Goal: Task Accomplishment & Management: Complete application form

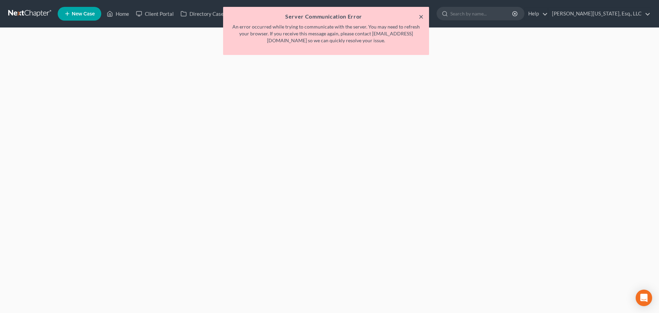
click at [421, 17] on button "×" at bounding box center [421, 16] width 5 height 8
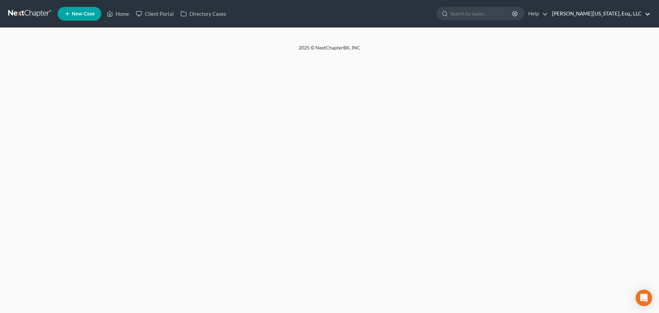
click at [613, 14] on link "[PERSON_NAME][US_STATE], Esq., LLC" at bounding box center [600, 14] width 102 height 12
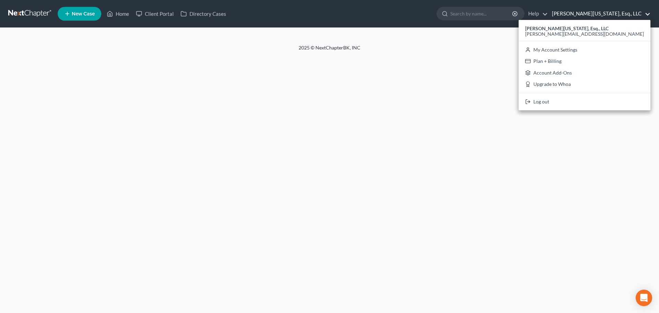
click at [349, 159] on div "Home New Case Client Portal Directory Cases Jann C. Washington, Esq., LLC karyn…" at bounding box center [329, 156] width 659 height 313
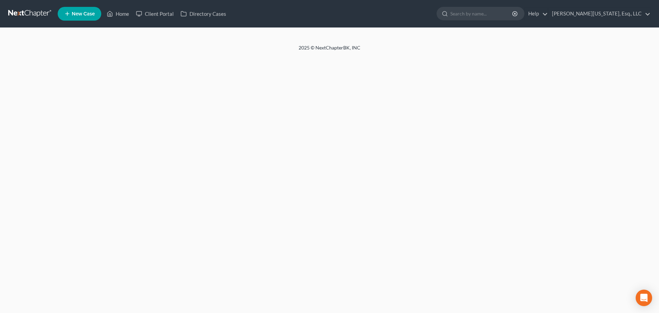
click at [30, 9] on link at bounding box center [30, 14] width 44 height 12
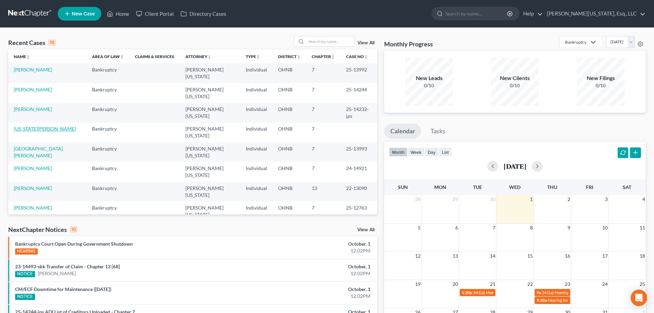
click at [33, 126] on link "[US_STATE][PERSON_NAME]" at bounding box center [45, 129] width 62 height 6
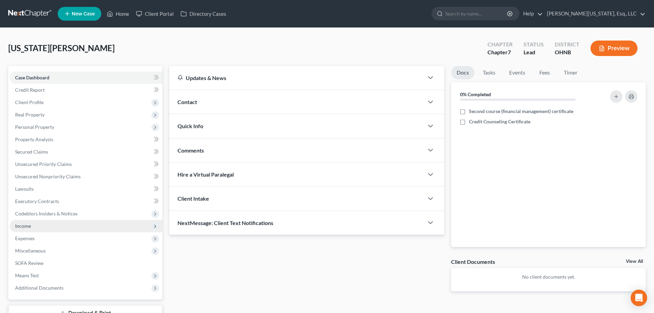
click at [22, 229] on span "Income" at bounding box center [86, 226] width 153 height 12
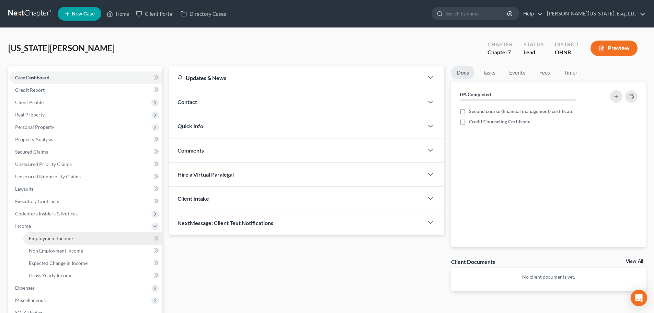
click at [60, 239] on span "Employment Income" at bounding box center [51, 238] width 44 height 6
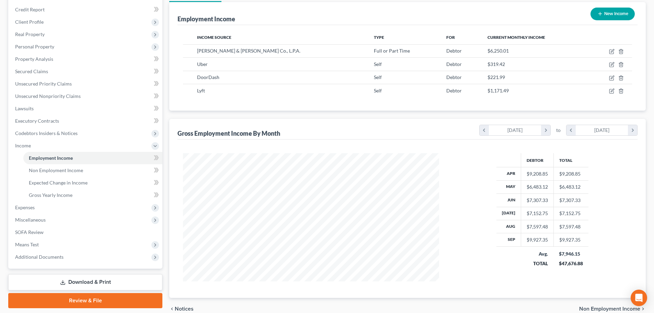
scroll to position [113, 0]
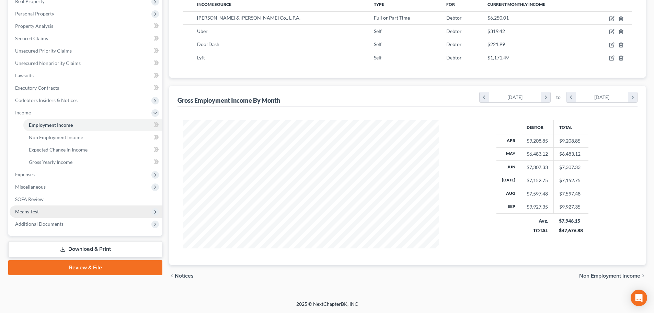
click at [31, 211] on span "Means Test" at bounding box center [27, 211] width 24 height 6
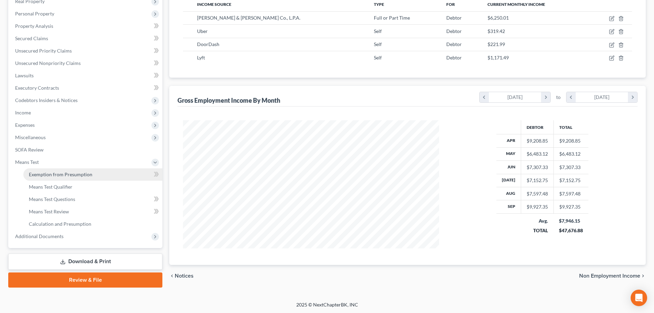
click at [72, 176] on span "Exemption from Presumption" at bounding box center [61, 174] width 64 height 6
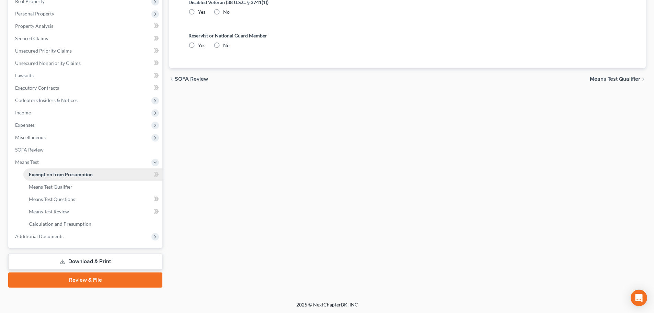
radio input "true"
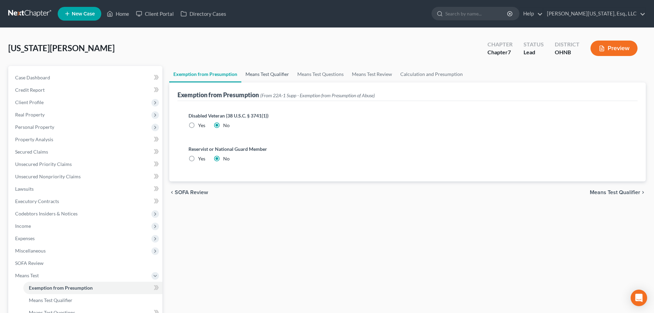
click at [253, 72] on link "Means Test Qualifier" at bounding box center [267, 74] width 52 height 16
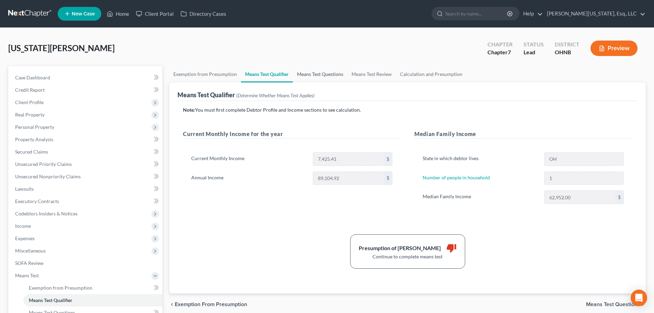
click at [323, 73] on link "Means Test Questions" at bounding box center [320, 74] width 55 height 16
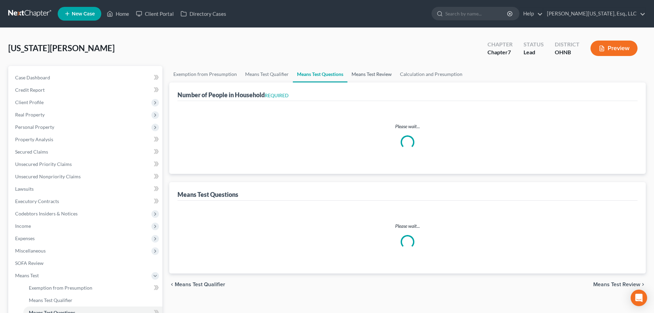
select select "1"
select select "60"
select select "1"
select select "0"
select select "1"
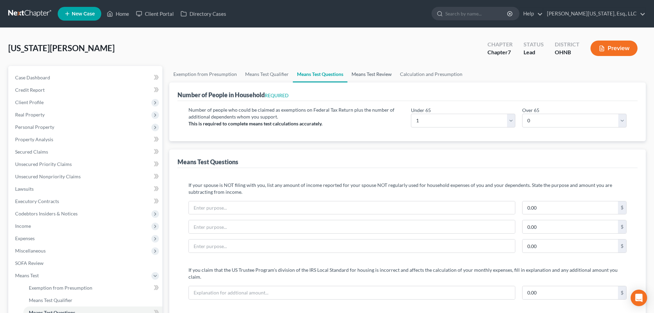
click at [364, 73] on link "Means Test Review" at bounding box center [372, 74] width 48 height 16
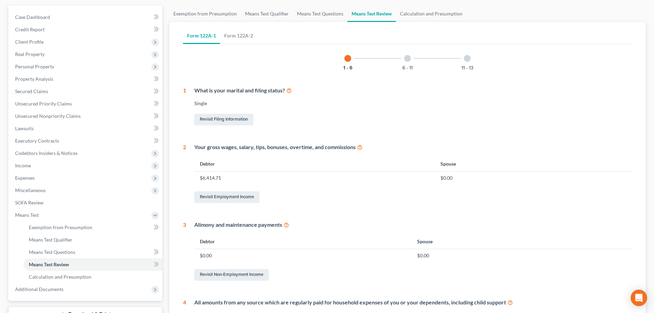
scroll to position [69, 0]
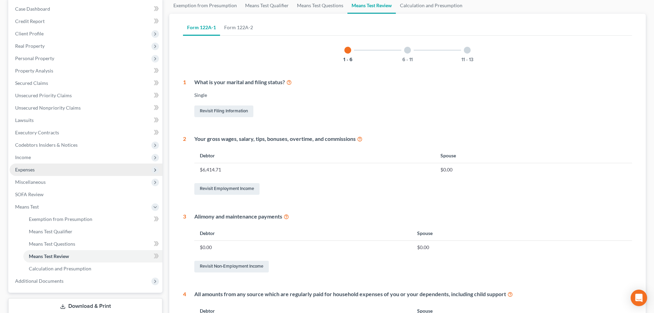
click at [30, 171] on span "Expenses" at bounding box center [25, 170] width 20 height 6
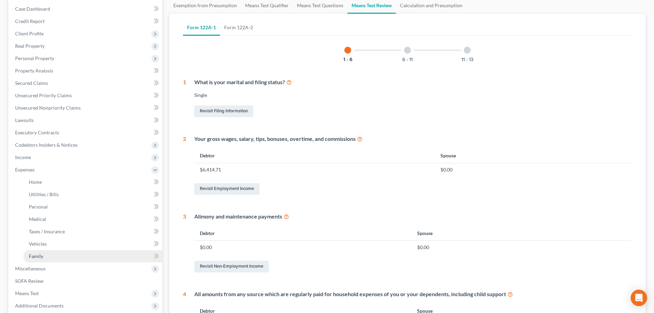
click at [39, 259] on link "Family" at bounding box center [92, 256] width 139 height 12
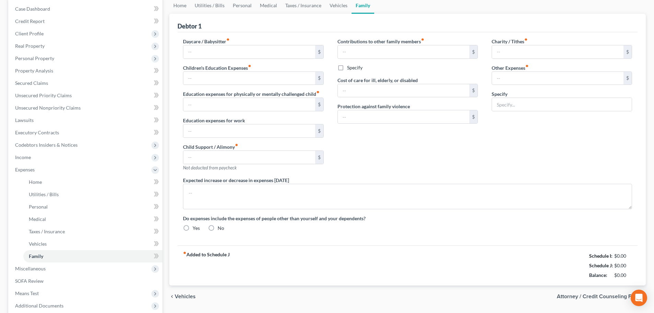
scroll to position [10, 0]
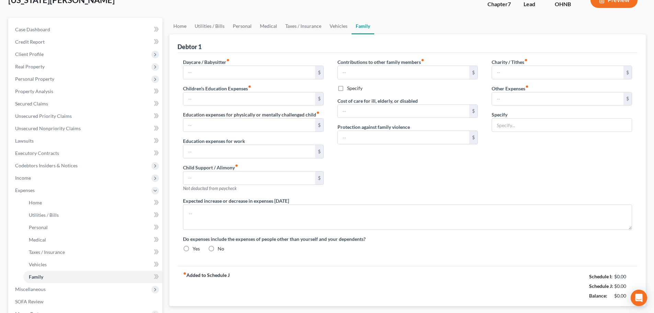
type input "0.00"
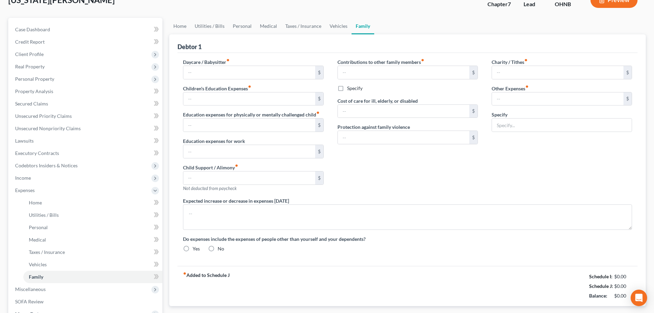
type input "0.00"
type input "175.00"
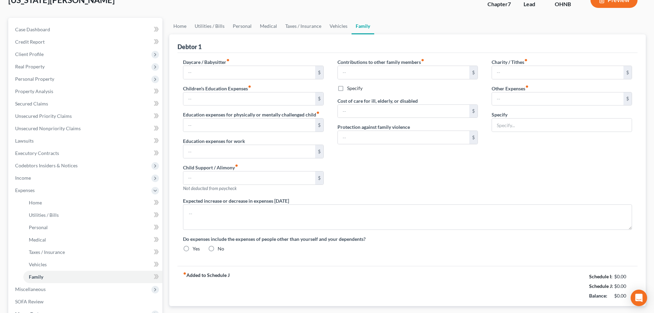
type input "Pet Expenses"
radio input "true"
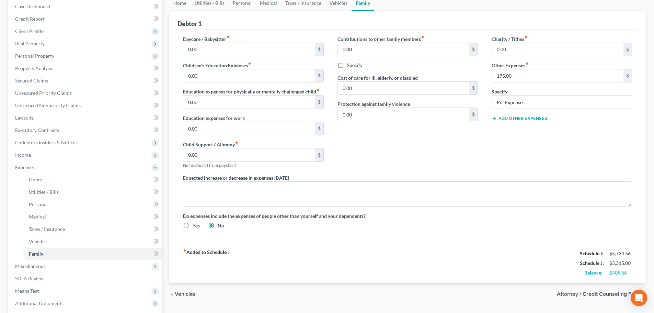
scroll to position [137, 0]
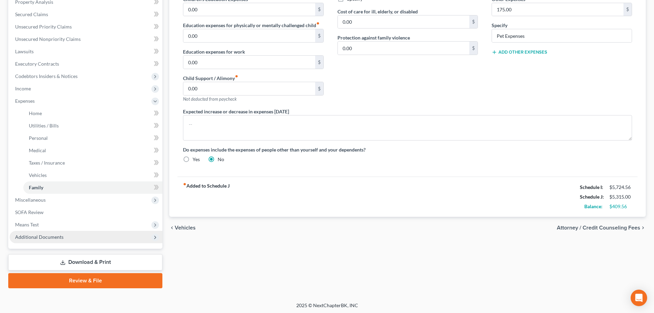
click at [66, 233] on span "Additional Documents" at bounding box center [86, 237] width 153 height 12
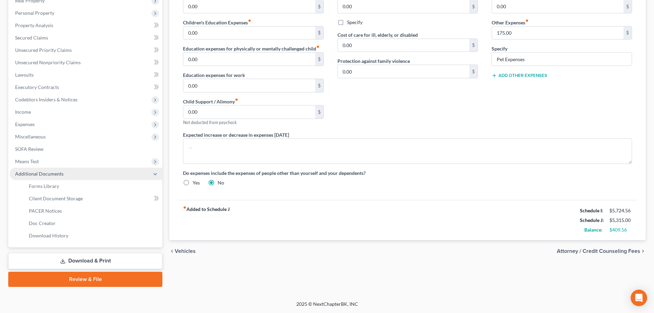
scroll to position [114, 0]
click at [29, 163] on span "Means Test" at bounding box center [27, 161] width 24 height 6
click at [67, 172] on span "Exemption from Presumption" at bounding box center [61, 174] width 64 height 6
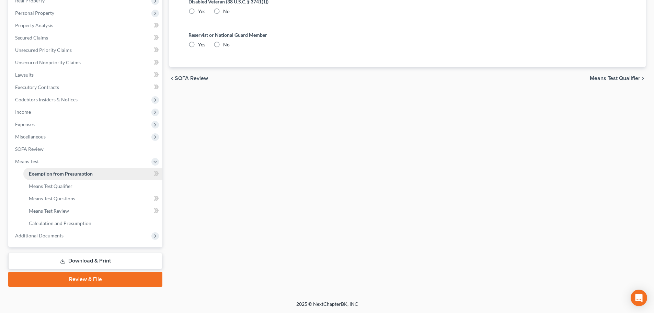
radio input "true"
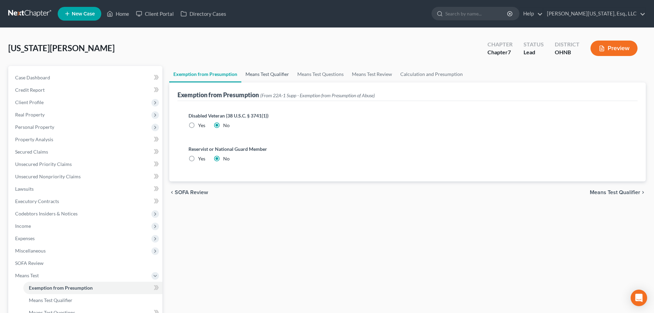
click at [280, 71] on link "Means Test Qualifier" at bounding box center [267, 74] width 52 height 16
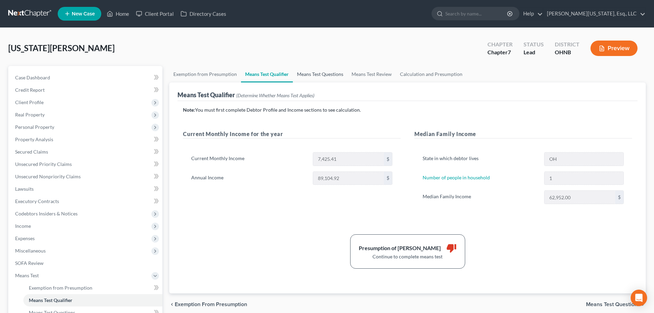
click at [317, 72] on link "Means Test Questions" at bounding box center [320, 74] width 55 height 16
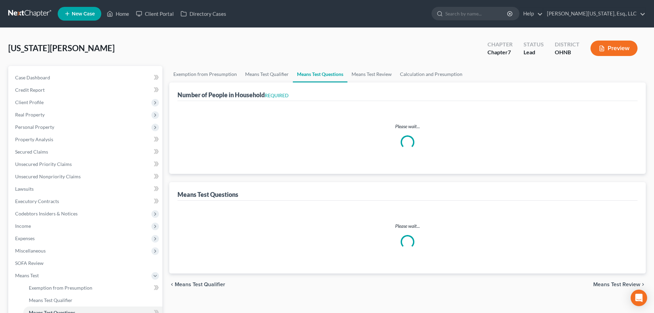
select select "1"
select select "60"
select select "1"
select select "0"
select select "1"
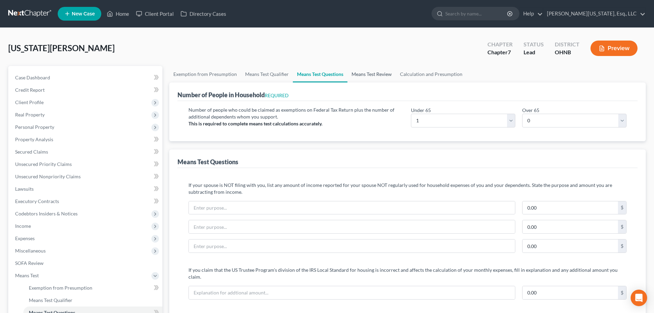
click at [369, 72] on link "Means Test Review" at bounding box center [372, 74] width 48 height 16
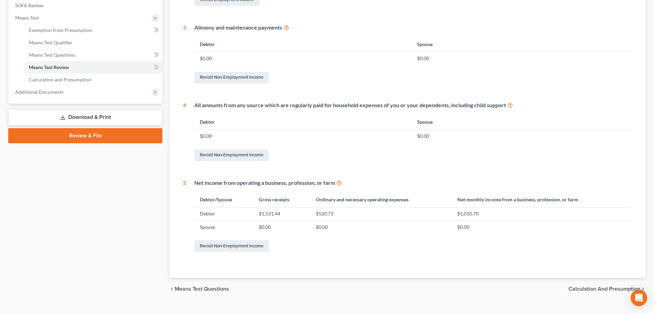
scroll to position [271, 0]
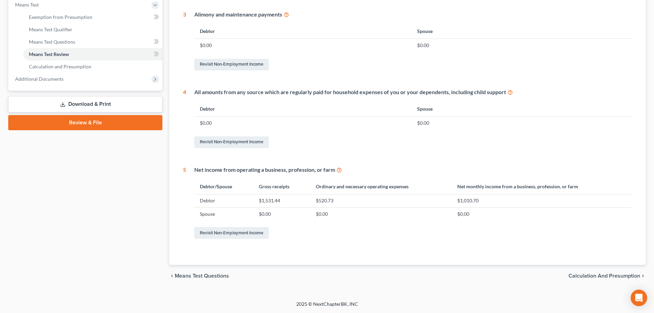
click at [580, 276] on span "Calculation and Presumption" at bounding box center [605, 275] width 72 height 5
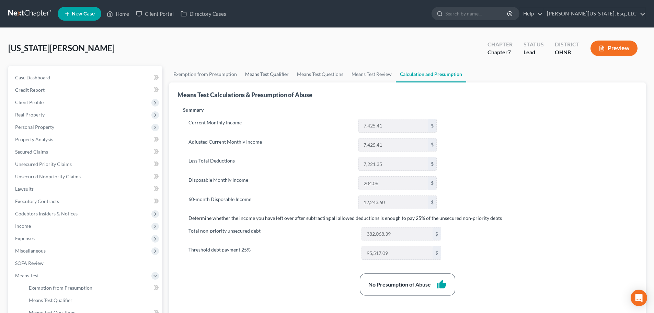
click at [264, 70] on link "Means Test Qualifier" at bounding box center [267, 74] width 52 height 16
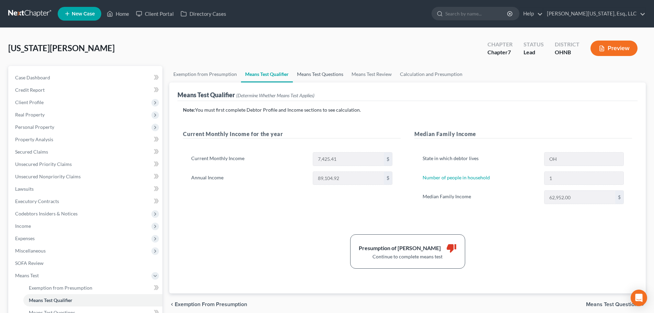
click at [307, 76] on link "Means Test Questions" at bounding box center [320, 74] width 55 height 16
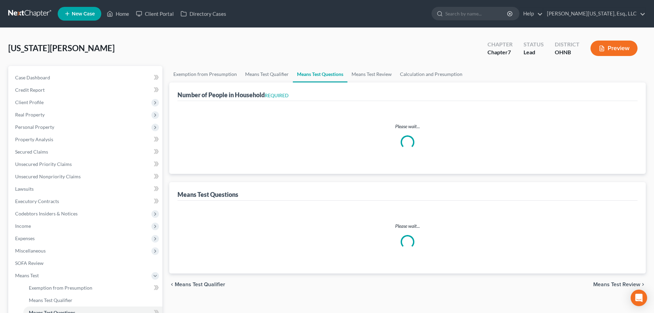
select select "1"
select select "60"
select select "1"
select select "0"
select select "1"
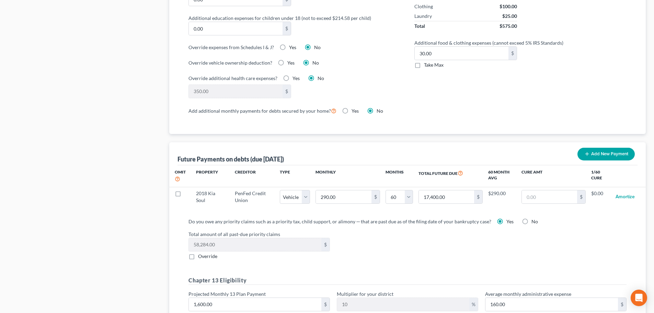
scroll to position [549, 0]
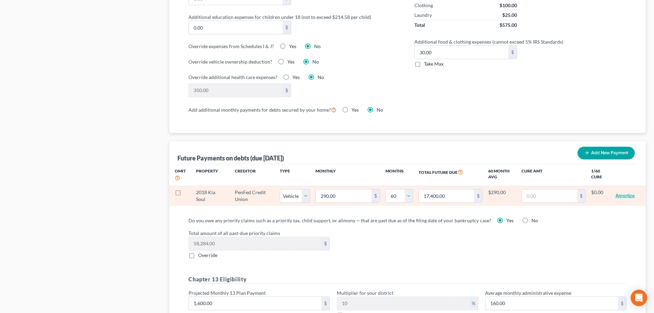
click at [628, 189] on button "Amortize" at bounding box center [625, 196] width 19 height 14
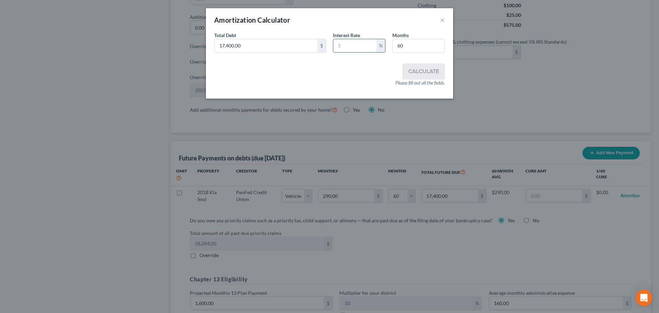
click at [368, 45] on input "text" at bounding box center [354, 45] width 43 height 13
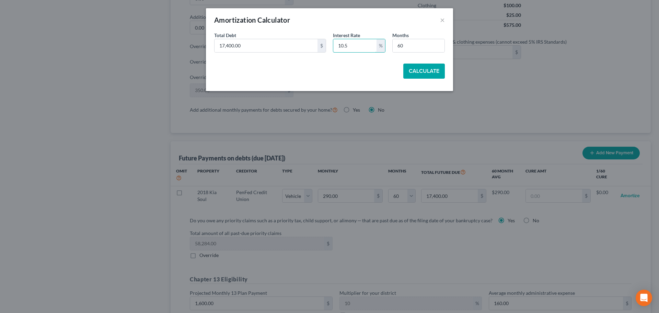
type input "10.5"
click at [420, 67] on button "Calculate" at bounding box center [424, 71] width 42 height 15
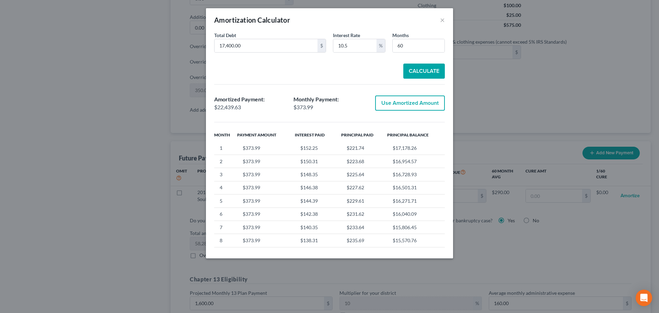
click at [415, 98] on button "Use Amortized Amount" at bounding box center [410, 102] width 70 height 15
type input "373.99"
type input "22,439.63"
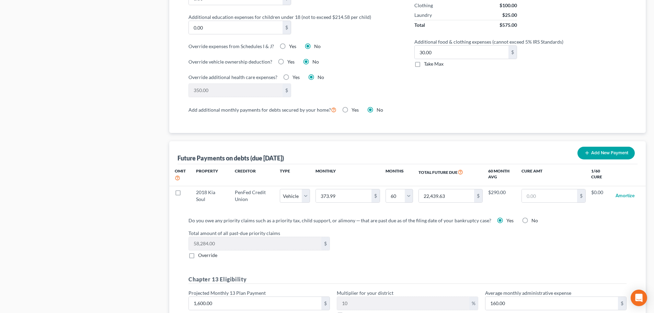
select select "1"
select select "60"
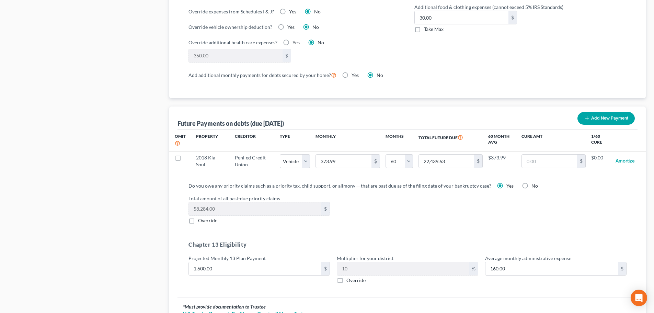
scroll to position [642, 0]
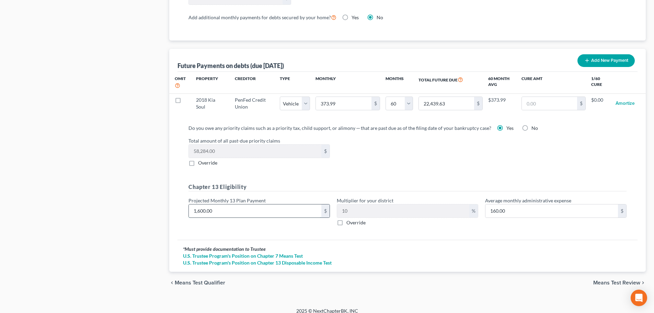
click at [213, 204] on input "1,600.00" at bounding box center [255, 210] width 133 height 13
click at [613, 280] on span "Means Test Review" at bounding box center [616, 282] width 47 height 5
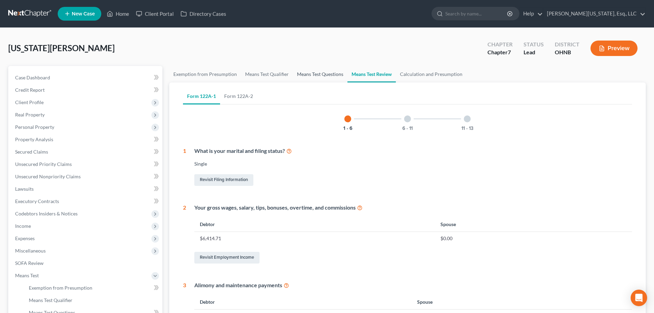
click at [323, 73] on link "Means Test Questions" at bounding box center [320, 74] width 55 height 16
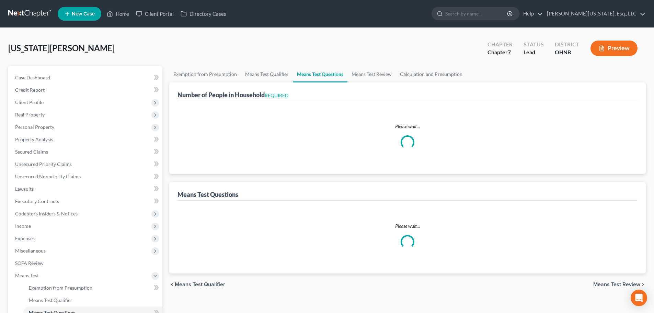
select select "1"
select select "60"
select select "1"
select select "0"
select select "1"
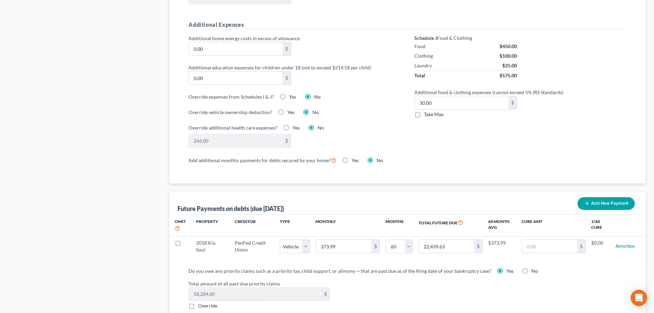
scroll to position [642, 0]
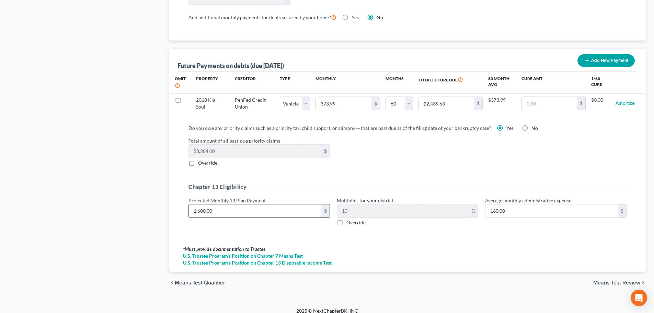
click at [216, 204] on input "1,600.00" at bounding box center [255, 210] width 133 height 13
click at [602, 280] on span "Means Test Review" at bounding box center [616, 282] width 47 height 5
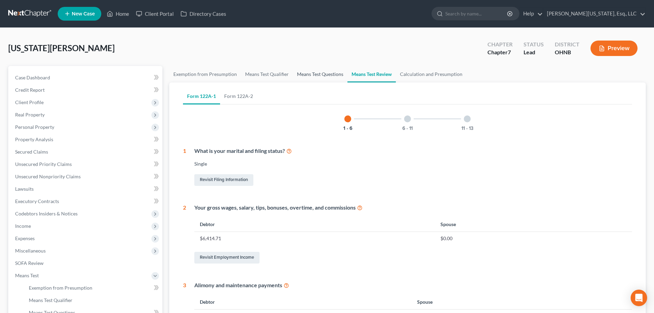
click at [319, 70] on link "Means Test Questions" at bounding box center [320, 74] width 55 height 16
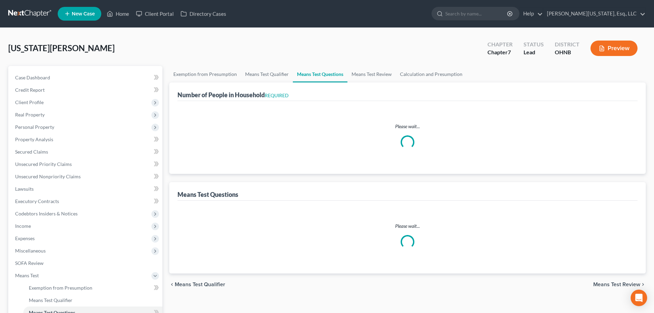
select select "1"
select select "60"
select select "1"
select select "0"
select select "1"
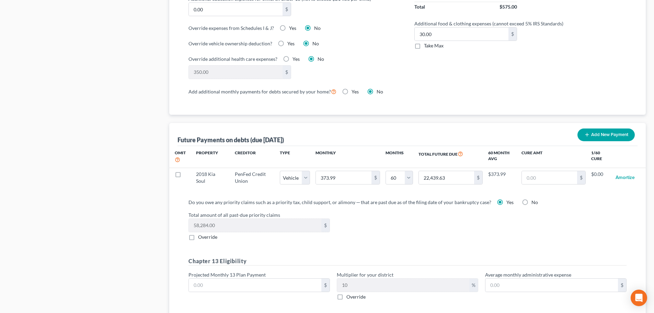
scroll to position [642, 0]
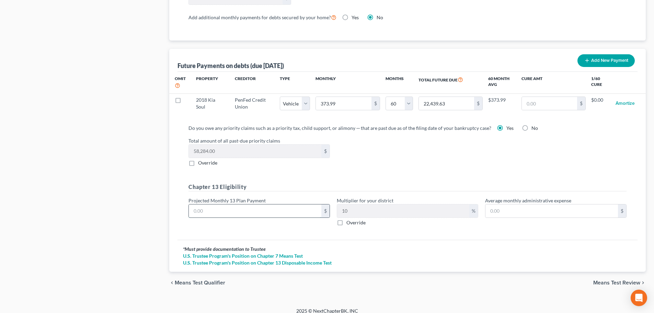
click at [253, 204] on input "text" at bounding box center [255, 210] width 133 height 13
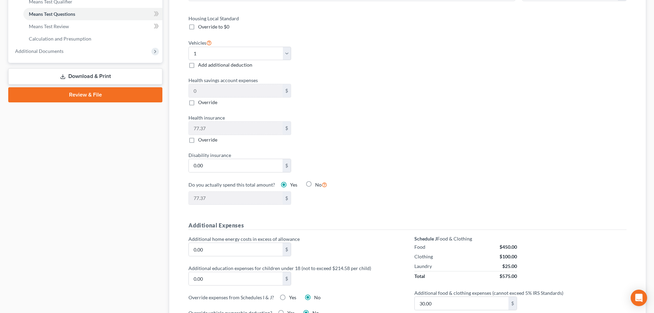
scroll to position [0, 0]
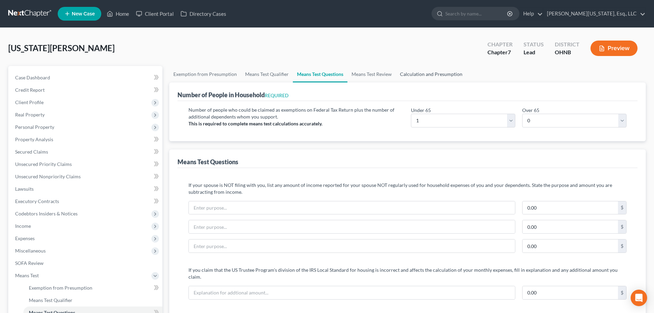
click at [440, 74] on link "Calculation and Presumption" at bounding box center [431, 74] width 71 height 16
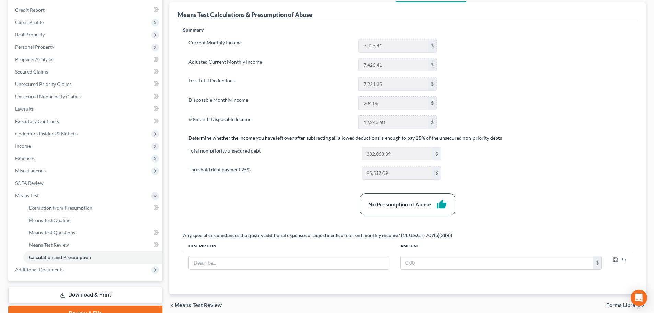
scroll to position [45, 0]
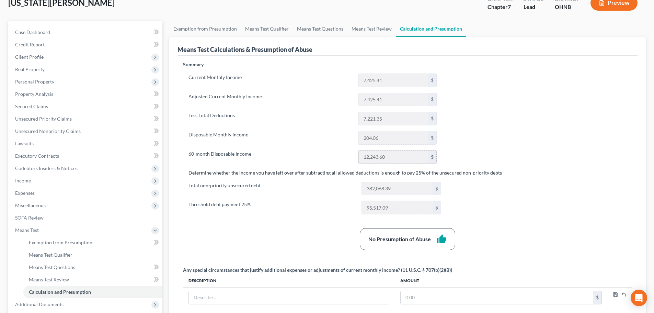
drag, startPoint x: 399, startPoint y: 159, endPoint x: 359, endPoint y: 157, distance: 40.9
click at [359, 157] on div "12,243.60 $" at bounding box center [398, 157] width 78 height 14
drag, startPoint x: 205, startPoint y: 132, endPoint x: 229, endPoint y: 139, distance: 25.2
click at [268, 132] on label "Disposable Monthly Income" at bounding box center [270, 138] width 170 height 14
click at [229, 139] on label "Disposable Monthly Income" at bounding box center [270, 138] width 170 height 14
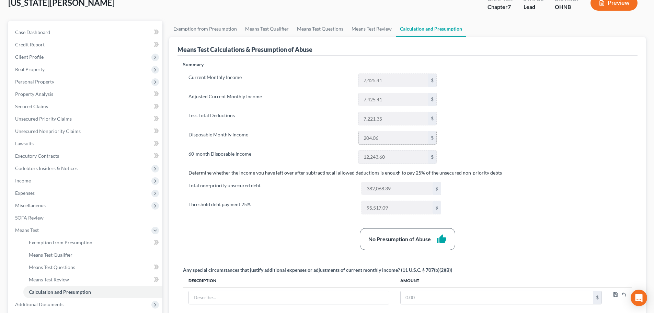
drag, startPoint x: 381, startPoint y: 138, endPoint x: 362, endPoint y: 139, distance: 19.3
click at [362, 137] on input "204.06" at bounding box center [393, 137] width 69 height 13
click at [215, 26] on link "Exemption from Presumption" at bounding box center [205, 29] width 72 height 16
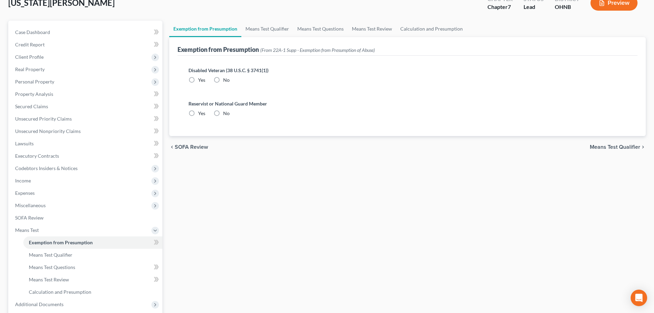
scroll to position [3, 0]
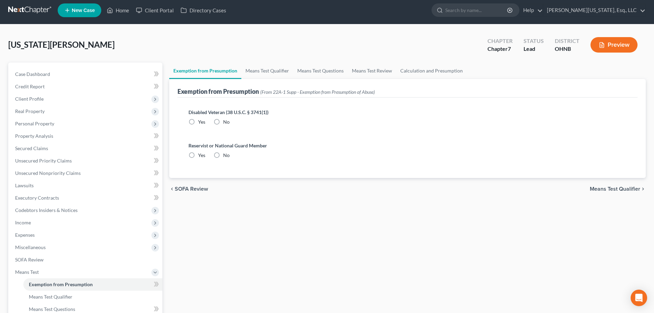
radio input "true"
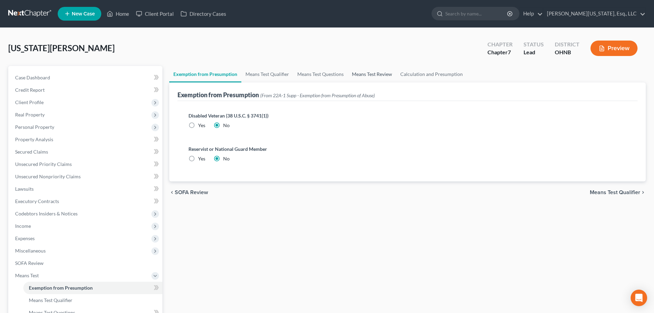
click at [382, 75] on link "Means Test Review" at bounding box center [372, 74] width 48 height 16
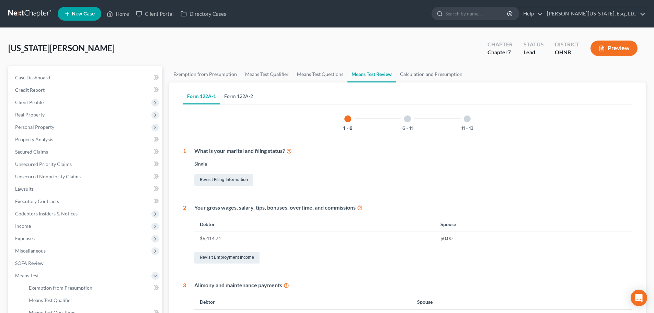
click at [247, 99] on link "Form 122A-2" at bounding box center [238, 96] width 37 height 16
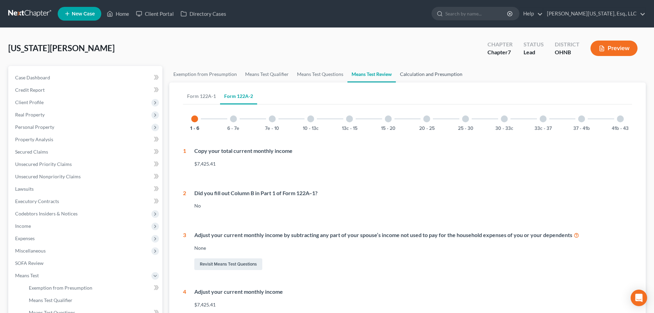
click at [422, 73] on link "Calculation and Presumption" at bounding box center [431, 74] width 71 height 16
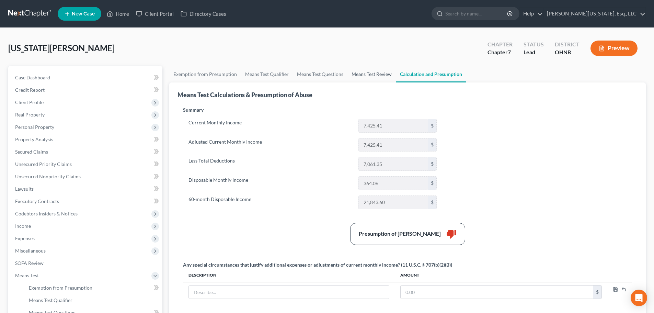
click at [375, 73] on link "Means Test Review" at bounding box center [372, 74] width 48 height 16
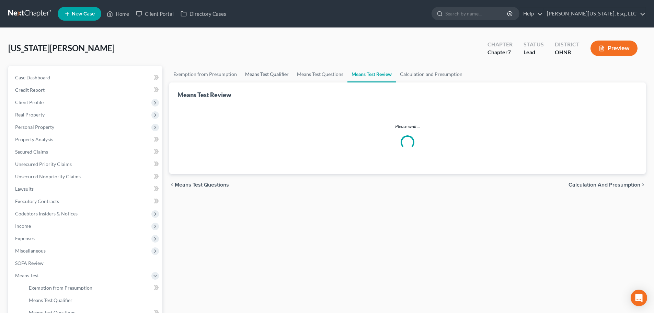
click at [291, 73] on link "Means Test Qualifier" at bounding box center [267, 74] width 52 height 16
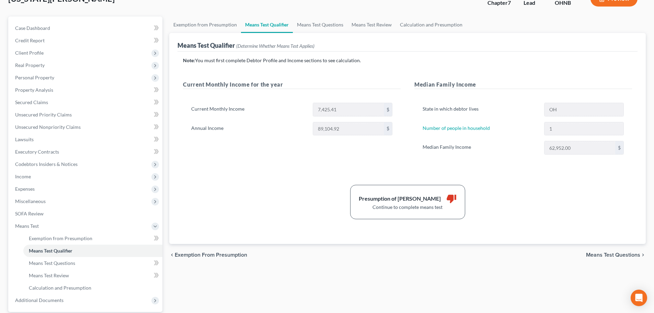
scroll to position [114, 0]
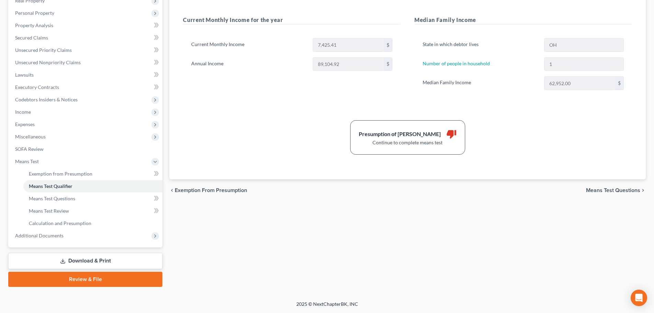
click at [622, 189] on span "Means Test Questions" at bounding box center [613, 189] width 54 height 5
select select "1"
select select "0"
select select "1"
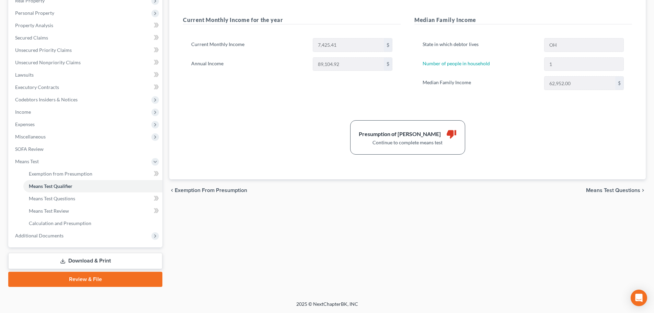
select select "60"
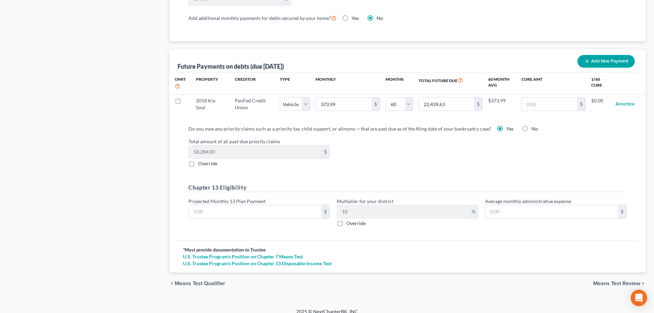
scroll to position [642, 0]
click at [249, 204] on input "text" at bounding box center [255, 210] width 133 height 13
type input "3"
type input "0.30"
type input "30"
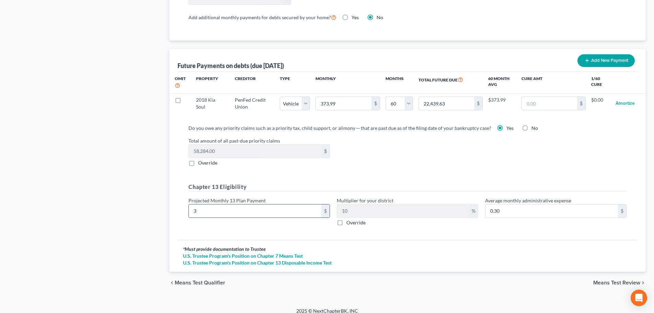
type input "3.00"
type input "305"
type input "30.50"
type input "305"
click at [613, 280] on span "Means Test Review" at bounding box center [616, 282] width 47 height 5
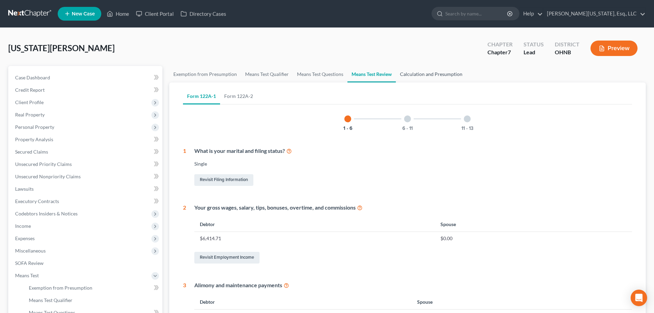
click at [427, 75] on link "Calculation and Presumption" at bounding box center [431, 74] width 71 height 16
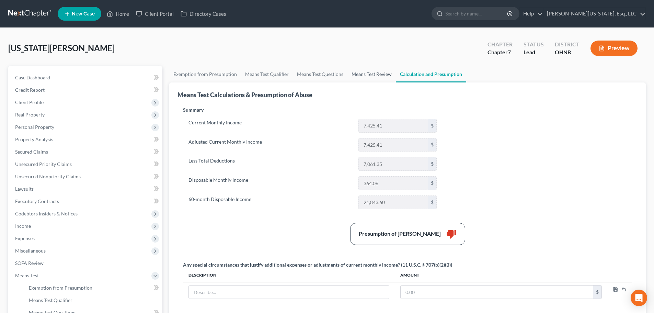
click at [367, 73] on link "Means Test Review" at bounding box center [372, 74] width 48 height 16
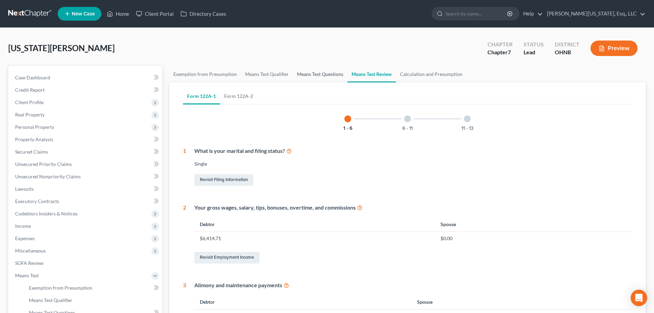
click at [321, 77] on link "Means Test Questions" at bounding box center [320, 74] width 55 height 16
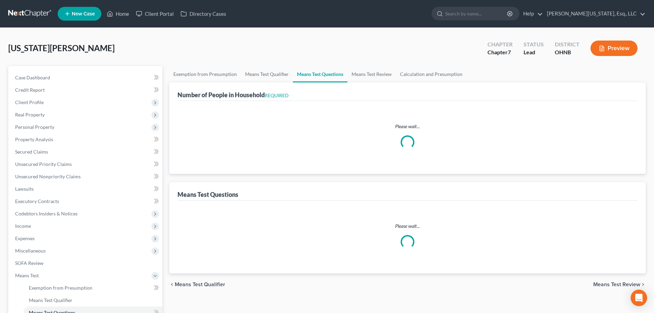
select select "1"
select select "60"
select select "1"
select select "0"
select select "1"
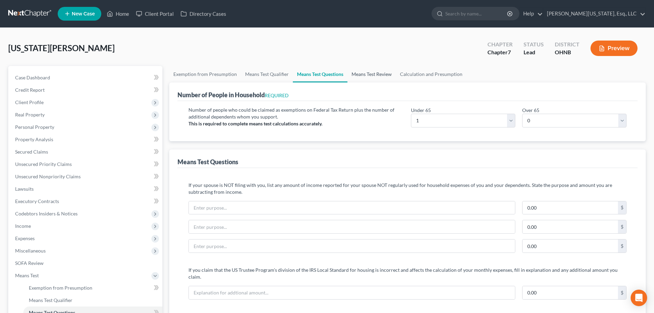
click at [368, 79] on link "Means Test Review" at bounding box center [372, 74] width 48 height 16
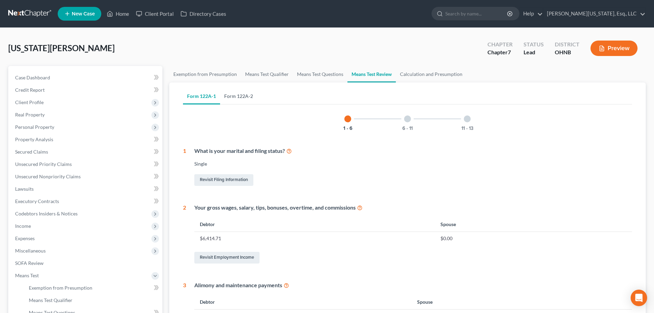
click at [255, 94] on link "Form 122A-2" at bounding box center [238, 96] width 37 height 16
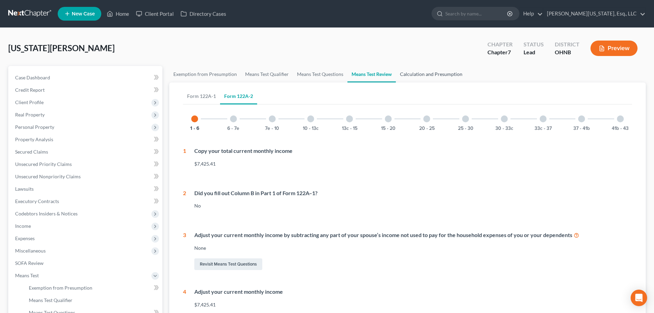
click at [421, 80] on link "Calculation and Presumption" at bounding box center [431, 74] width 71 height 16
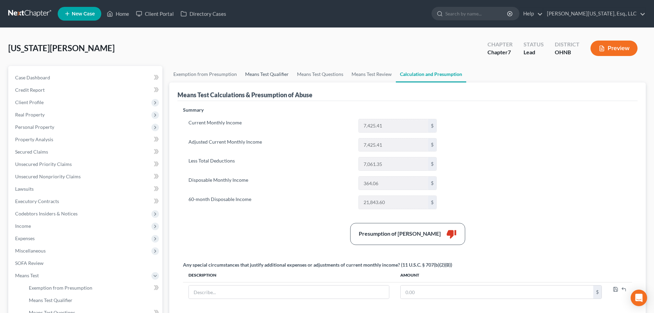
click at [265, 76] on link "Means Test Qualifier" at bounding box center [267, 74] width 52 height 16
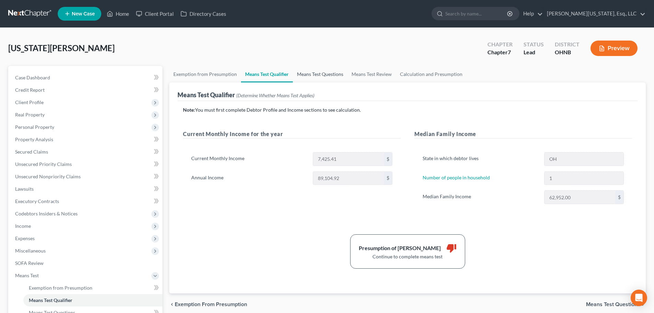
click at [329, 75] on link "Means Test Questions" at bounding box center [320, 74] width 55 height 16
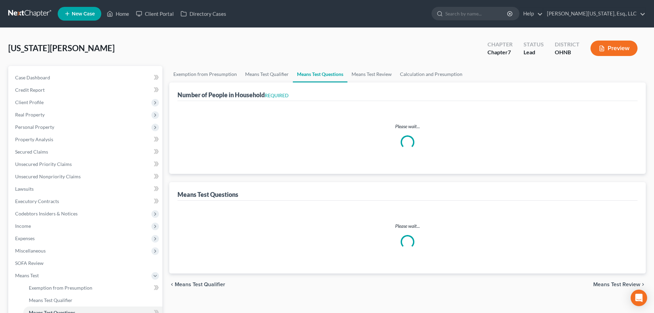
select select "1"
select select "60"
select select "1"
select select "0"
select select "1"
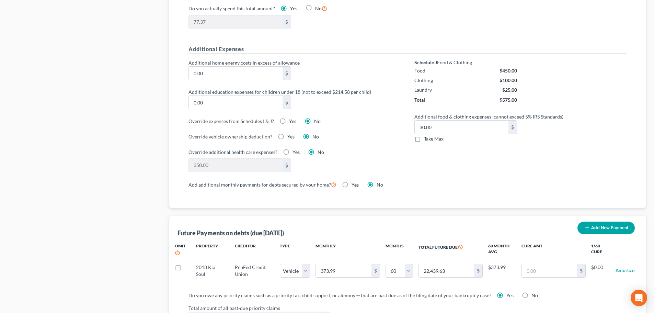
scroll to position [642, 0]
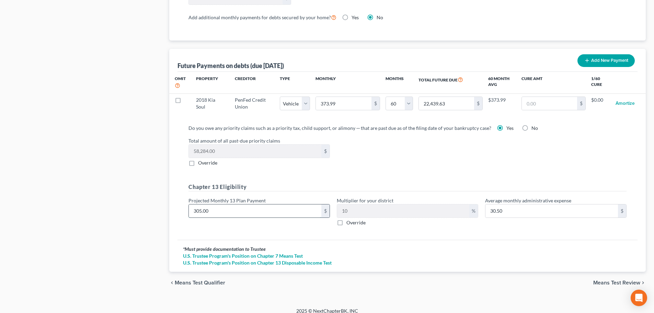
click at [240, 204] on input "305.00" at bounding box center [255, 210] width 133 height 13
type input "5"
type input "0.50"
type input "50"
type input "5.00"
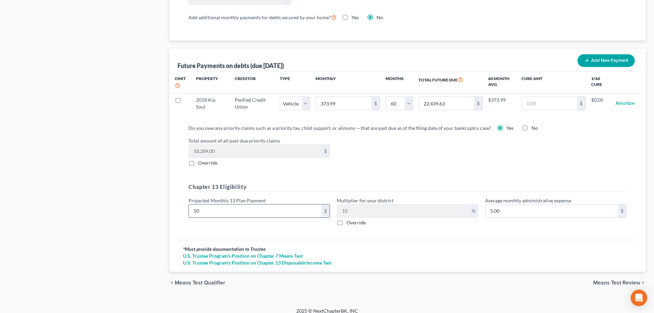
type input "500"
type input "50.00"
type input "500"
click at [615, 280] on span "Means Test Review" at bounding box center [616, 282] width 47 height 5
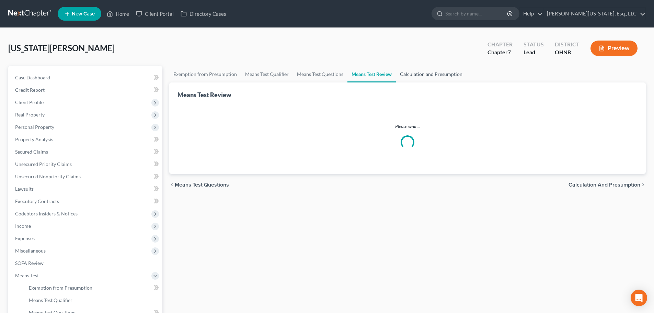
click at [450, 76] on link "Calculation and Presumption" at bounding box center [431, 74] width 71 height 16
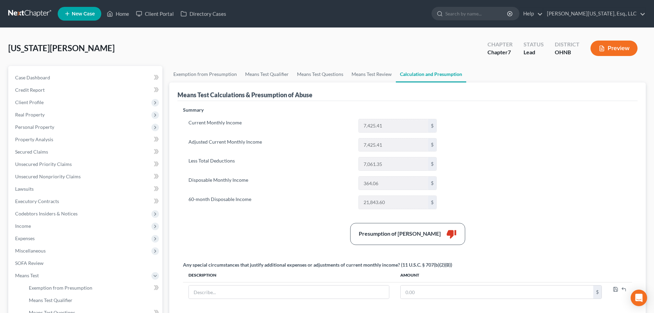
drag, startPoint x: 450, startPoint y: 76, endPoint x: 436, endPoint y: 112, distance: 38.4
click at [436, 112] on p "Summary" at bounding box center [312, 109] width 259 height 7
click at [242, 71] on link "Means Test Qualifier" at bounding box center [267, 74] width 52 height 16
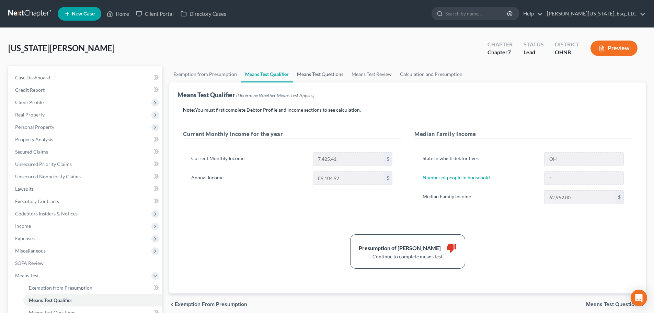
click at [339, 74] on link "Means Test Questions" at bounding box center [320, 74] width 55 height 16
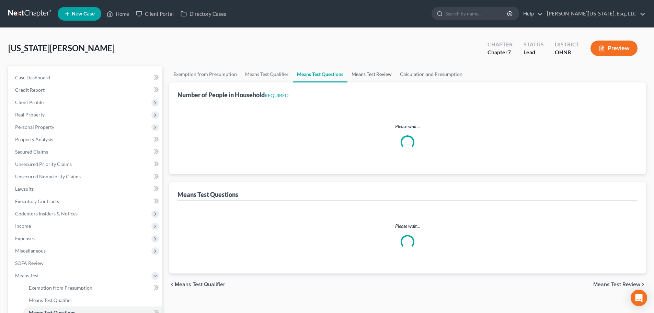
select select "1"
select select "60"
select select "1"
select select "0"
select select "1"
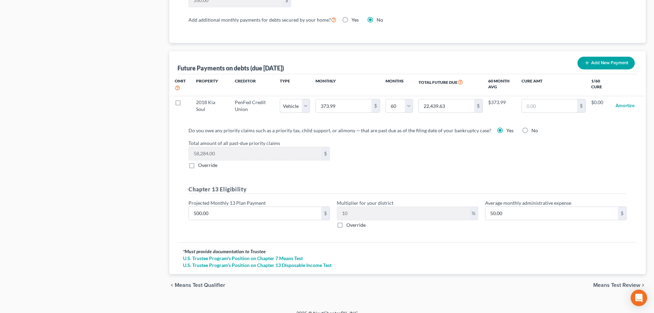
scroll to position [642, 0]
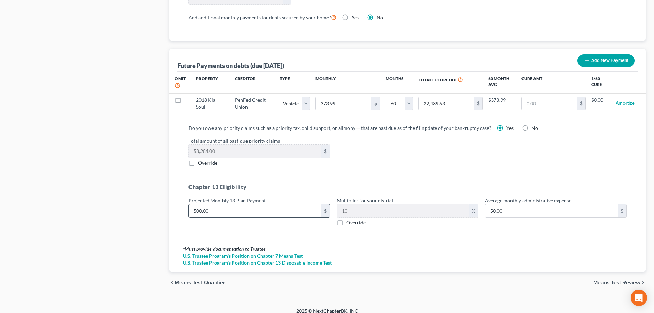
click at [259, 205] on input "500.00" at bounding box center [255, 210] width 133 height 13
type input "6"
type input "0.60"
type input "60"
type input "6.00"
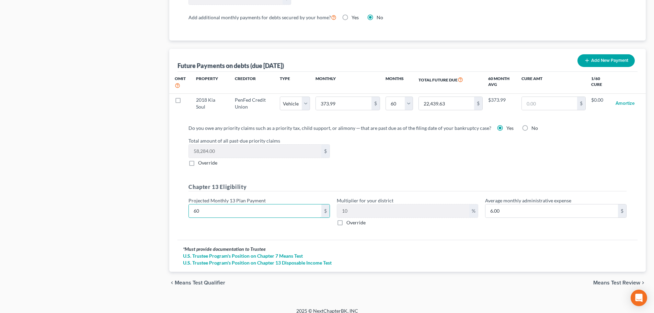
type input "600"
type input "60.00"
type input "600"
drag, startPoint x: 621, startPoint y: 280, endPoint x: 624, endPoint y: 277, distance: 4.4
click at [622, 279] on div "chevron_left Means Test Qualifier Means Test Review chevron_right" at bounding box center [407, 283] width 477 height 22
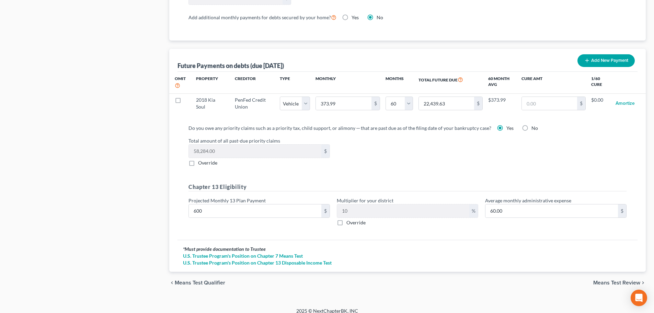
click at [624, 280] on span "Means Test Review" at bounding box center [616, 282] width 47 height 5
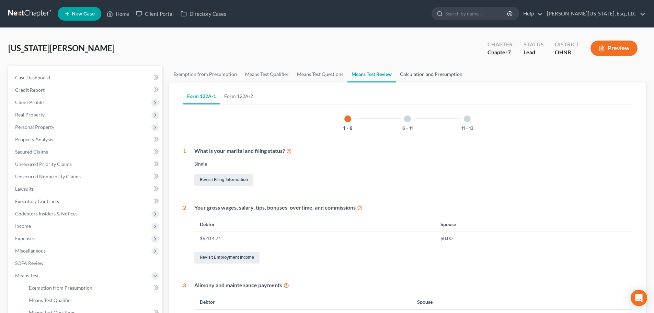
click at [425, 75] on link "Calculation and Presumption" at bounding box center [431, 74] width 71 height 16
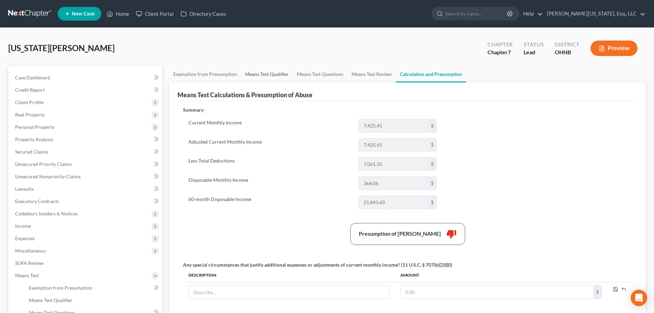
click at [266, 73] on link "Means Test Qualifier" at bounding box center [267, 74] width 52 height 16
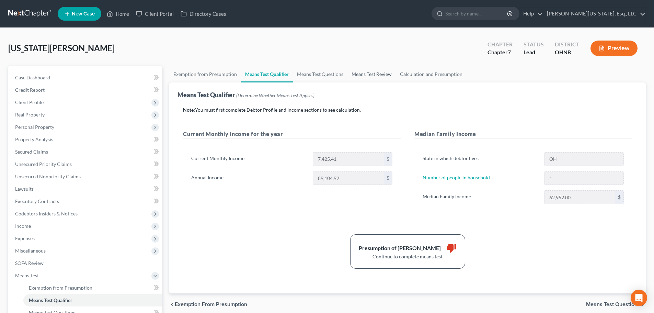
click at [370, 75] on link "Means Test Review" at bounding box center [372, 74] width 48 height 16
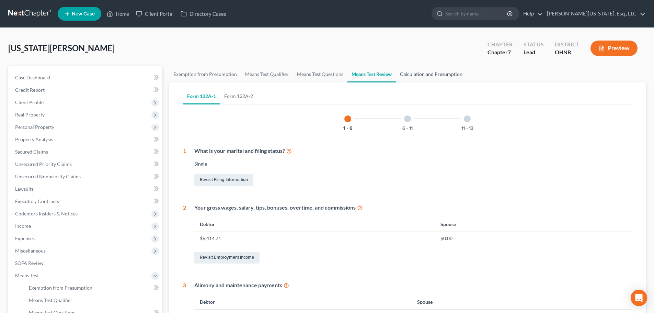
click at [435, 73] on link "Calculation and Presumption" at bounding box center [431, 74] width 71 height 16
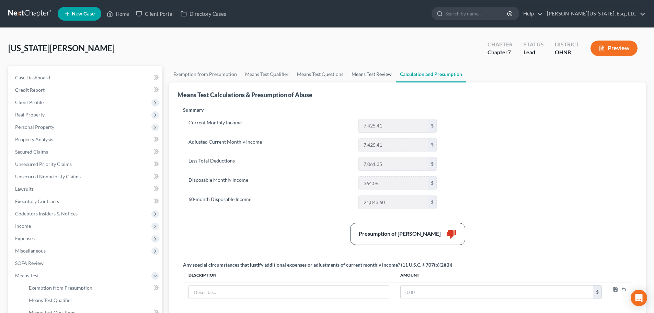
click at [361, 74] on link "Means Test Review" at bounding box center [372, 74] width 48 height 16
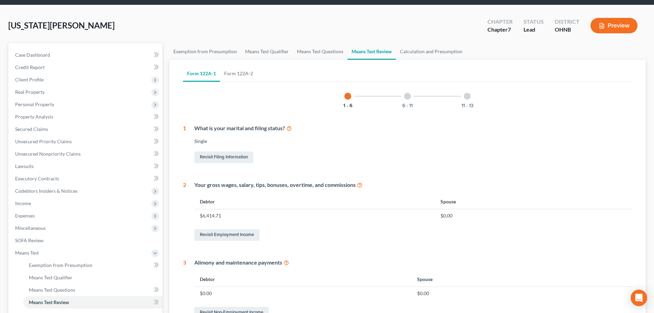
scroll to position [34, 0]
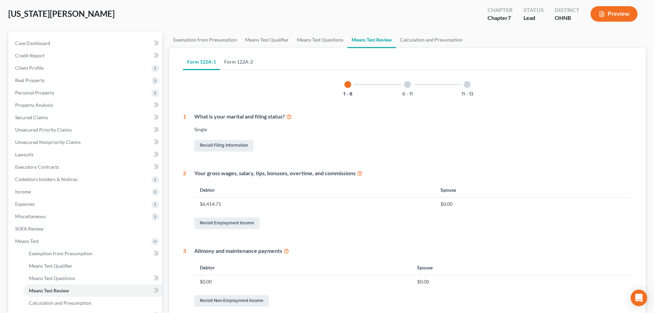
click at [247, 62] on link "Form 122A-2" at bounding box center [238, 62] width 37 height 16
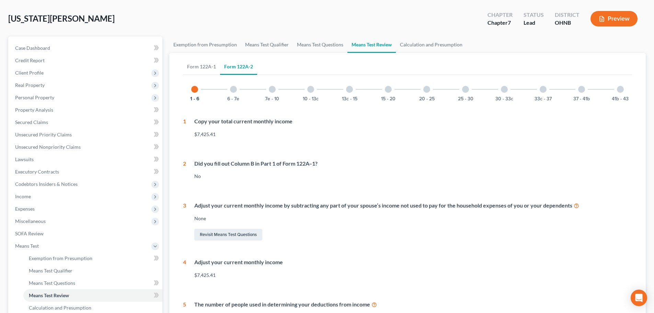
scroll to position [0, 0]
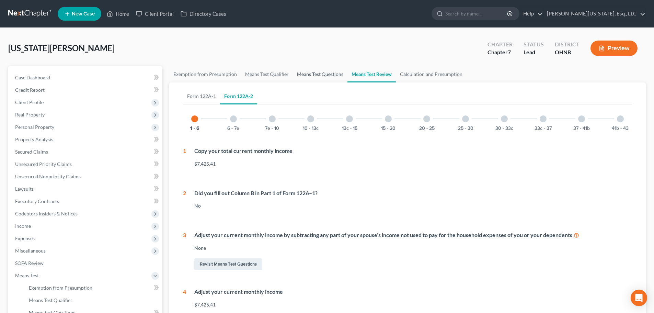
click at [333, 74] on link "Means Test Questions" at bounding box center [320, 74] width 55 height 16
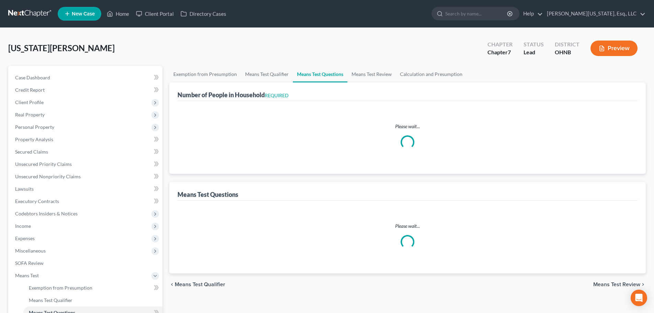
select select "1"
select select "60"
select select "1"
select select "0"
select select "1"
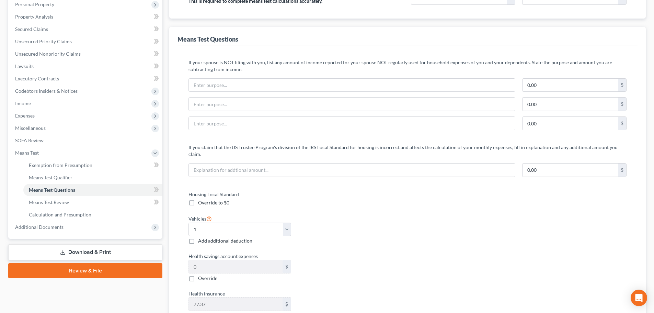
scroll to position [378, 0]
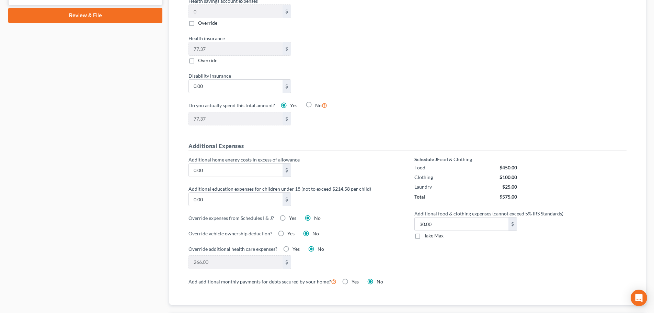
click at [424, 232] on label "Take Max" at bounding box center [434, 235] width 20 height 7
click at [427, 232] on input "Take Max" at bounding box center [429, 234] width 4 height 4
checkbox input "true"
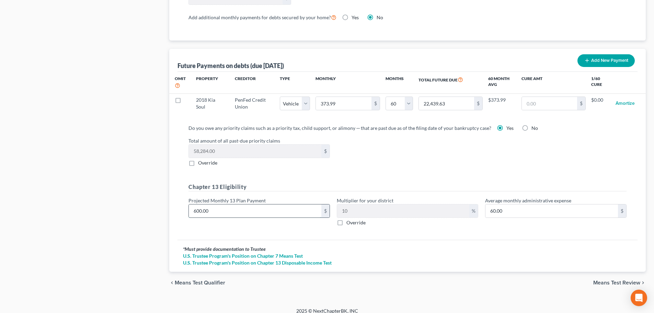
click at [265, 207] on input "600.00" at bounding box center [255, 210] width 133 height 13
type input "8"
type input "0.80"
type input "80"
type input "8.00"
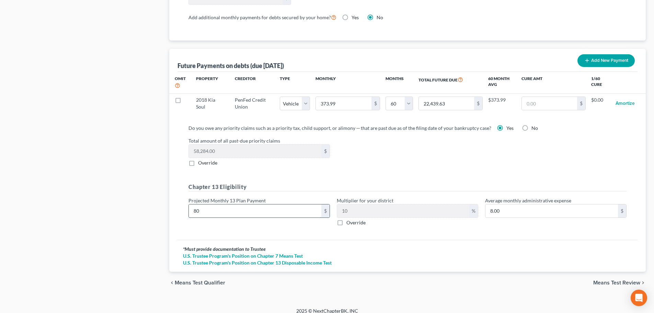
type input "800"
type input "80.00"
type input "80"
type input "8.00"
type input "8"
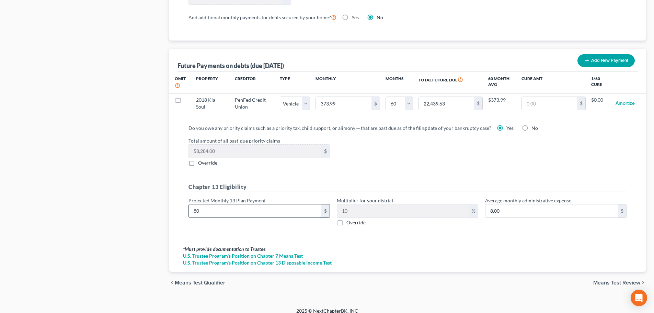
type input "0.80"
type input "7"
type input "0.70"
type input "70"
type input "7.00"
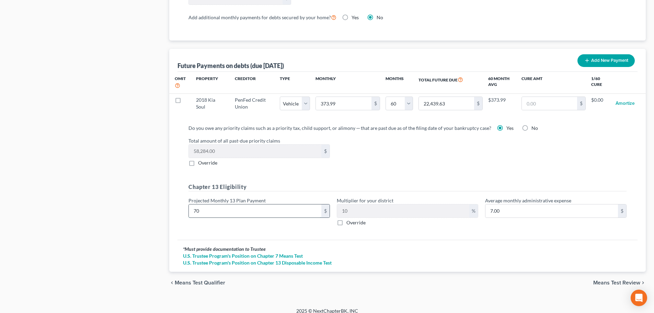
type input "700"
type input "70.00"
type input "700"
click at [600, 280] on span "Means Test Review" at bounding box center [616, 282] width 47 height 5
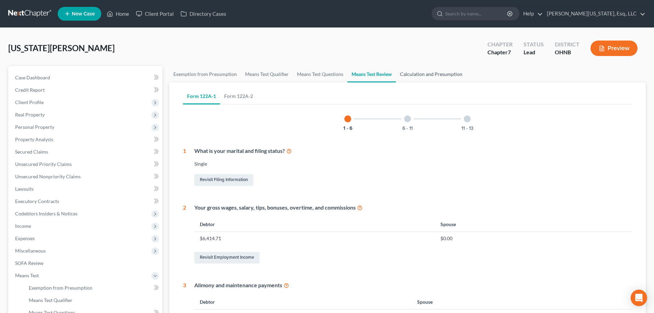
click at [430, 72] on link "Calculation and Presumption" at bounding box center [431, 74] width 71 height 16
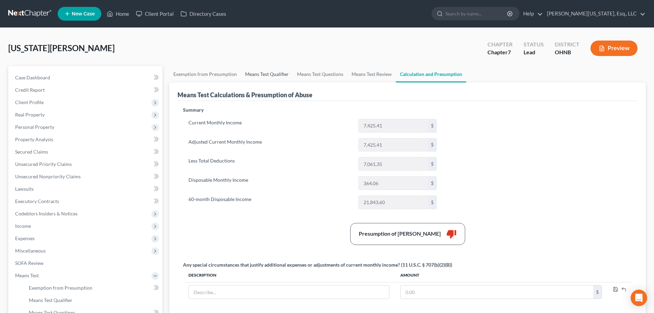
click at [280, 77] on link "Means Test Qualifier" at bounding box center [267, 74] width 52 height 16
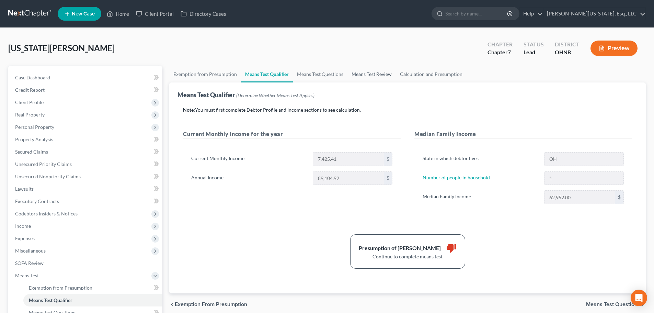
click at [365, 75] on link "Means Test Review" at bounding box center [372, 74] width 48 height 16
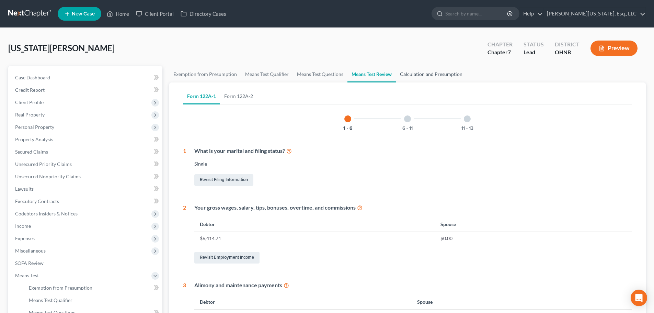
click at [426, 75] on link "Calculation and Presumption" at bounding box center [431, 74] width 71 height 16
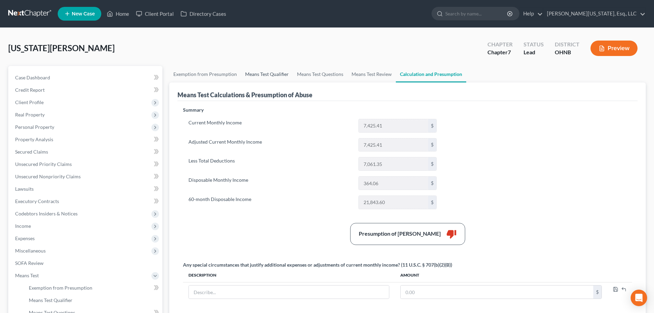
click at [279, 81] on link "Means Test Qualifier" at bounding box center [267, 74] width 52 height 16
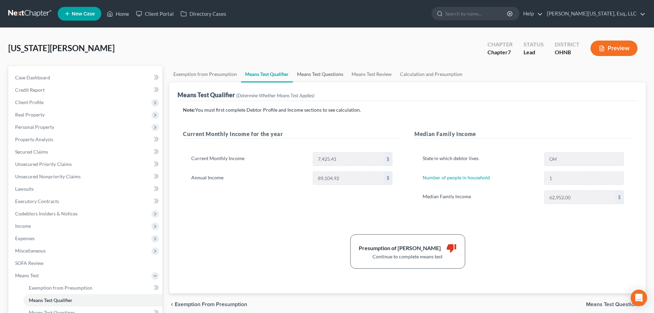
click at [328, 80] on link "Means Test Questions" at bounding box center [320, 74] width 55 height 16
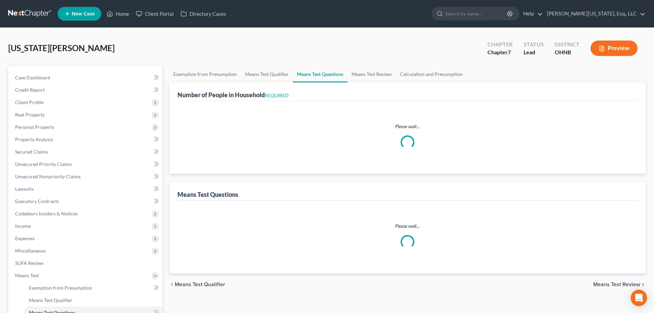
select select "1"
select select "60"
select select "1"
select select "0"
select select "1"
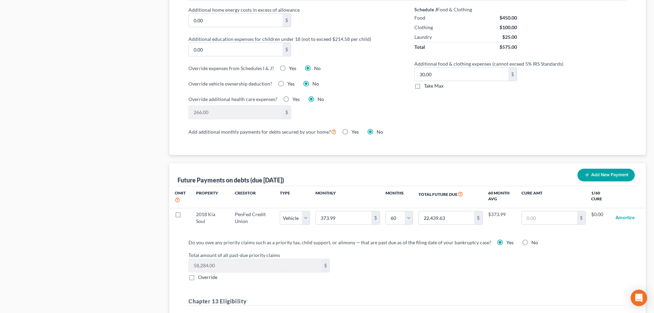
scroll to position [642, 0]
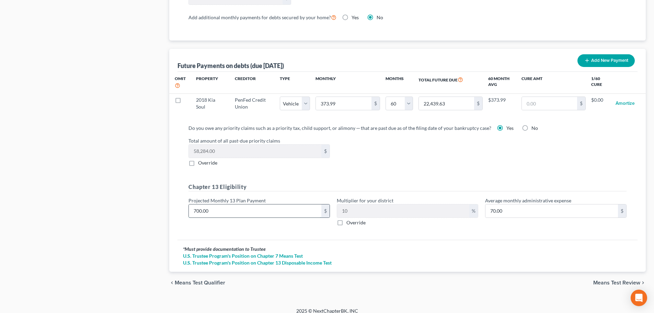
click at [256, 204] on input "700.00" at bounding box center [255, 210] width 133 height 13
type input "1"
type input "0.10"
type input "10"
type input "1.00"
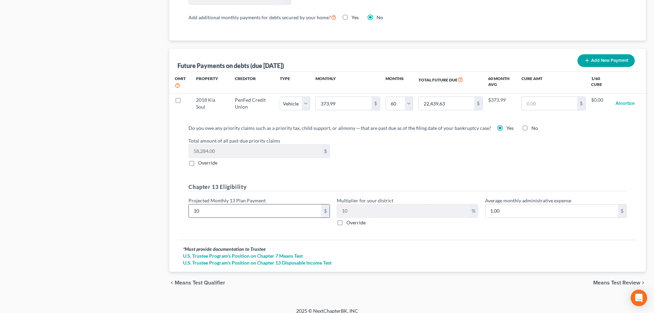
type input "100"
type input "10.00"
type input "1000"
type input "100.00"
type input "1,000"
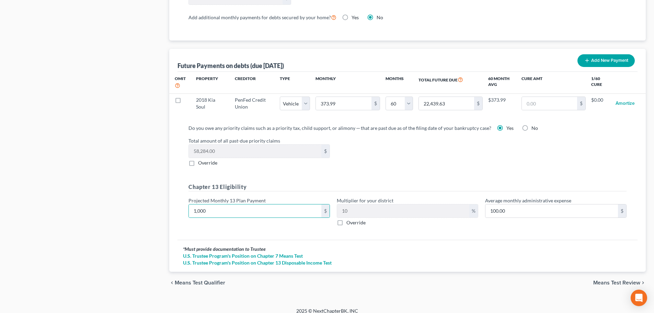
click at [391, 163] on div "Do you owe any priority claims such as a priority tax, child support, or alimon…" at bounding box center [407, 177] width 449 height 107
drag, startPoint x: 387, startPoint y: 163, endPoint x: 350, endPoint y: 167, distance: 37.7
click at [350, 167] on div "Do you owe any priority claims such as a priority tax, child support, or alimon…" at bounding box center [407, 177] width 449 height 107
click at [626, 280] on span "Means Test Review" at bounding box center [616, 282] width 47 height 5
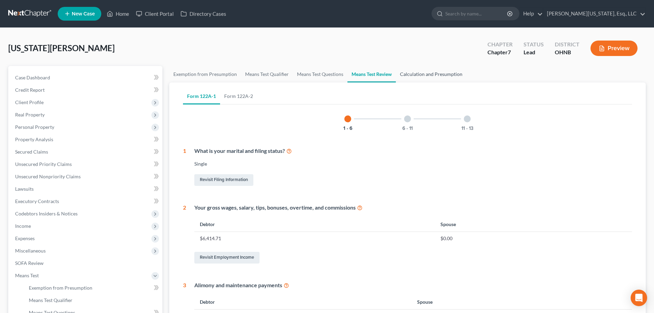
click at [451, 77] on link "Calculation and Presumption" at bounding box center [431, 74] width 71 height 16
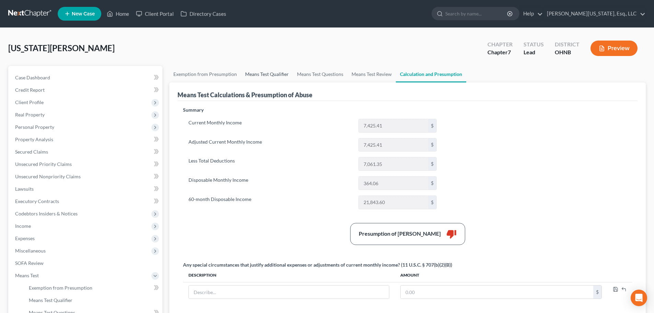
click at [275, 76] on link "Means Test Qualifier" at bounding box center [267, 74] width 52 height 16
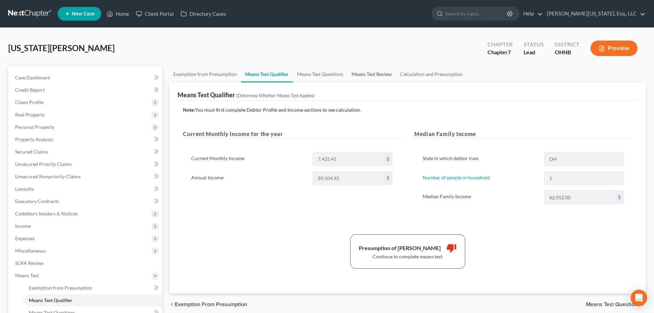
click at [373, 73] on link "Means Test Review" at bounding box center [372, 74] width 48 height 16
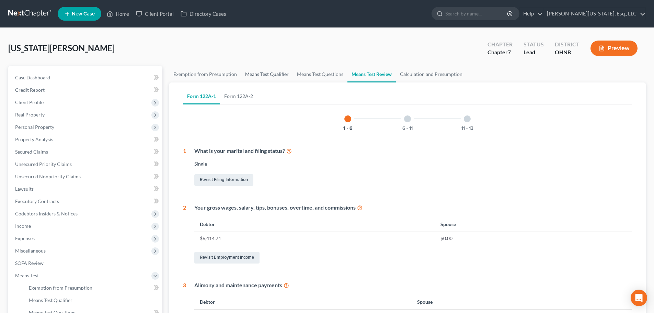
click at [261, 78] on link "Means Test Qualifier" at bounding box center [267, 74] width 52 height 16
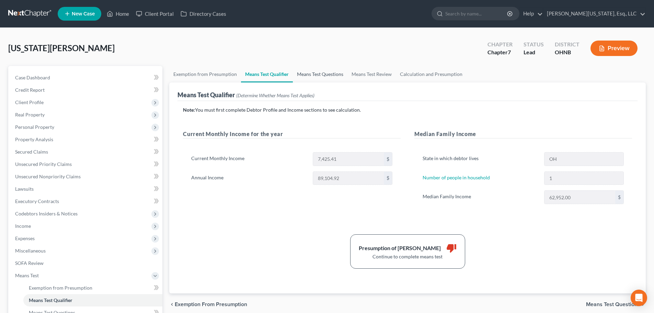
click at [325, 75] on link "Means Test Questions" at bounding box center [320, 74] width 55 height 16
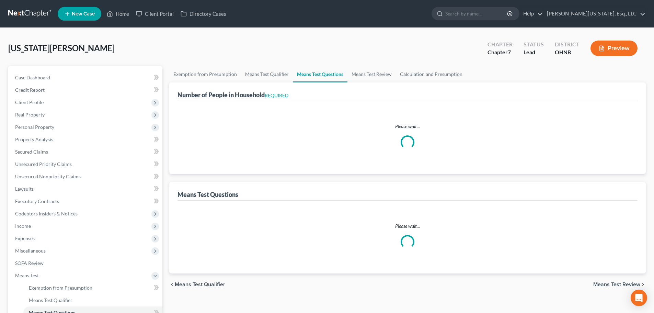
select select "1"
select select "60"
select select "1"
select select "0"
select select "1"
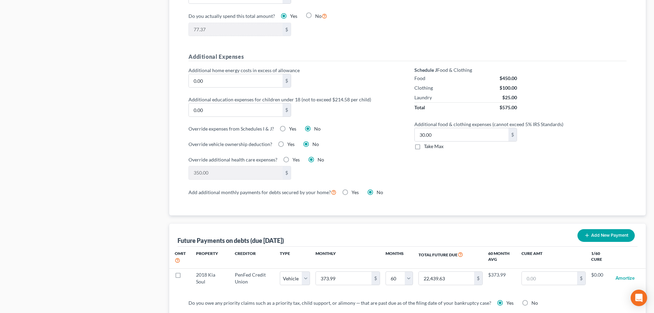
scroll to position [642, 0]
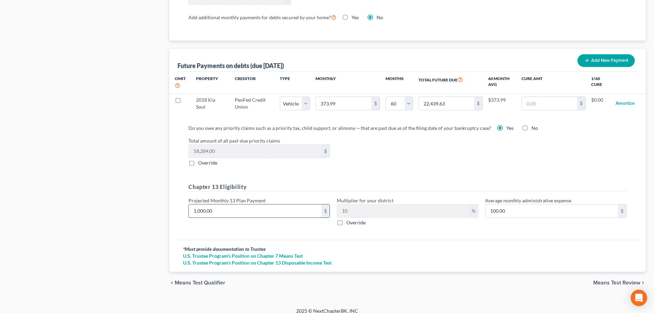
click at [262, 204] on input "1,000.00" at bounding box center [255, 210] width 133 height 13
type input "1"
type input "0.10"
type input "12"
type input "1.20"
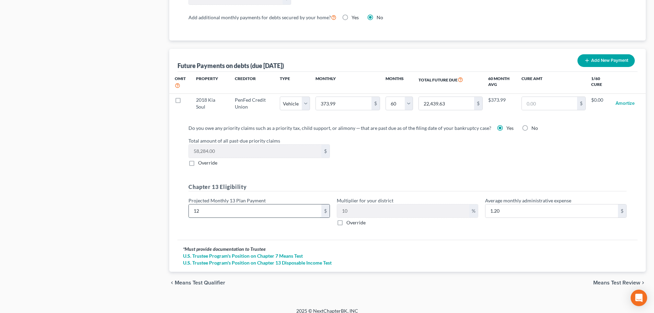
type input "120"
type input "12.00"
type input "1200"
type input "120.00"
type input "1,200"
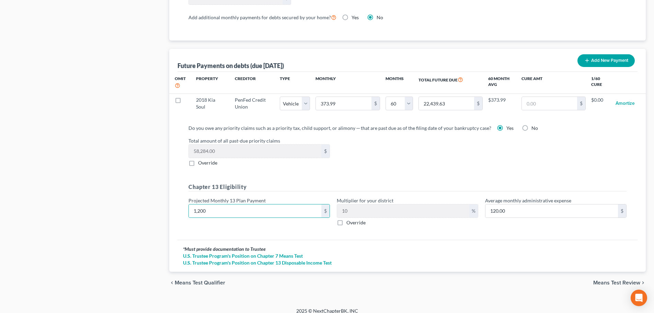
click at [630, 280] on span "Means Test Review" at bounding box center [616, 282] width 47 height 5
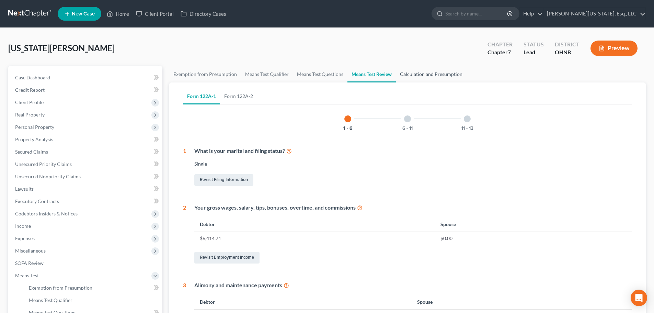
click at [413, 80] on link "Calculation and Presumption" at bounding box center [431, 74] width 71 height 16
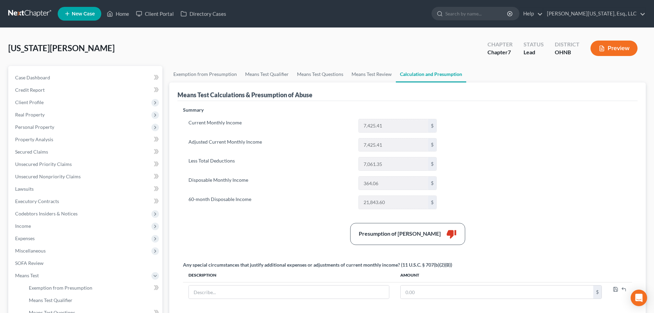
click at [408, 220] on div "Summary Current Monthly Income 7,425.41 $ Adjusted Current Monthly Income 7,425…" at bounding box center [408, 210] width 456 height 209
click at [277, 76] on link "Means Test Qualifier" at bounding box center [267, 74] width 52 height 16
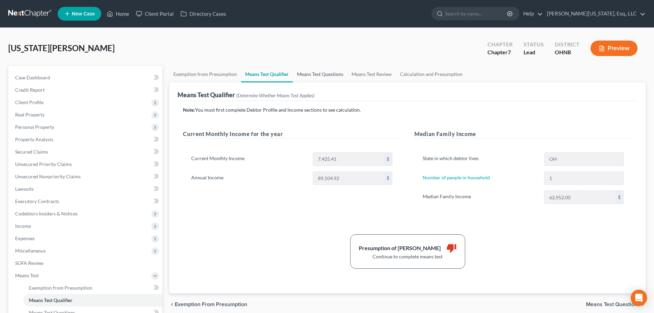
click at [320, 77] on link "Means Test Questions" at bounding box center [320, 74] width 55 height 16
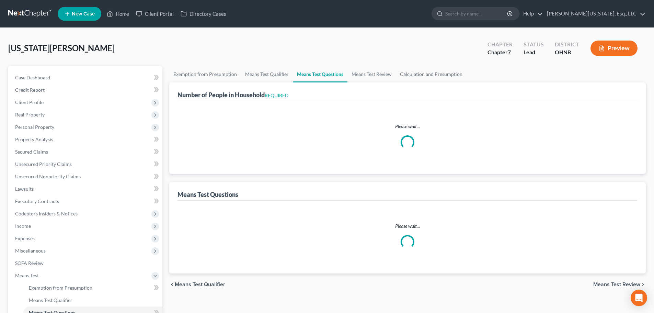
select select "1"
select select "60"
select select "1"
select select "0"
select select "1"
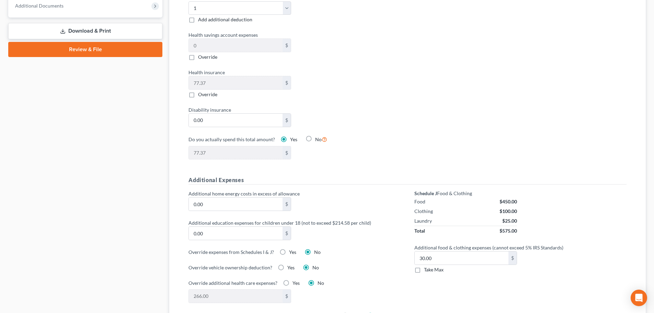
scroll to position [642, 0]
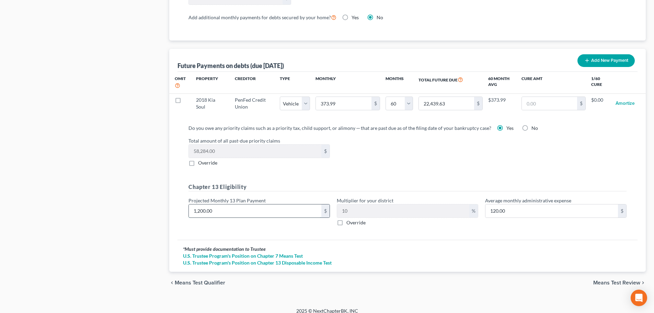
click at [225, 204] on input "1,200.00" at bounding box center [255, 210] width 133 height 13
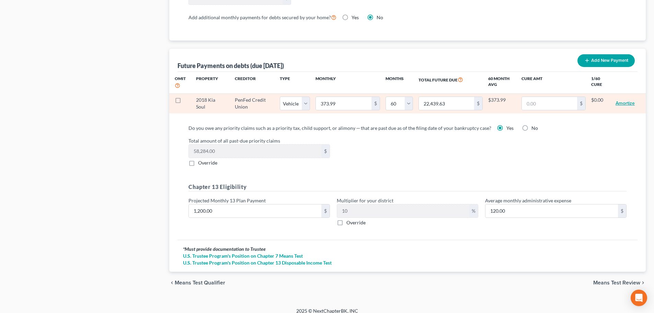
click at [628, 96] on button "Amortize" at bounding box center [625, 103] width 19 height 14
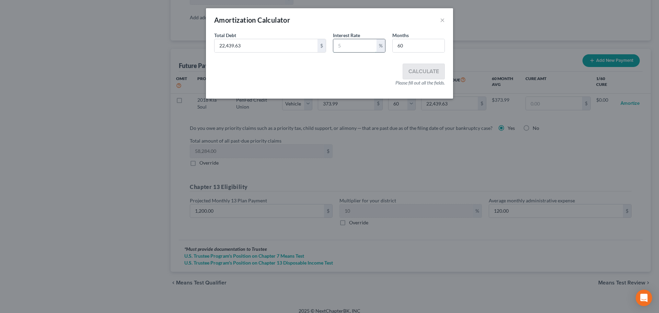
click at [353, 42] on input "text" at bounding box center [354, 45] width 43 height 13
click at [442, 20] on button "×" at bounding box center [442, 20] width 5 height 8
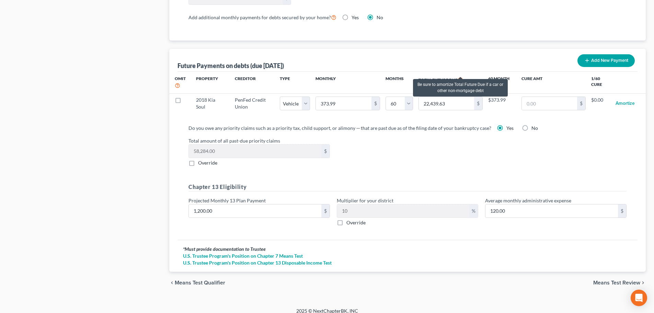
click at [460, 76] on icon at bounding box center [460, 79] width 5 height 7
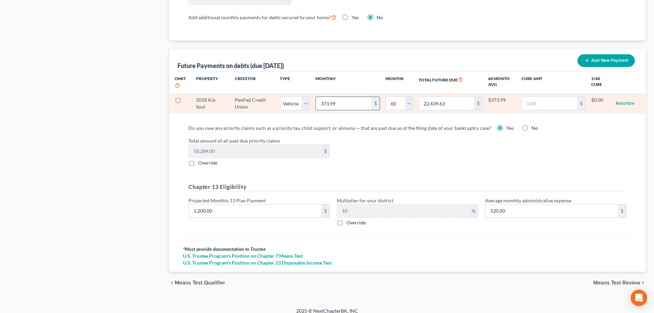
click at [338, 97] on input "373.99" at bounding box center [343, 103] width 55 height 13
click at [410, 96] on select "0 1 2 3 4 5 6 7 8 9 10 11 12 13 14 15 16 17 18 19 20 21 22 23 24 25 26 27 28 29…" at bounding box center [399, 103] width 27 height 14
click at [633, 98] on button "Amortize" at bounding box center [625, 103] width 19 height 14
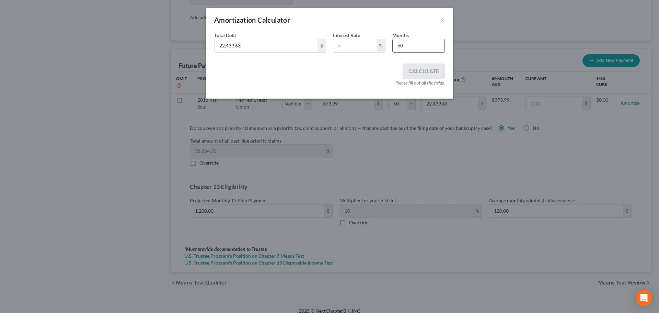
click at [419, 49] on input "60" at bounding box center [419, 45] width 52 height 13
click at [238, 48] on input "22,439.63" at bounding box center [266, 45] width 103 height 13
click at [364, 48] on input "text" at bounding box center [354, 45] width 43 height 13
click at [281, 43] on input "22,439.63" at bounding box center [266, 45] width 103 height 13
type input "7,500"
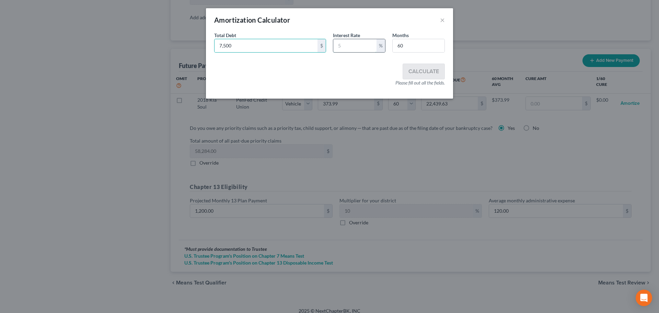
click at [351, 47] on input "text" at bounding box center [354, 45] width 43 height 13
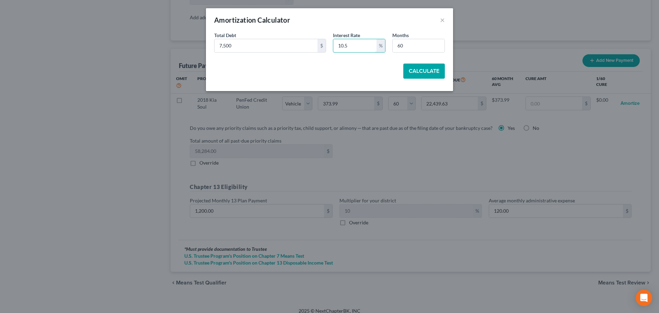
type input "10.5"
click at [430, 67] on button "Calculate" at bounding box center [424, 71] width 42 height 15
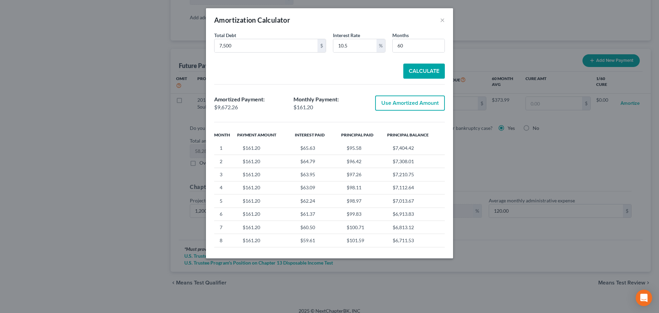
click at [415, 107] on button "Use Amortized Amount" at bounding box center [410, 102] width 70 height 15
type input "161.20"
type input "9,672.25"
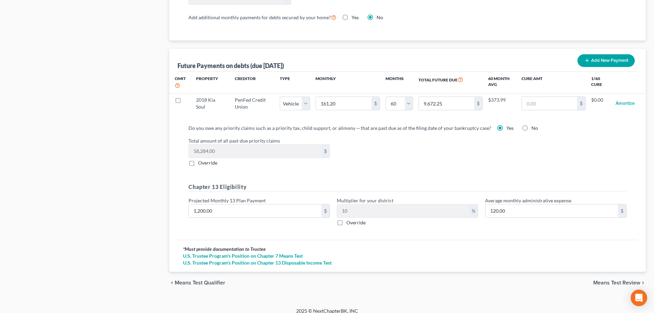
select select "1"
select select "60"
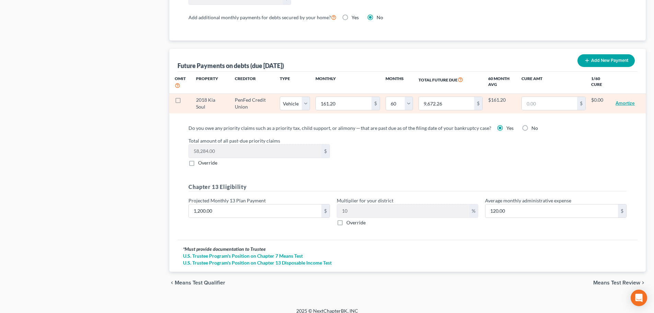
click at [624, 97] on button "Amortize" at bounding box center [625, 103] width 19 height 14
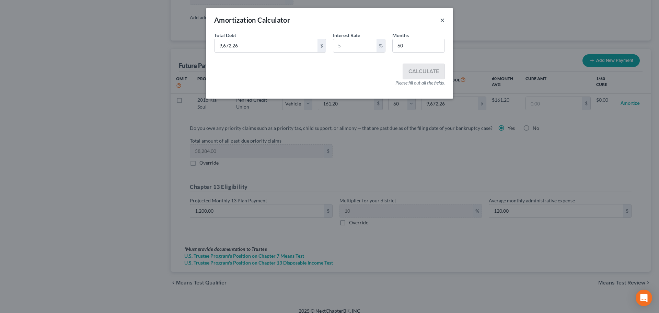
click at [443, 19] on button "×" at bounding box center [442, 20] width 5 height 8
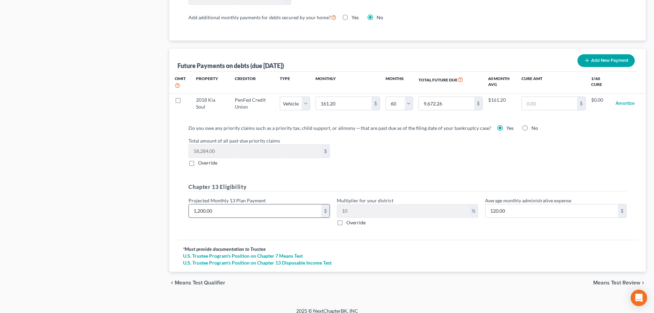
click at [217, 204] on input "1,200.00" at bounding box center [255, 210] width 133 height 13
type input "5"
type input "0.50"
type input "50"
type input "5.00"
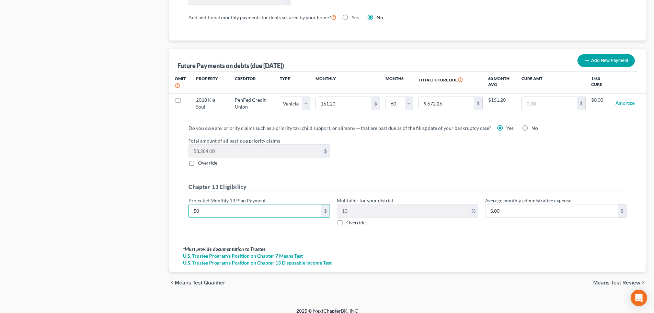
type input "500"
type input "50.00"
type input "500"
click at [608, 280] on span "Means Test Review" at bounding box center [616, 282] width 47 height 5
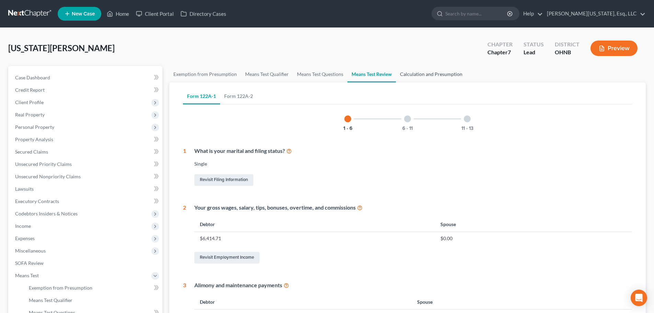
click at [430, 73] on link "Calculation and Presumption" at bounding box center [431, 74] width 71 height 16
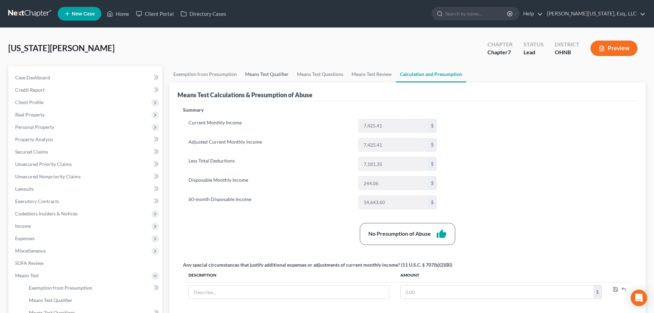
click at [282, 73] on link "Means Test Qualifier" at bounding box center [267, 74] width 52 height 16
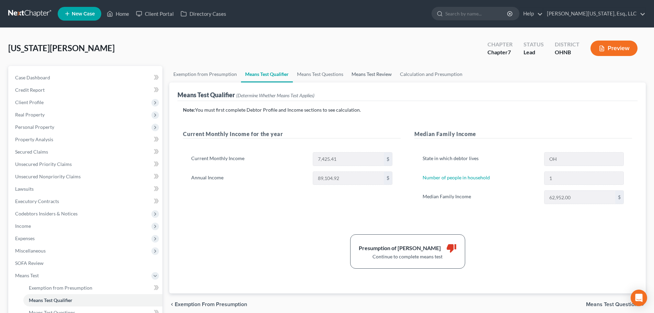
click at [356, 73] on link "Means Test Review" at bounding box center [372, 74] width 48 height 16
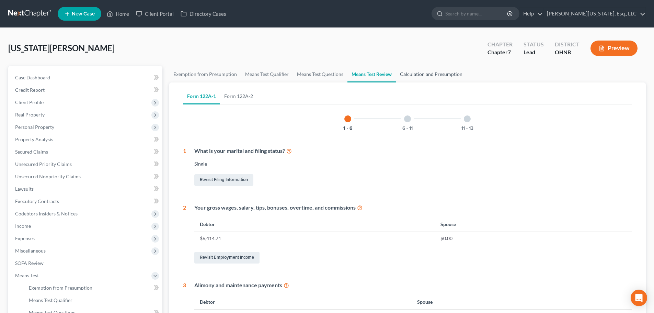
click at [412, 75] on link "Calculation and Presumption" at bounding box center [431, 74] width 71 height 16
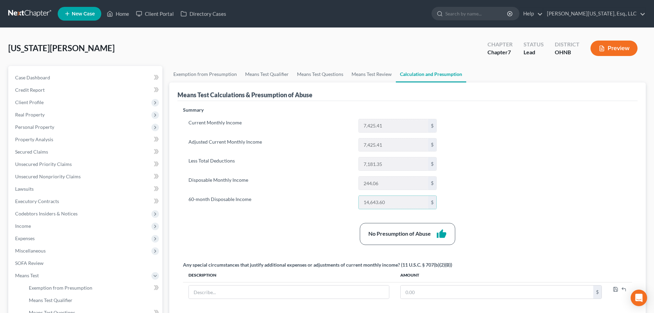
drag, startPoint x: 386, startPoint y: 201, endPoint x: 309, endPoint y: 185, distance: 78.9
click at [357, 203] on div "14,643.60 $" at bounding box center [397, 202] width 85 height 14
click at [309, 185] on label "Disposable Monthly Income" at bounding box center [270, 183] width 170 height 14
drag, startPoint x: 382, startPoint y: 182, endPoint x: 360, endPoint y: 183, distance: 21.7
click at [360, 183] on input "244.06" at bounding box center [393, 183] width 69 height 13
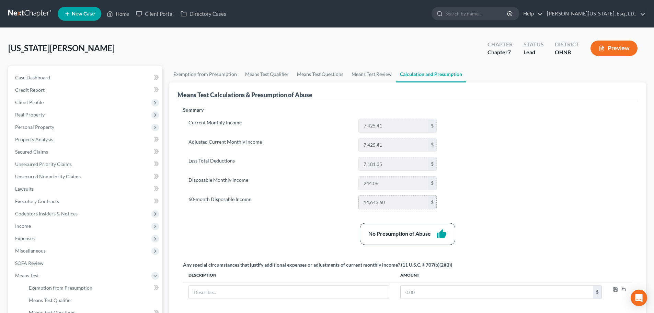
drag, startPoint x: 384, startPoint y: 202, endPoint x: 362, endPoint y: 203, distance: 21.7
click at [362, 203] on input "14,643.60" at bounding box center [393, 202] width 69 height 13
click at [309, 195] on label "60-month Disposable Income" at bounding box center [270, 202] width 170 height 14
drag, startPoint x: 387, startPoint y: 124, endPoint x: 354, endPoint y: 124, distance: 33.3
click at [354, 124] on div "Current Monthly Income 7,425.41 $" at bounding box center [312, 126] width 255 height 14
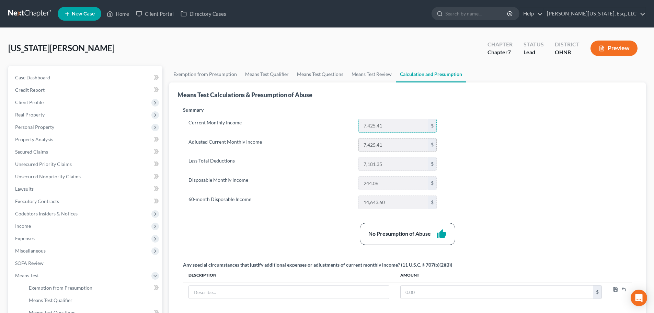
click at [255, 127] on label "Current Monthly Income" at bounding box center [270, 126] width 170 height 14
drag, startPoint x: 390, startPoint y: 147, endPoint x: 361, endPoint y: 147, distance: 28.8
click at [361, 147] on input "7,425.41" at bounding box center [393, 144] width 69 height 13
click at [379, 164] on input "7,181.35" at bounding box center [393, 163] width 69 height 13
drag, startPoint x: 364, startPoint y: 164, endPoint x: 308, endPoint y: 84, distance: 97.8
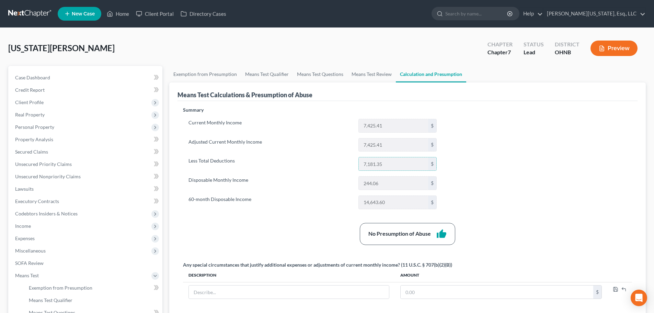
click at [347, 161] on div "Less Total Deductions 7,181.35 $" at bounding box center [312, 164] width 255 height 14
click at [321, 74] on link "Means Test Questions" at bounding box center [320, 74] width 55 height 16
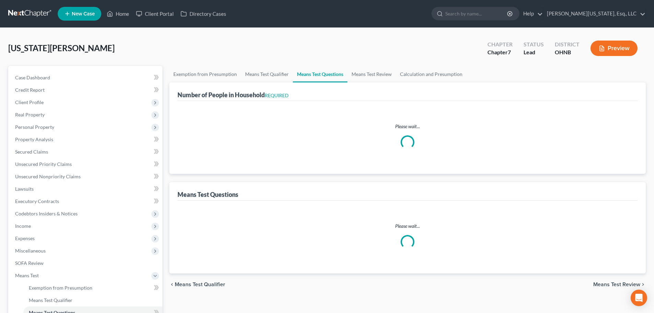
select select "1"
select select "60"
select select "1"
select select "0"
select select "1"
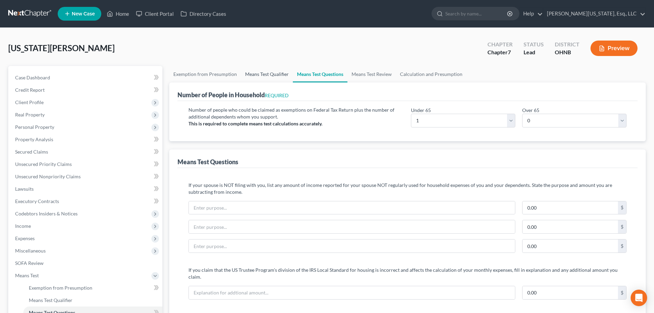
click at [283, 74] on link "Means Test Qualifier" at bounding box center [267, 74] width 52 height 16
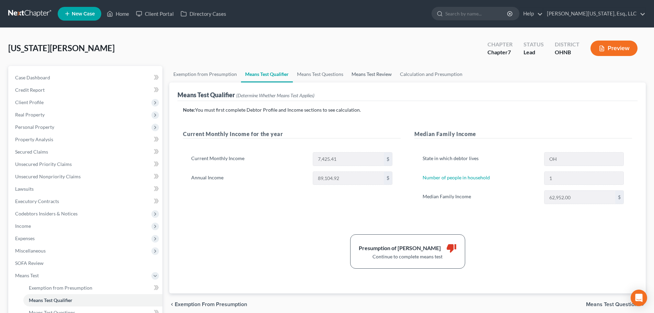
click at [367, 76] on link "Means Test Review" at bounding box center [372, 74] width 48 height 16
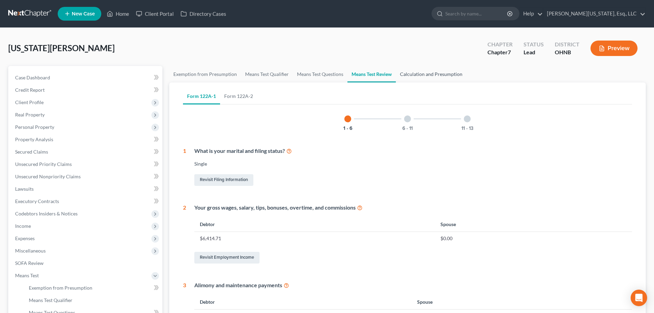
click at [414, 73] on link "Calculation and Presumption" at bounding box center [431, 74] width 71 height 16
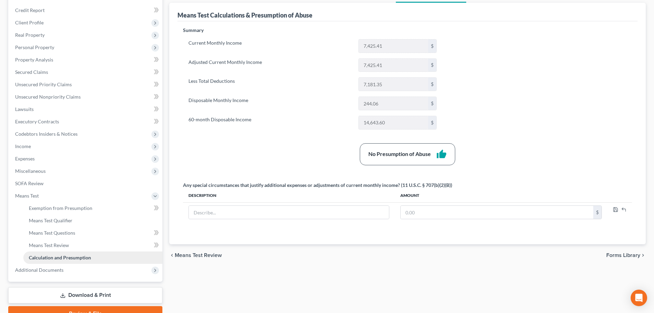
scroll to position [114, 0]
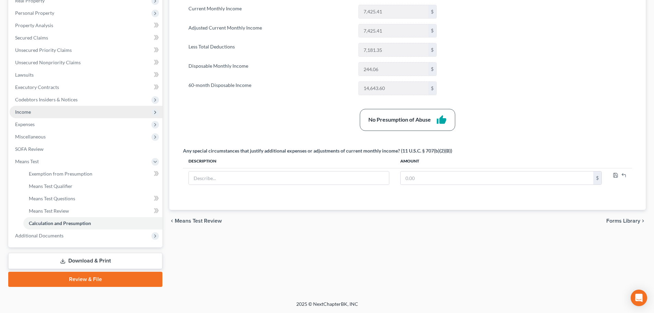
click at [33, 111] on span "Income" at bounding box center [86, 112] width 153 height 12
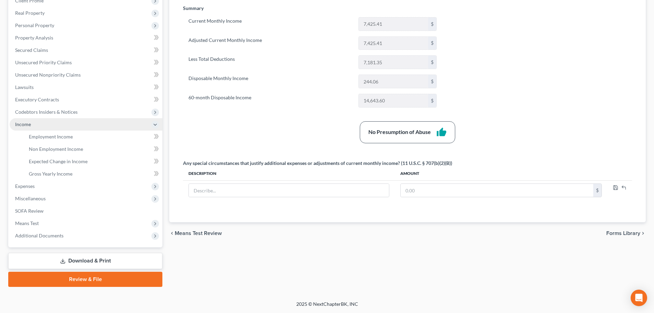
scroll to position [102, 0]
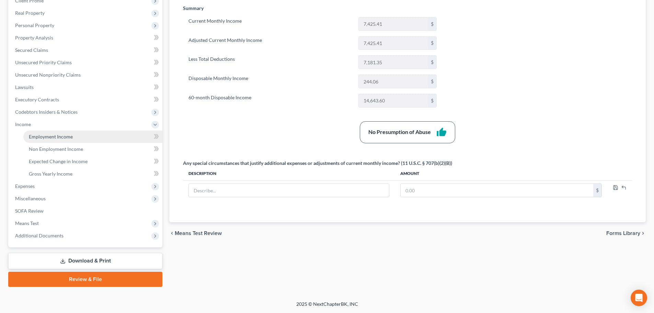
click at [54, 139] on span "Employment Income" at bounding box center [51, 137] width 44 height 6
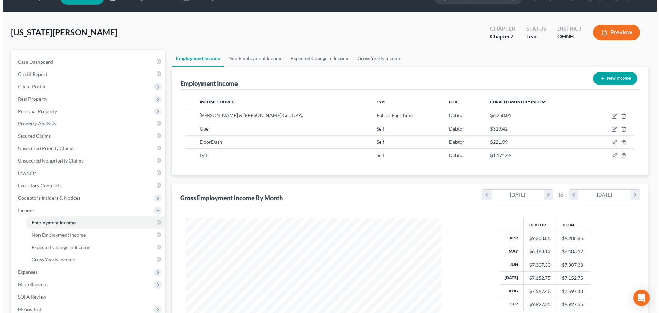
scroll to position [10, 0]
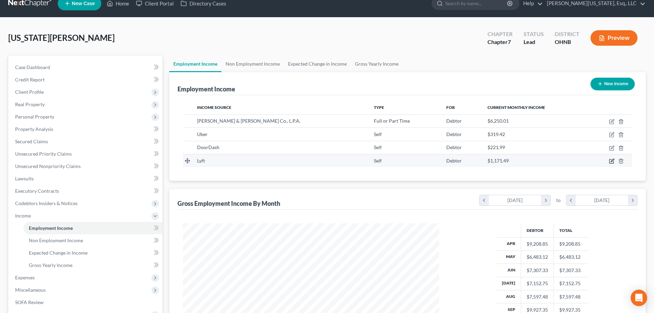
click at [613, 159] on icon "button" at bounding box center [612, 160] width 3 height 3
select select "1"
select select "0"
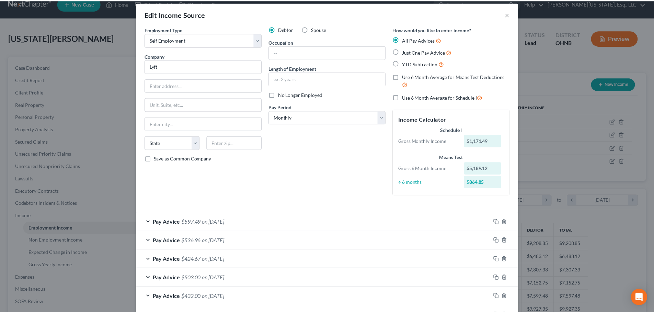
scroll to position [0, 0]
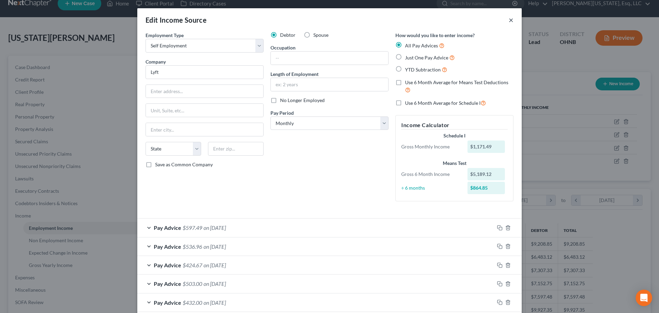
click at [510, 21] on button "×" at bounding box center [511, 20] width 5 height 8
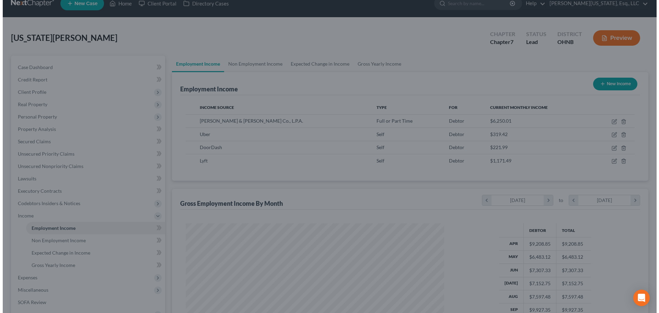
scroll to position [343265, 343124]
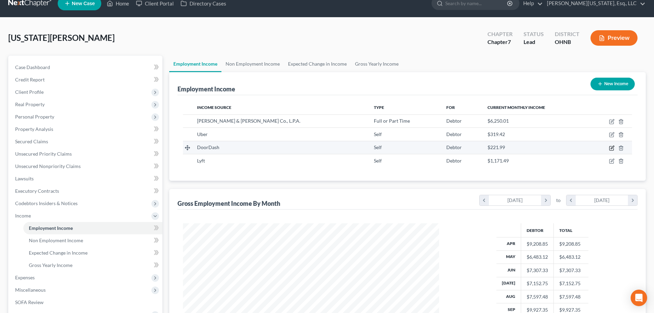
click at [611, 149] on icon "button" at bounding box center [611, 147] width 5 height 5
select select "1"
select select "4"
select select "0"
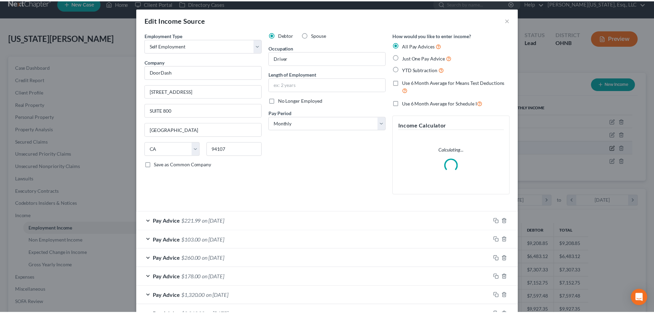
scroll to position [129, 272]
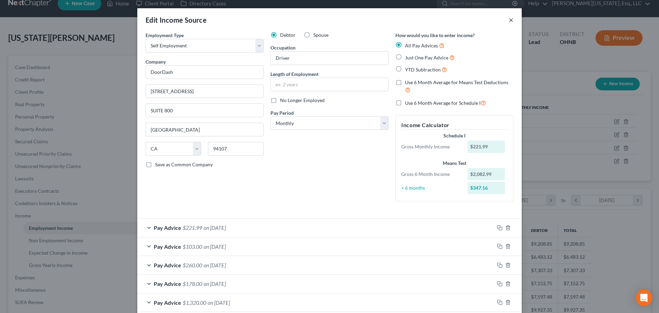
click at [509, 23] on button "×" at bounding box center [511, 20] width 5 height 8
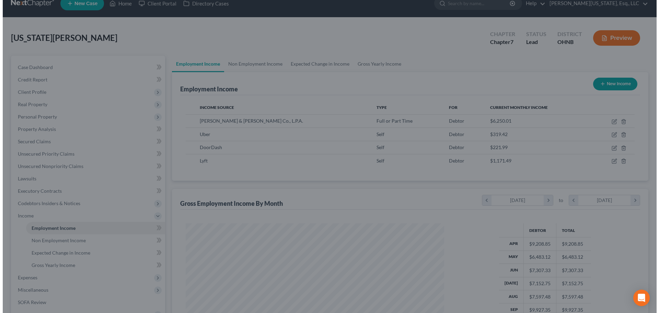
scroll to position [343265, 343124]
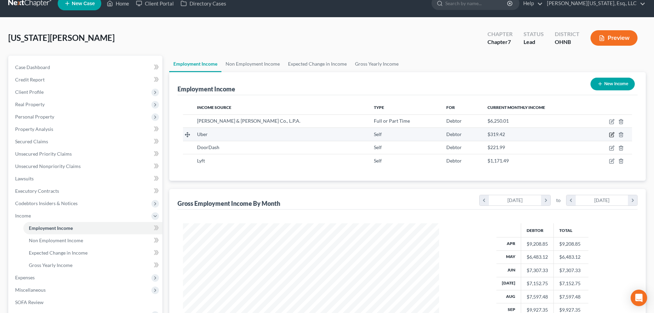
click at [613, 134] on icon "button" at bounding box center [611, 134] width 5 height 5
select select "1"
select select "4"
select select "0"
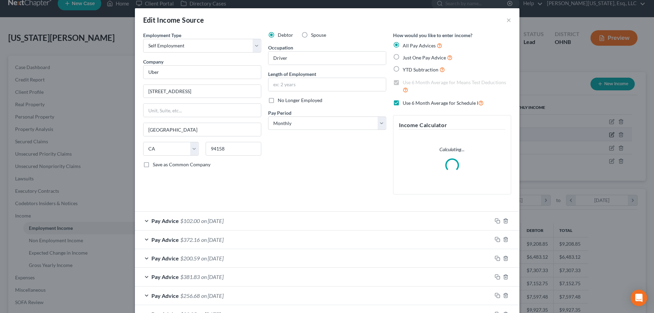
scroll to position [129, 272]
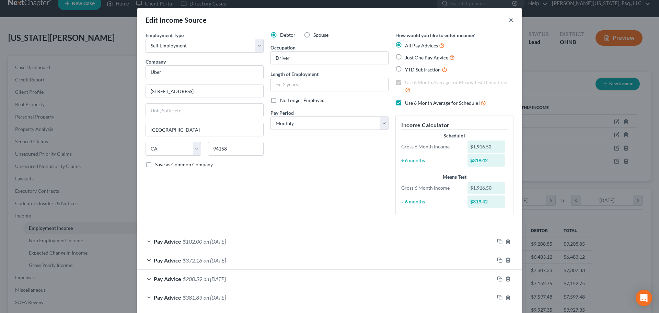
click at [510, 22] on button "×" at bounding box center [511, 20] width 5 height 8
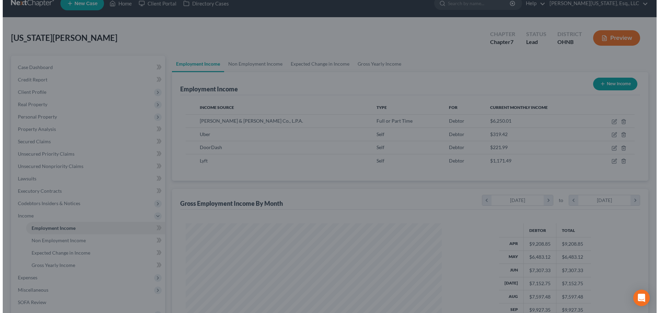
scroll to position [343265, 343124]
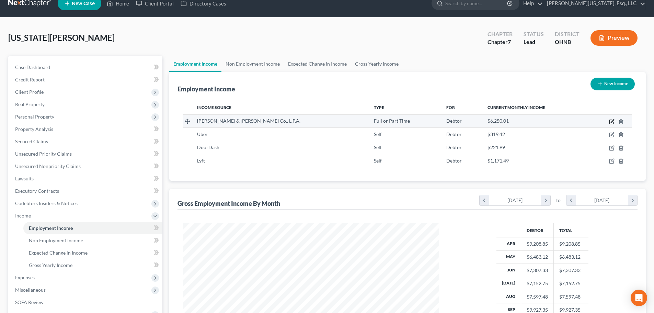
click at [612, 122] on icon "button" at bounding box center [612, 120] width 3 height 3
select select "0"
select select "36"
select select "2"
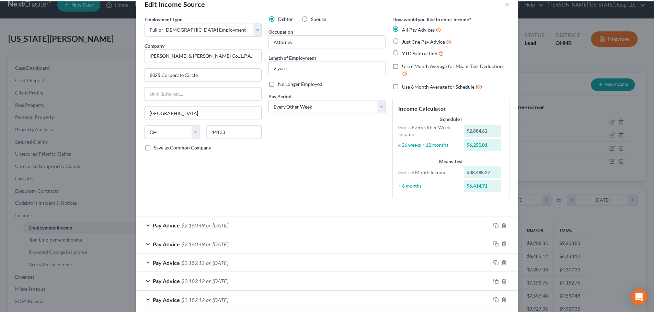
scroll to position [0, 0]
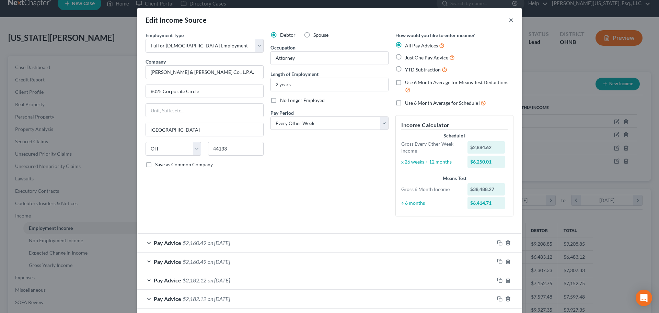
click at [505, 22] on div "Edit Income Source ×" at bounding box center [329, 19] width 385 height 23
click at [509, 21] on button "×" at bounding box center [511, 20] width 5 height 8
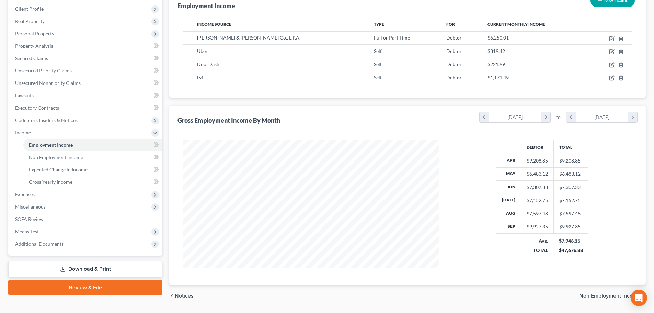
scroll to position [113, 0]
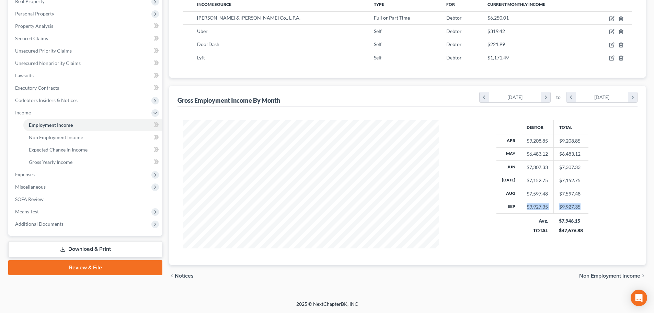
drag, startPoint x: 579, startPoint y: 207, endPoint x: 570, endPoint y: 213, distance: 10.5
click at [523, 205] on tr "Sep $9,927.35 $9,927.35" at bounding box center [543, 206] width 92 height 13
click at [576, 208] on td "$9,927.35" at bounding box center [571, 206] width 35 height 13
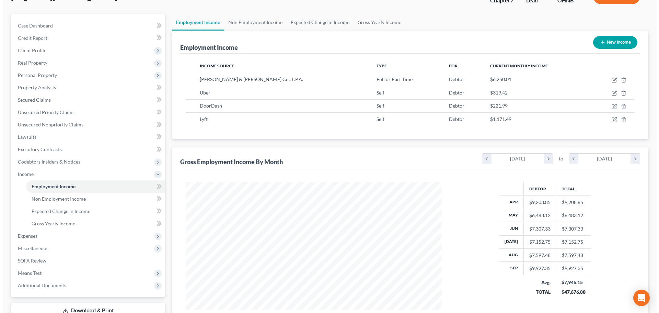
scroll to position [45, 0]
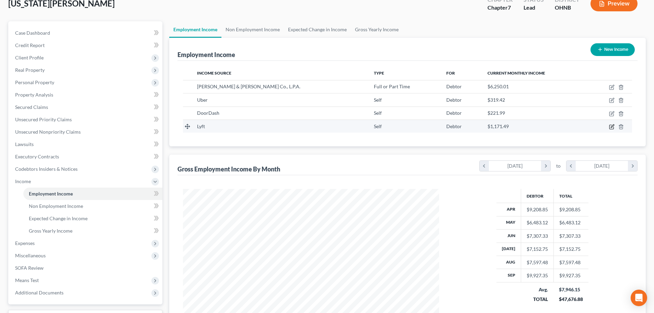
click at [611, 126] on icon "button" at bounding box center [611, 126] width 5 height 5
select select "1"
select select "0"
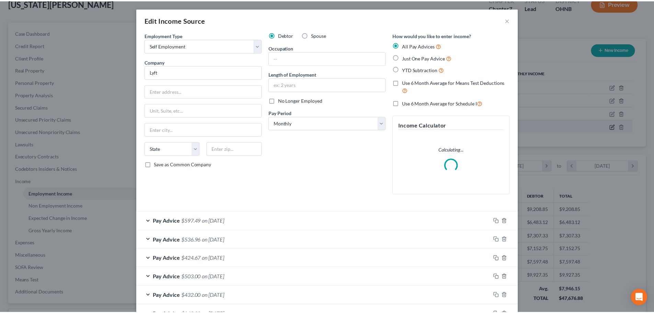
scroll to position [129, 272]
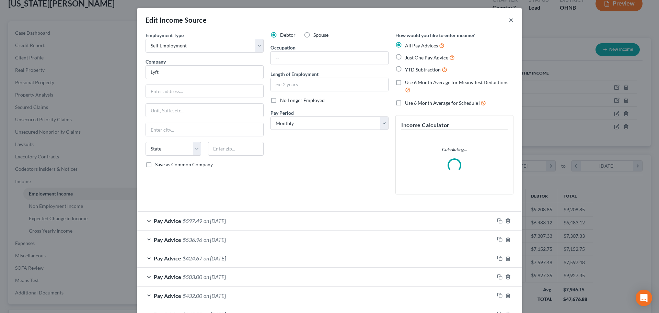
drag, startPoint x: 510, startPoint y: 17, endPoint x: 587, endPoint y: 101, distance: 113.5
click at [510, 17] on button "×" at bounding box center [511, 20] width 5 height 8
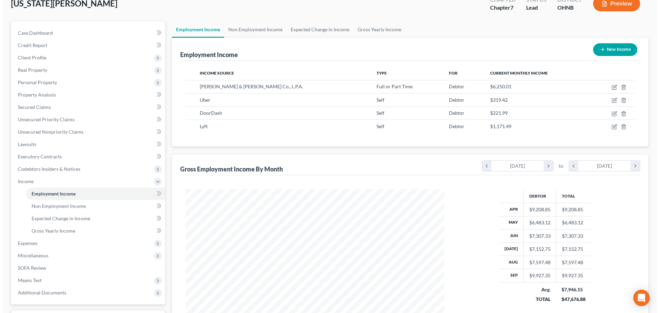
scroll to position [343265, 343124]
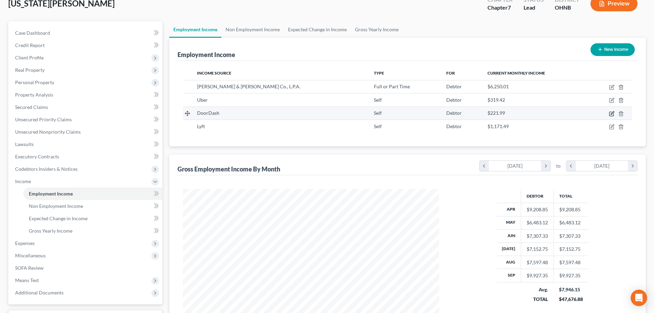
click at [613, 114] on icon "button" at bounding box center [611, 113] width 5 height 5
select select "1"
select select "4"
select select "0"
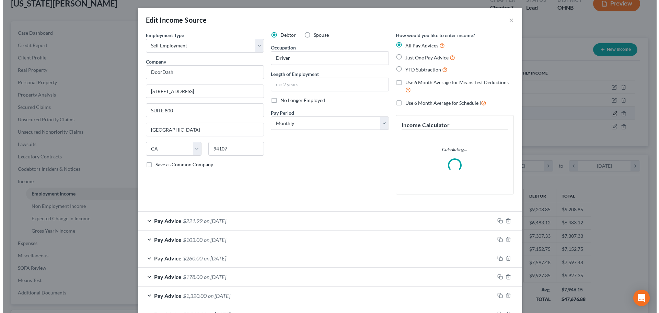
scroll to position [129, 272]
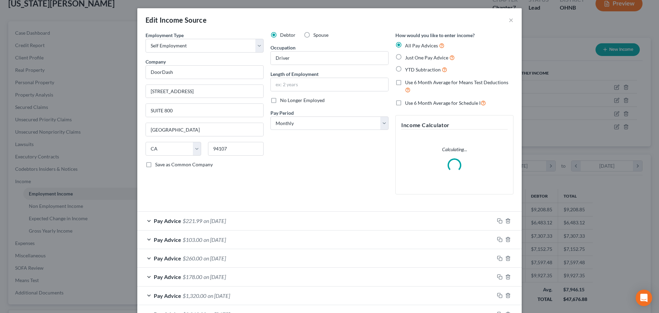
click at [276, 220] on div "Pay Advice $221.99 on [DATE]" at bounding box center [315, 221] width 357 height 18
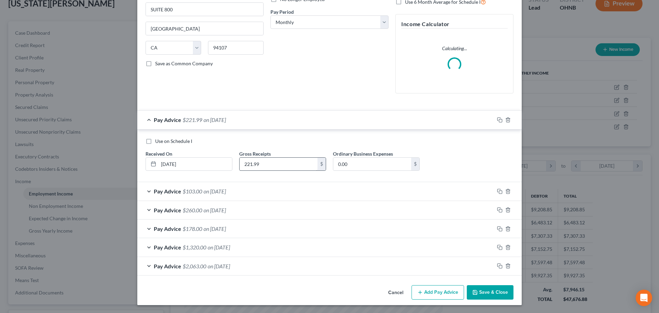
scroll to position [101, 0]
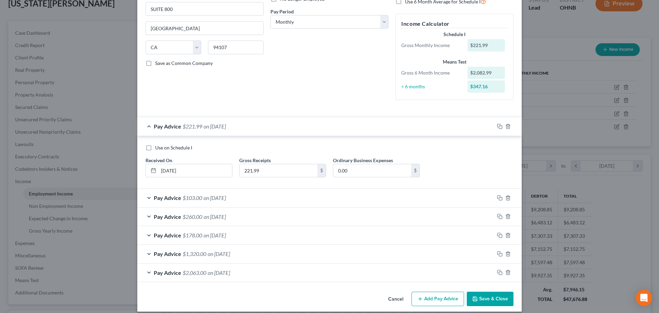
click at [330, 197] on div "Pay Advice $103.00 on [DATE]" at bounding box center [315, 198] width 357 height 18
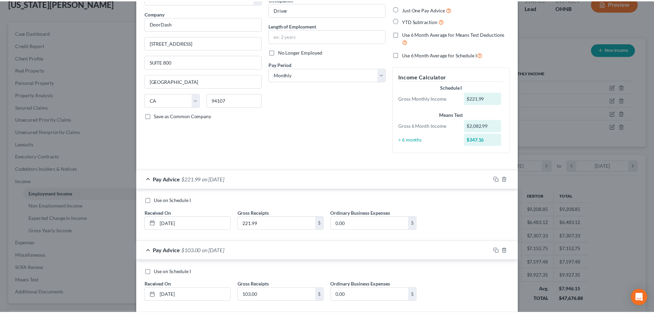
scroll to position [0, 0]
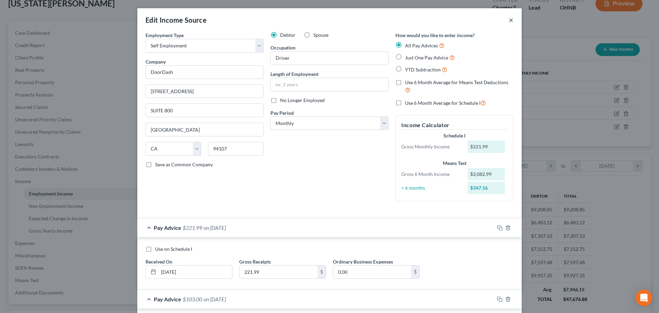
click at [509, 20] on button "×" at bounding box center [511, 20] width 5 height 8
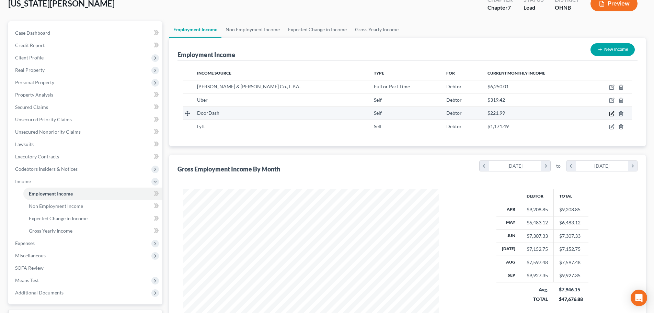
click at [612, 113] on icon "button" at bounding box center [611, 113] width 5 height 5
select select "1"
select select "4"
select select "0"
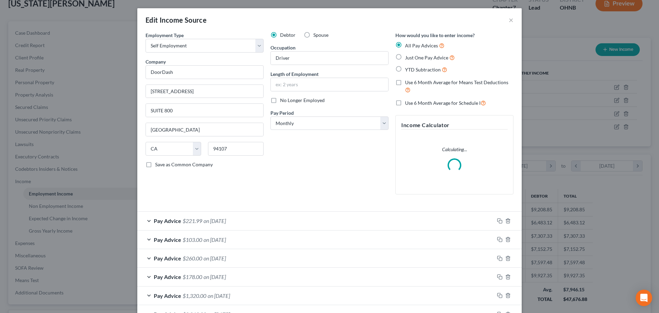
click at [243, 225] on div "Pay Advice $221.99 on [DATE]" at bounding box center [315, 221] width 357 height 18
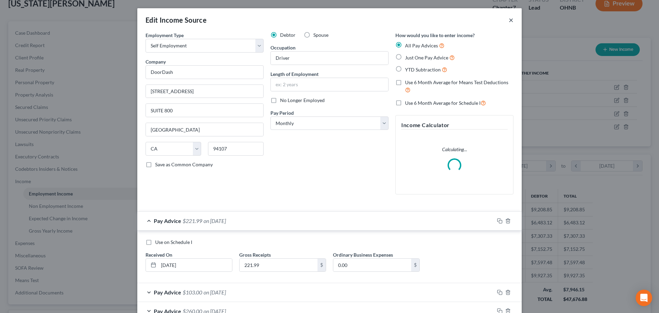
click at [511, 23] on div "Edit Income Source ×" at bounding box center [329, 19] width 385 height 23
click at [509, 22] on button "×" at bounding box center [511, 20] width 5 height 8
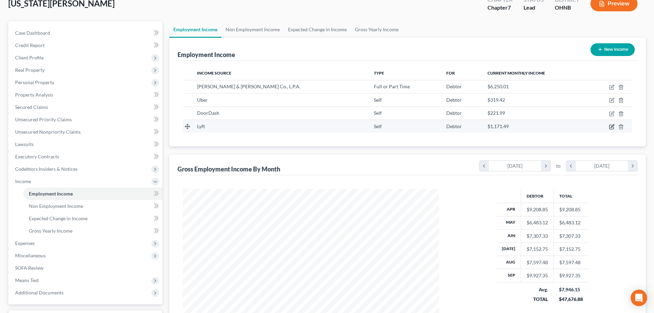
click at [613, 127] on icon "button" at bounding box center [611, 126] width 5 height 5
select select "1"
select select "0"
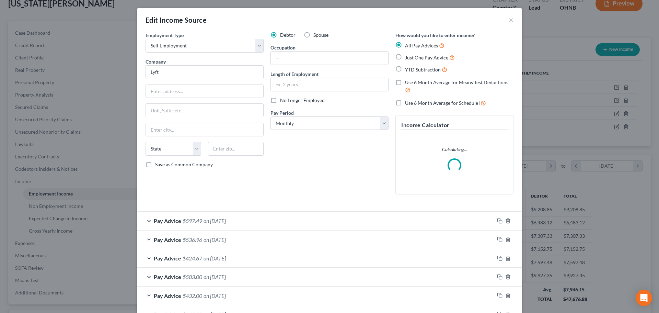
click at [226, 223] on span "on [DATE]" at bounding box center [215, 220] width 22 height 7
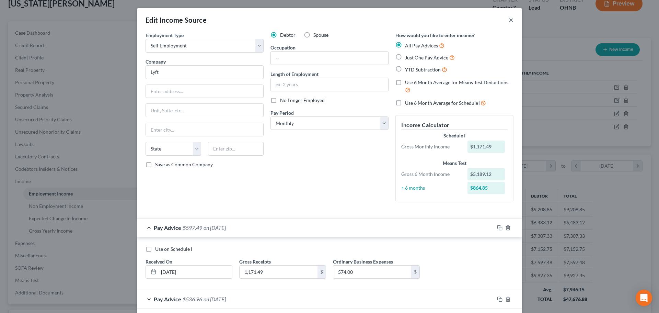
click at [509, 18] on button "×" at bounding box center [511, 20] width 5 height 8
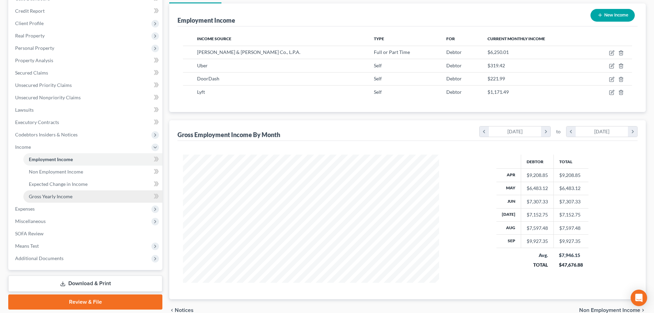
click at [48, 196] on span "Gross Yearly Income" at bounding box center [51, 196] width 44 height 6
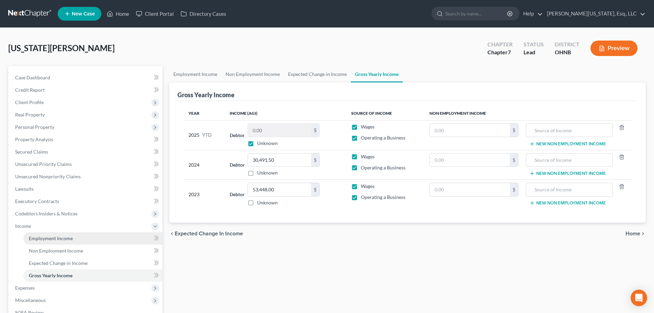
click at [64, 240] on span "Employment Income" at bounding box center [51, 238] width 44 height 6
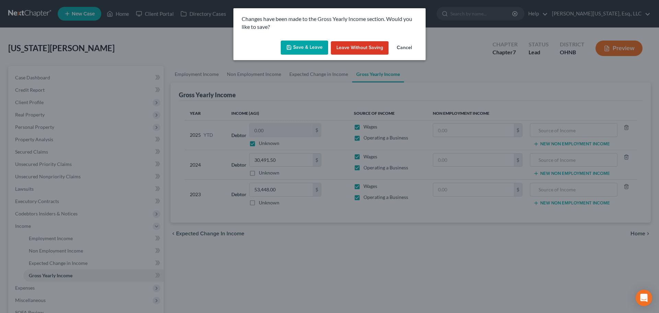
click at [305, 44] on button "Save & Leave" at bounding box center [304, 48] width 47 height 14
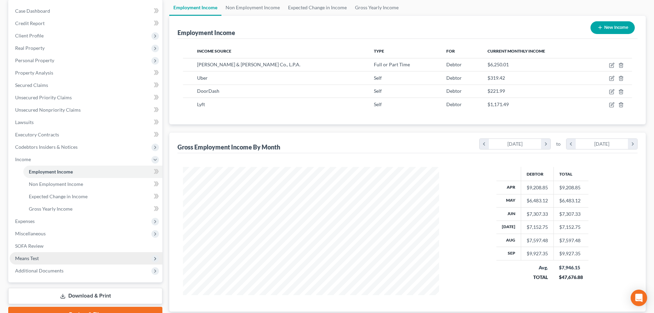
scroll to position [69, 0]
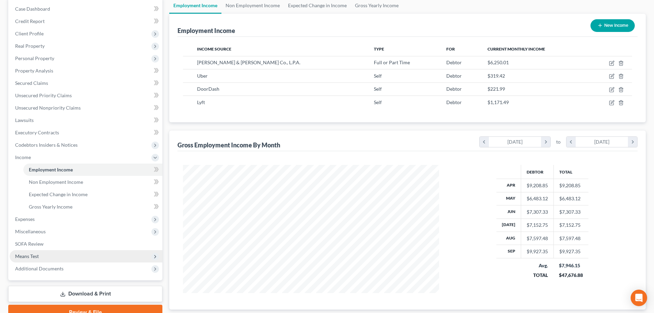
click at [80, 250] on span "Means Test" at bounding box center [86, 256] width 153 height 12
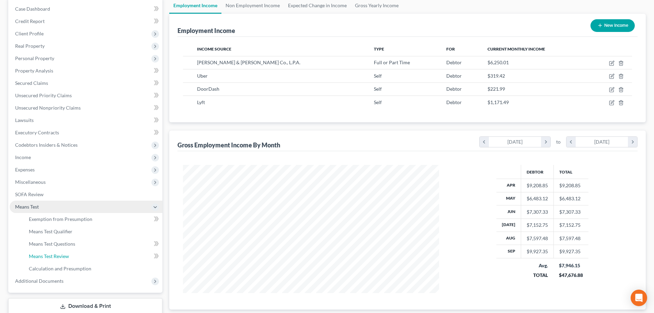
click at [80, 250] on link "Means Test Review" at bounding box center [92, 256] width 139 height 12
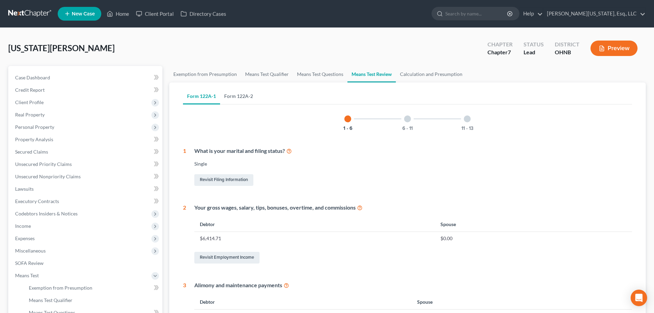
click at [236, 90] on link "Form 122A-2" at bounding box center [238, 96] width 37 height 16
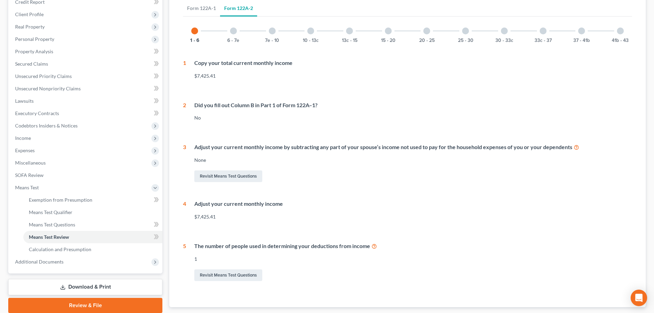
scroll to position [103, 0]
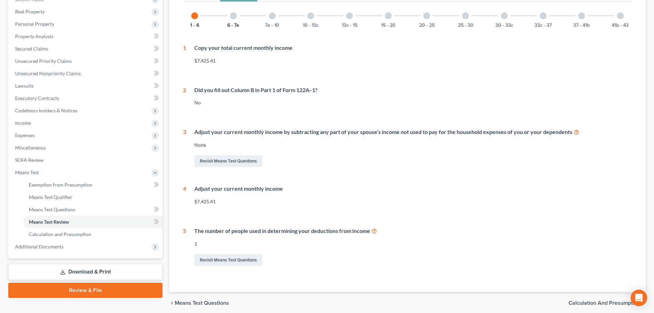
click at [235, 25] on button "6 - 7e" at bounding box center [233, 25] width 12 height 5
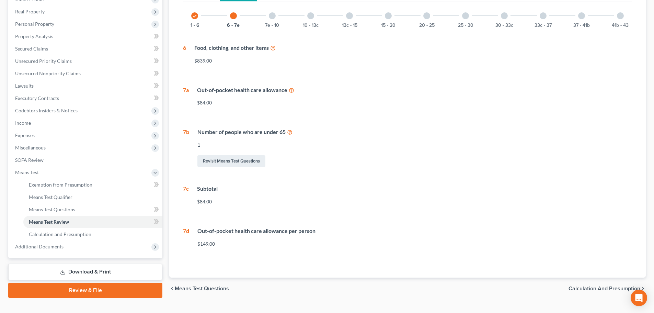
click at [281, 19] on div "7e - 10" at bounding box center [272, 15] width 23 height 23
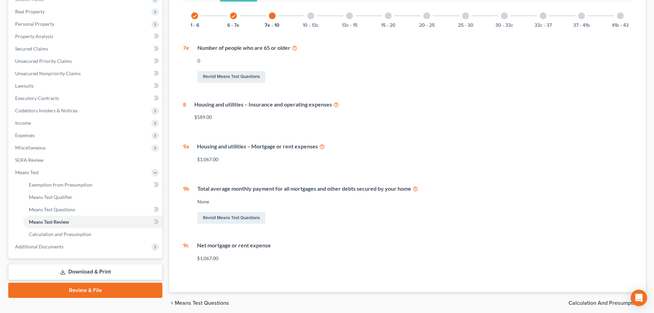
click at [321, 18] on div "10 - 13c" at bounding box center [310, 15] width 23 height 23
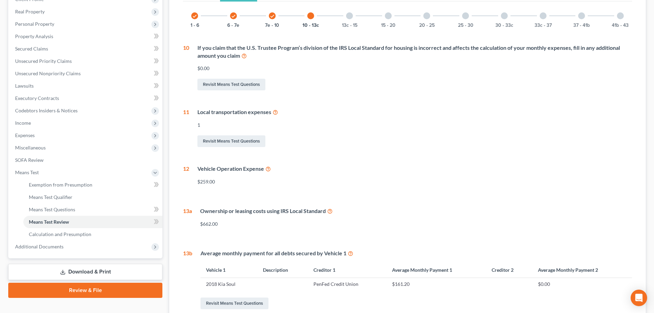
click at [331, 211] on icon at bounding box center [329, 210] width 5 height 7
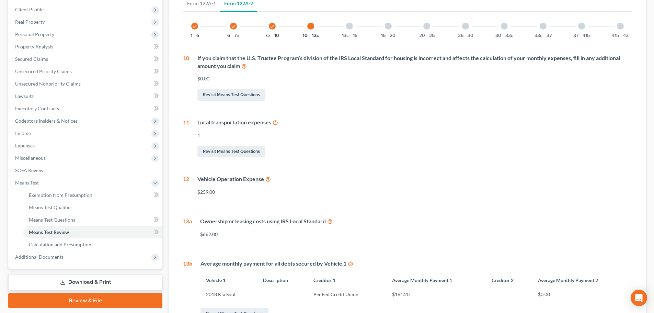
scroll to position [105, 0]
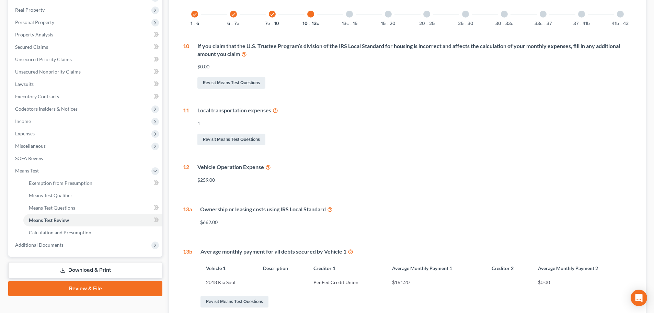
click at [349, 20] on div "13c - 15" at bounding box center [349, 13] width 23 height 23
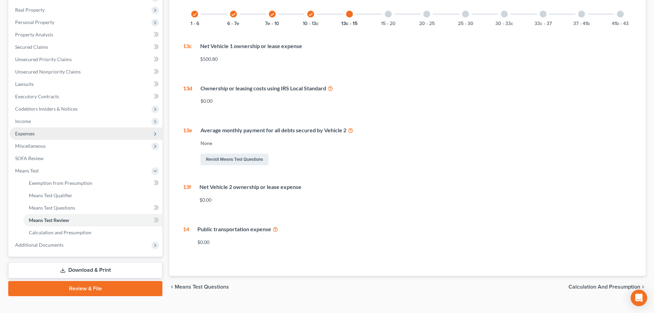
click at [35, 135] on span "Expenses" at bounding box center [25, 133] width 20 height 6
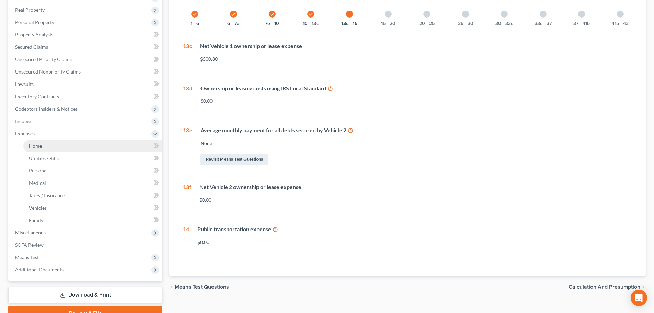
click at [34, 148] on span "Home" at bounding box center [35, 146] width 13 height 6
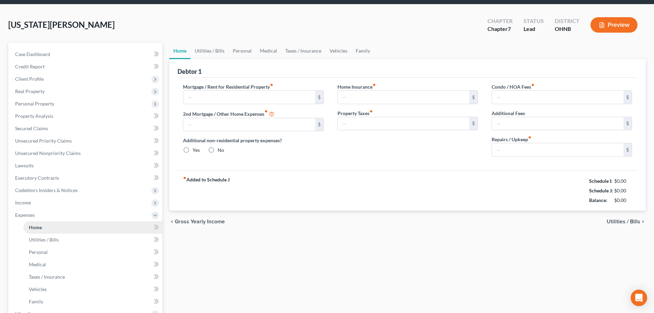
type input "1,300.00"
type input "0.00"
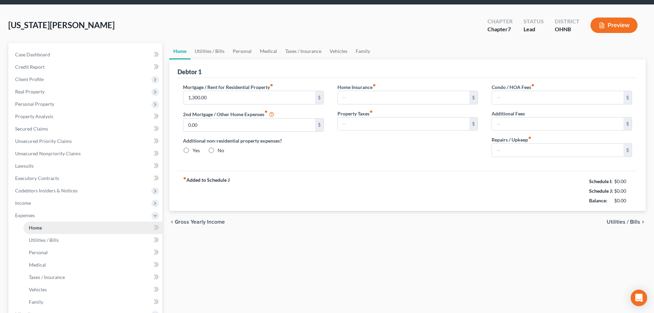
radio input "true"
type input "25.00"
type input "0.00"
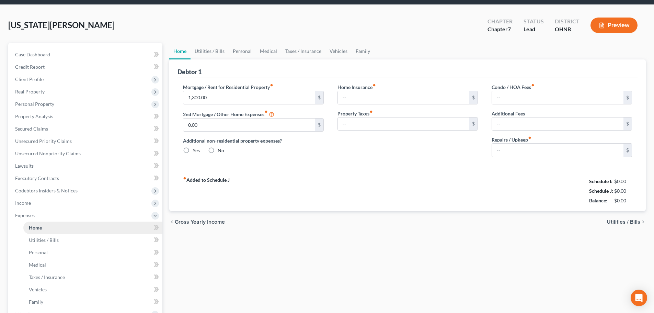
type input "25.00"
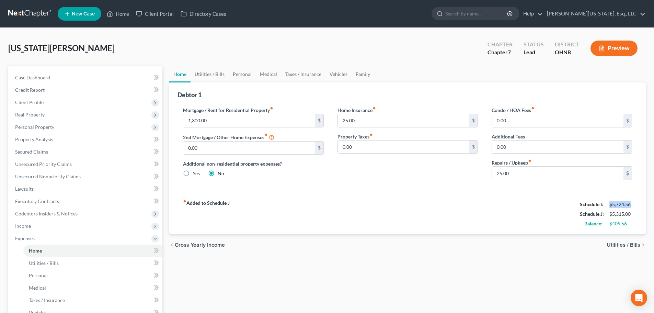
drag, startPoint x: 632, startPoint y: 203, endPoint x: 599, endPoint y: 207, distance: 33.5
click at [607, 204] on div "$5,724.56" at bounding box center [621, 204] width 30 height 7
click at [599, 207] on strong "Schedule I:" at bounding box center [591, 204] width 23 height 6
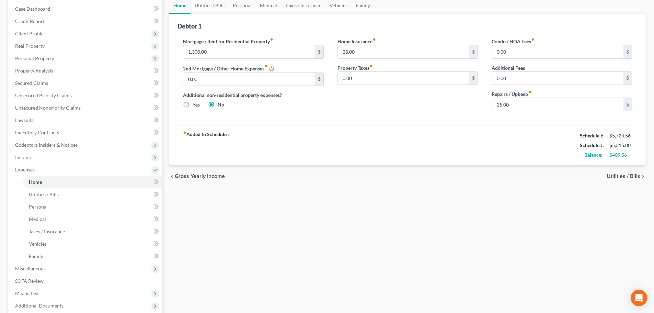
scroll to position [34, 0]
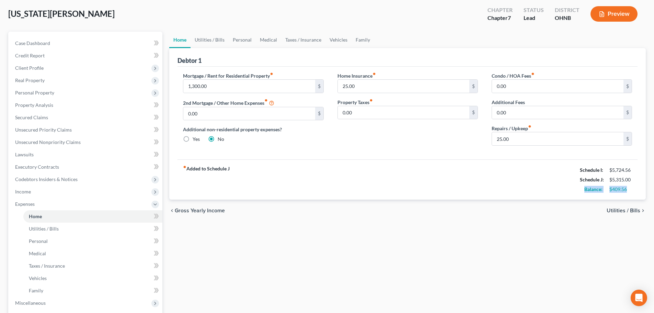
drag, startPoint x: 629, startPoint y: 188, endPoint x: 584, endPoint y: 186, distance: 45.3
click at [584, 186] on div "Balance: $409.56" at bounding box center [606, 189] width 59 height 10
click at [410, 187] on div "fiber_manual_record Added to Schedule J Schedule I: $5,724.56 Schedule J: $5,31…" at bounding box center [408, 179] width 460 height 40
click at [608, 191] on div "$409.56" at bounding box center [621, 189] width 30 height 7
click at [618, 189] on div "$409.56" at bounding box center [621, 189] width 23 height 7
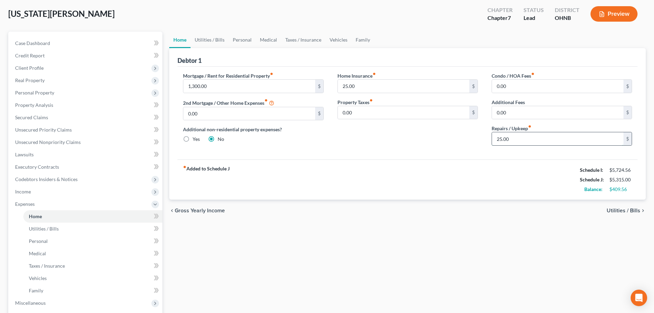
click at [507, 142] on input "25.00" at bounding box center [558, 138] width 132 height 13
click at [212, 40] on link "Utilities / Bills" at bounding box center [210, 40] width 38 height 16
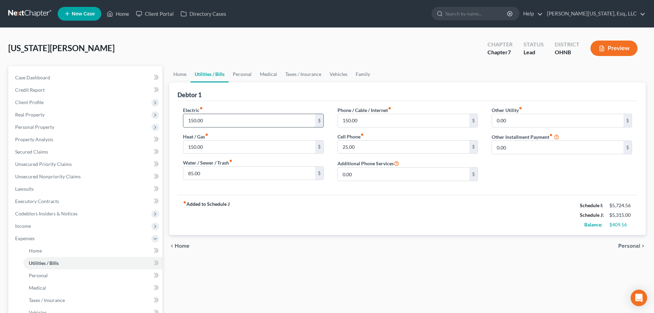
click at [251, 120] on input "150.00" at bounding box center [249, 120] width 132 height 13
type input "200"
click at [221, 143] on input "150.00" at bounding box center [249, 146] width 132 height 13
type input "200"
type input "175"
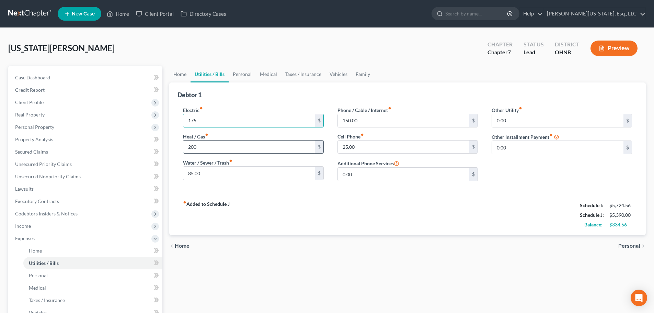
click at [198, 146] on input "200" at bounding box center [249, 146] width 132 height 13
click at [237, 173] on input "85.00" at bounding box center [249, 173] width 132 height 13
click at [242, 78] on link "Personal" at bounding box center [242, 74] width 27 height 16
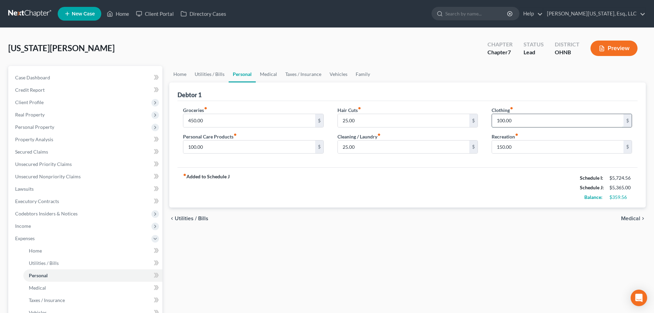
click at [505, 118] on input "100.00" at bounding box center [558, 120] width 132 height 13
click at [239, 149] on input "100.00" at bounding box center [249, 146] width 132 height 13
drag, startPoint x: 216, startPoint y: 148, endPoint x: 221, endPoint y: 147, distance: 5.3
click at [216, 148] on input "100.00" at bounding box center [249, 146] width 132 height 13
drag, startPoint x: 221, startPoint y: 147, endPoint x: 170, endPoint y: 147, distance: 50.5
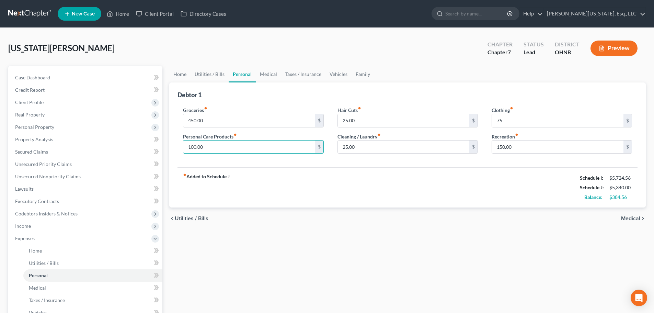
click at [170, 147] on div "Debtor 1 Groceries fiber_manual_record 450.00 $ Personal Care Products fiber_ma…" at bounding box center [407, 144] width 477 height 125
click at [541, 144] on input "150.00" at bounding box center [558, 146] width 132 height 13
click at [501, 147] on input "150.00" at bounding box center [558, 146] width 132 height 13
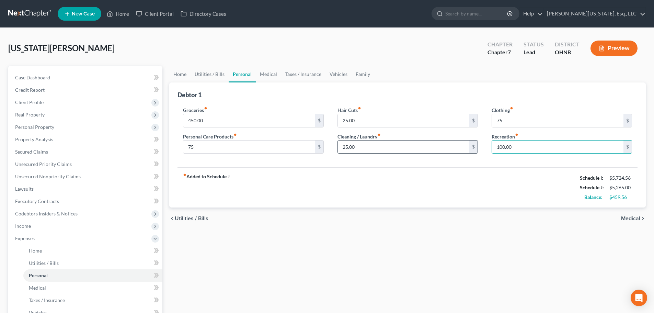
click at [393, 141] on input "25.00" at bounding box center [404, 146] width 132 height 13
click at [266, 75] on link "Medical" at bounding box center [268, 74] width 25 height 16
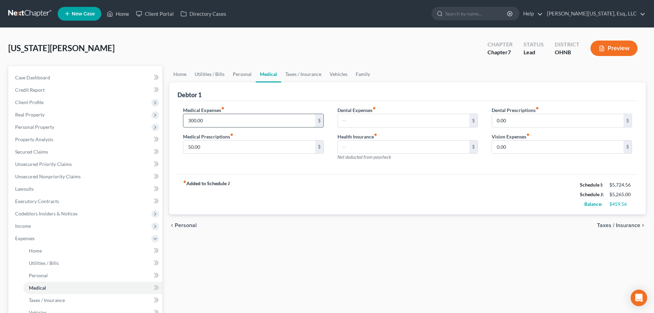
click at [235, 120] on input "300.00" at bounding box center [249, 120] width 132 height 13
click at [292, 71] on link "Taxes / Insurance" at bounding box center [303, 74] width 44 height 16
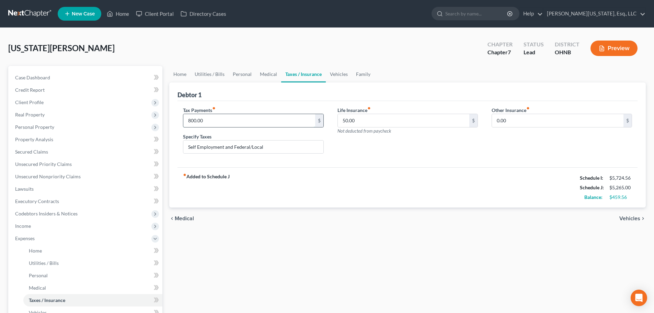
click at [201, 121] on input "800.00" at bounding box center [249, 120] width 132 height 13
click at [334, 75] on link "Vehicles" at bounding box center [339, 74] width 26 height 16
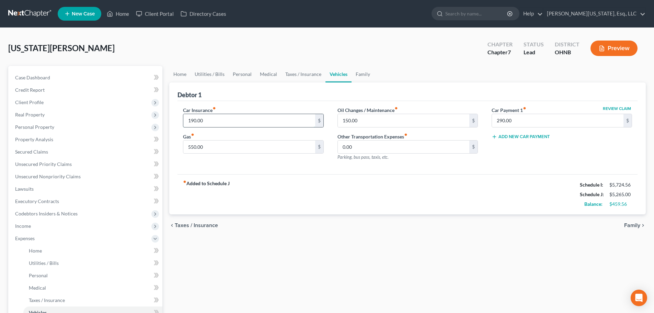
click at [197, 118] on input "190.00" at bounding box center [249, 120] width 132 height 13
click at [217, 146] on input "550.00" at bounding box center [249, 146] width 132 height 13
click at [350, 119] on input "150.00" at bounding box center [404, 120] width 132 height 13
click at [506, 119] on input "290.00" at bounding box center [558, 120] width 132 height 13
click at [360, 74] on link "Family" at bounding box center [363, 74] width 23 height 16
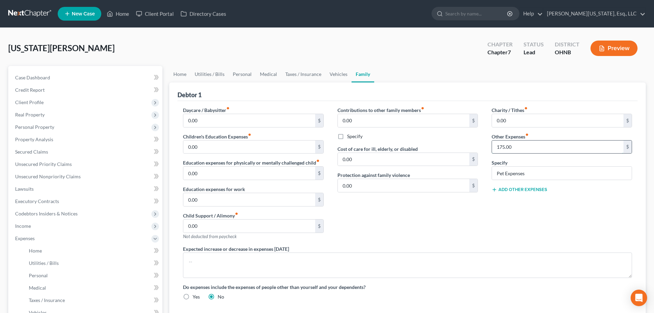
click at [525, 145] on input "175.00" at bounding box center [558, 146] width 132 height 13
click at [182, 72] on link "Home" at bounding box center [179, 74] width 21 height 16
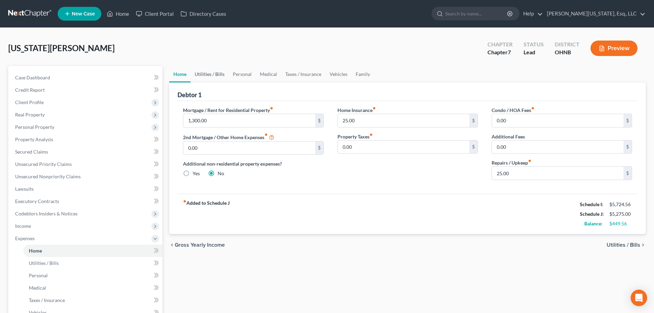
click at [202, 72] on link "Utilities / Bills" at bounding box center [210, 74] width 38 height 16
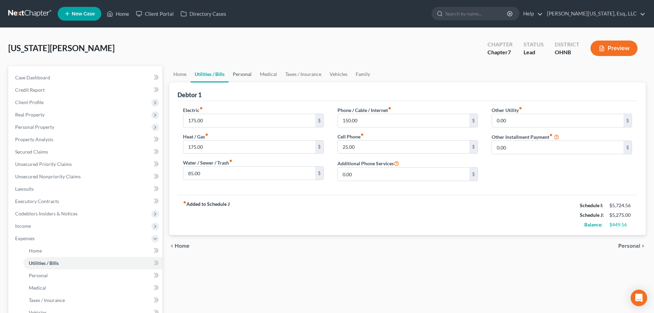
click at [251, 75] on link "Personal" at bounding box center [242, 74] width 27 height 16
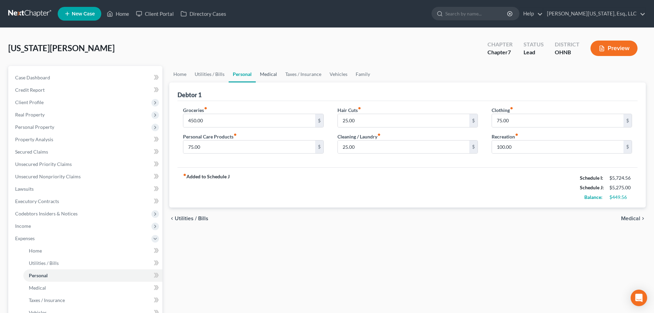
click at [261, 74] on link "Medical" at bounding box center [268, 74] width 25 height 16
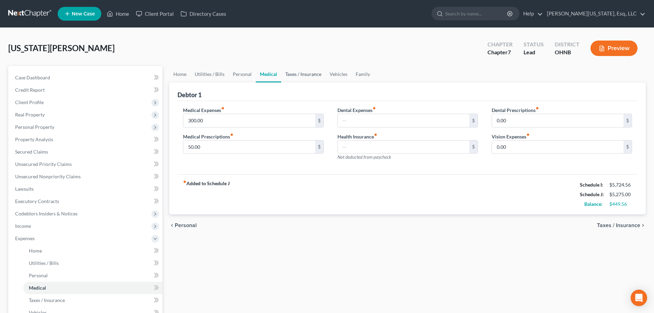
click at [292, 72] on link "Taxes / Insurance" at bounding box center [303, 74] width 44 height 16
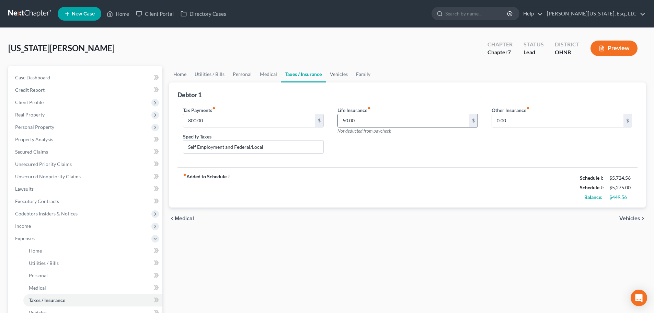
click at [370, 117] on input "50.00" at bounding box center [404, 120] width 132 height 13
click at [333, 73] on link "Vehicles" at bounding box center [339, 74] width 26 height 16
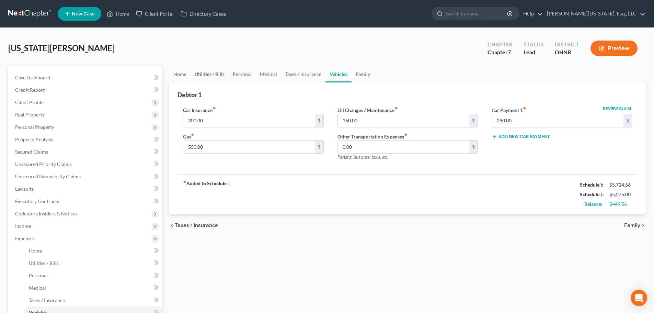
click at [227, 75] on link "Utilities / Bills" at bounding box center [210, 74] width 38 height 16
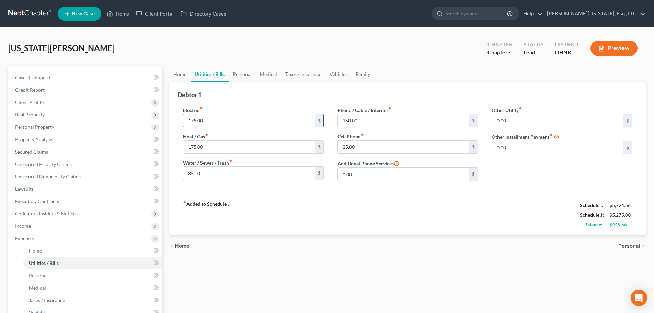
click at [207, 122] on input "175.00" at bounding box center [249, 120] width 132 height 13
click at [48, 224] on span "Income" at bounding box center [86, 226] width 153 height 12
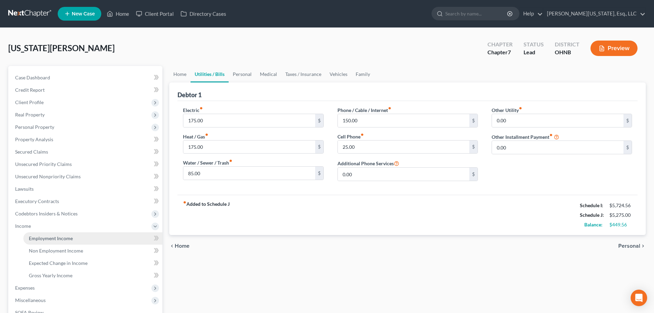
click at [72, 234] on link "Employment Income" at bounding box center [92, 238] width 139 height 12
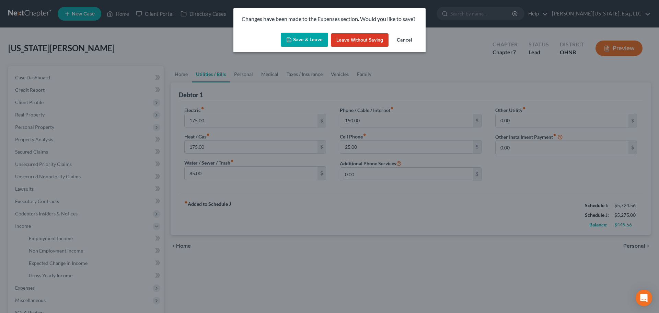
click at [310, 36] on button "Save & Leave" at bounding box center [304, 40] width 47 height 14
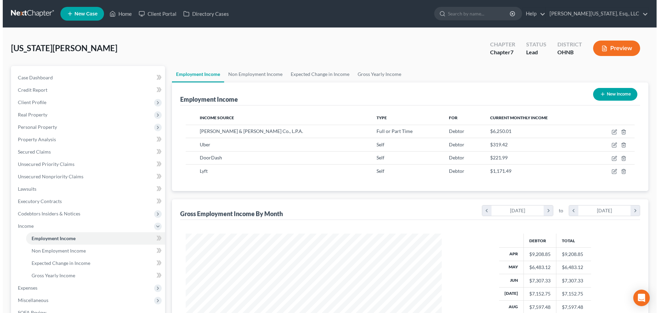
scroll to position [128, 270]
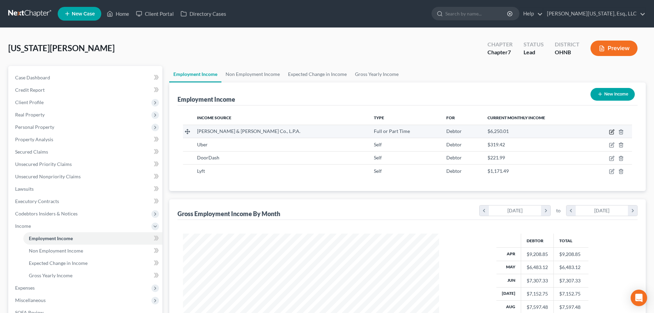
click at [612, 133] on icon "button" at bounding box center [611, 131] width 5 height 5
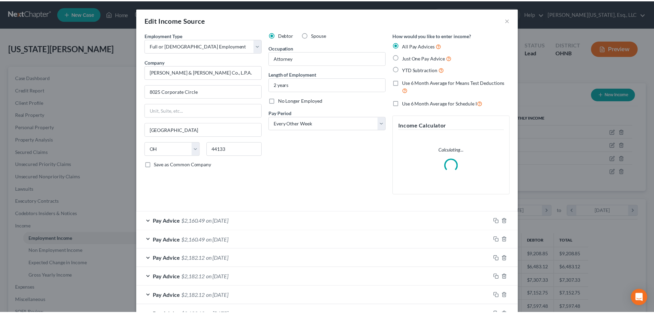
scroll to position [129, 272]
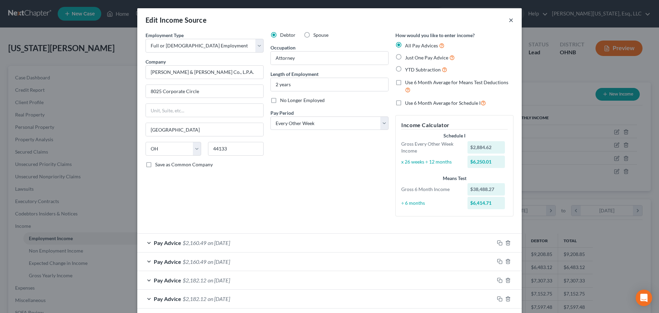
click at [509, 19] on button "×" at bounding box center [511, 20] width 5 height 8
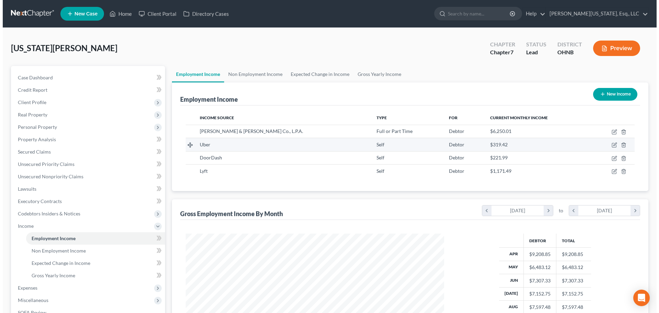
scroll to position [343265, 343124]
click at [617, 145] on td at bounding box center [610, 144] width 44 height 13
click at [611, 145] on icon "button" at bounding box center [612, 144] width 3 height 3
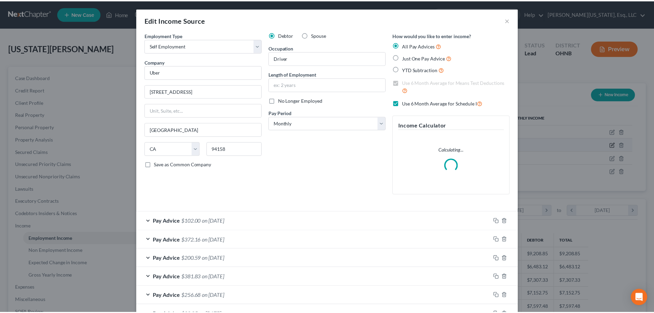
scroll to position [129, 272]
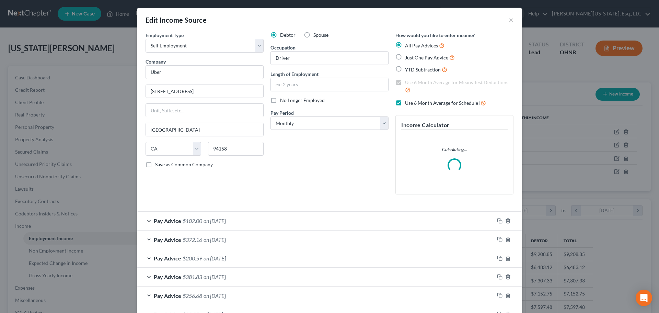
drag, startPoint x: 512, startPoint y: 21, endPoint x: 604, endPoint y: 162, distance: 168.7
click at [512, 21] on div "Edit Income Source ×" at bounding box center [329, 19] width 385 height 23
click at [509, 22] on button "×" at bounding box center [511, 20] width 5 height 8
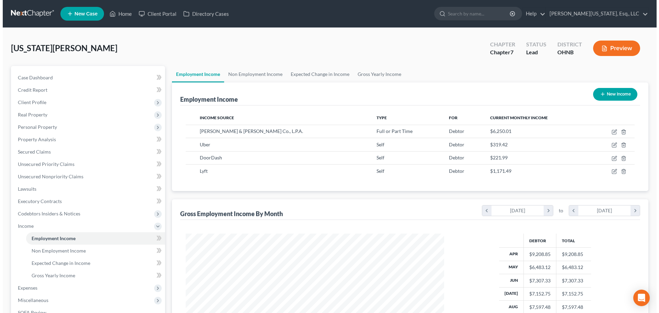
scroll to position [343265, 343124]
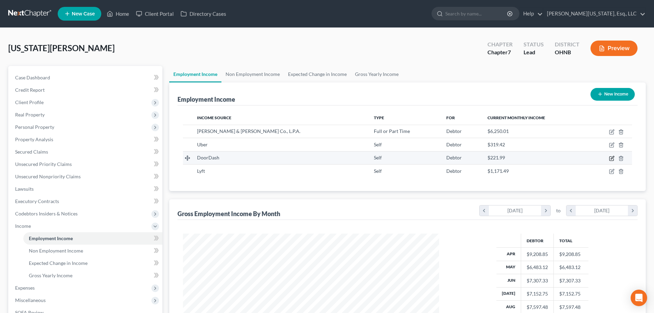
click at [614, 156] on icon "button" at bounding box center [611, 158] width 5 height 5
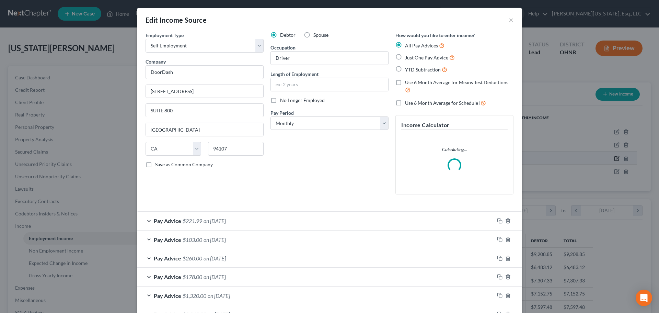
scroll to position [129, 272]
click at [405, 102] on label "Use 6 Month Average for Schedule I" at bounding box center [445, 103] width 81 height 8
click at [408, 102] on input "Use 6 Month Average for Schedule I" at bounding box center [410, 101] width 4 height 4
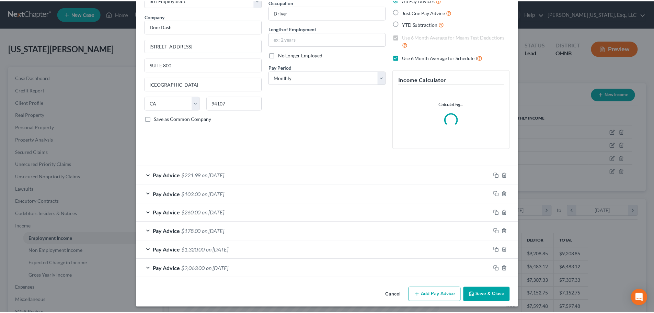
scroll to position [48, 0]
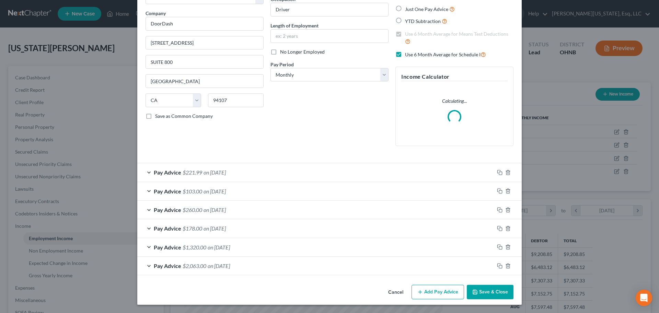
click at [488, 295] on button "Save & Close" at bounding box center [490, 292] width 47 height 14
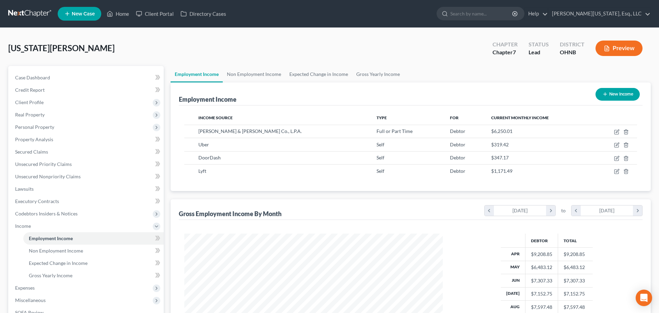
scroll to position [343265, 343124]
click at [611, 170] on icon "button" at bounding box center [612, 172] width 4 height 4
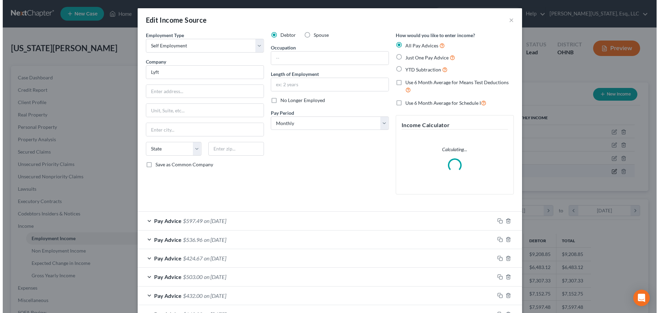
scroll to position [129, 272]
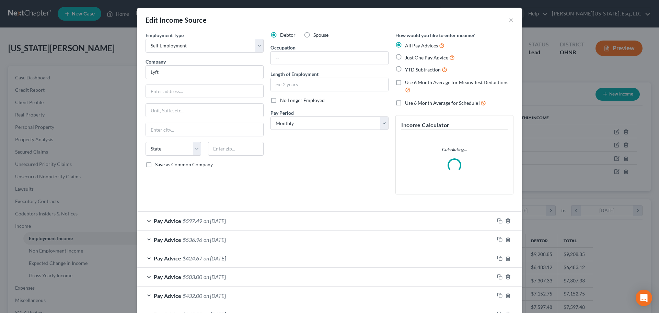
click at [452, 103] on span "Use 6 Month Average for Schedule I" at bounding box center [443, 103] width 76 height 6
click at [412, 103] on input "Use 6 Month Average for Schedule I" at bounding box center [410, 101] width 4 height 4
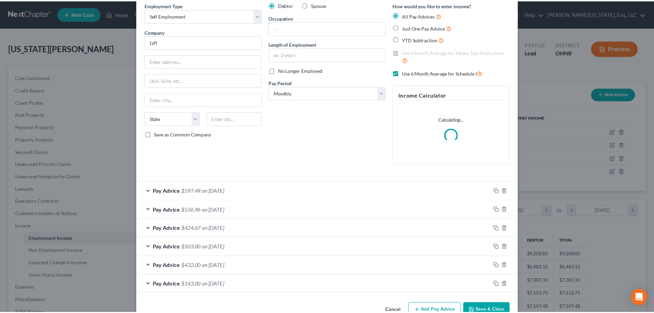
scroll to position [48, 0]
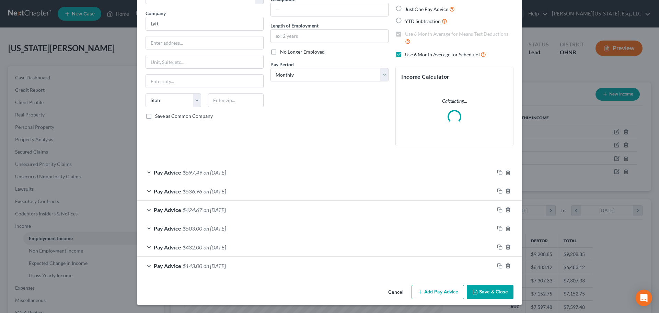
click at [493, 295] on button "Save & Close" at bounding box center [490, 292] width 47 height 14
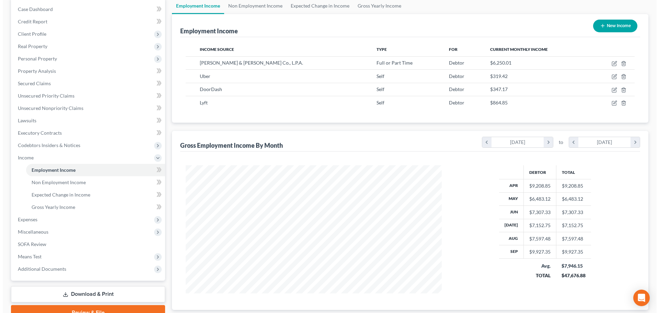
scroll to position [69, 0]
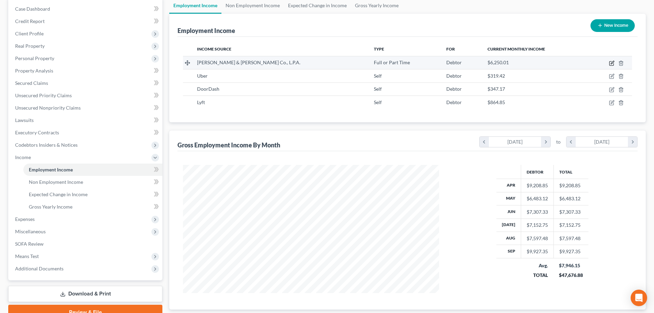
click at [611, 65] on icon "button" at bounding box center [611, 62] width 5 height 5
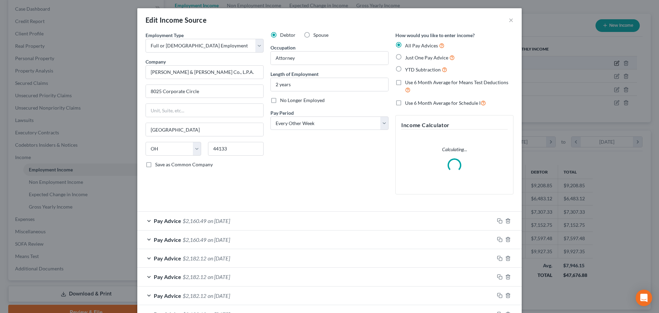
scroll to position [129, 272]
click at [405, 103] on label "Use 6 Month Average for Schedule I" at bounding box center [445, 103] width 81 height 8
click at [408, 103] on input "Use 6 Month Average for Schedule I" at bounding box center [410, 101] width 4 height 4
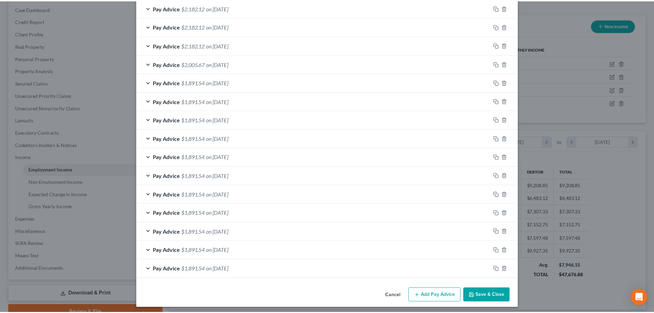
scroll to position [309, 0]
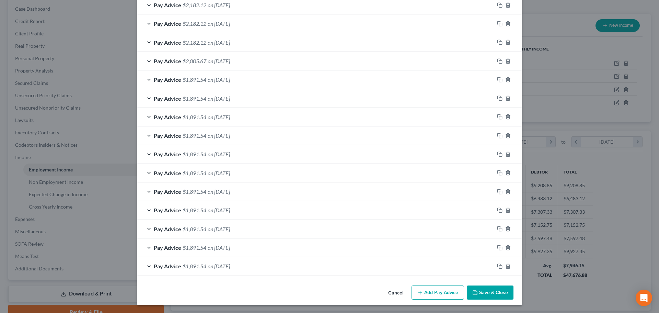
click at [495, 294] on button "Save & Close" at bounding box center [490, 292] width 47 height 14
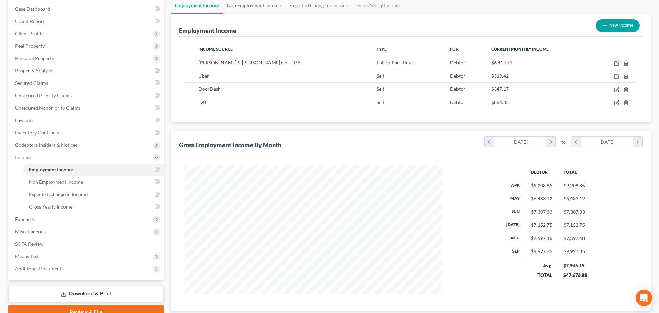
scroll to position [343265, 343124]
click at [612, 64] on icon "button" at bounding box center [611, 62] width 5 height 5
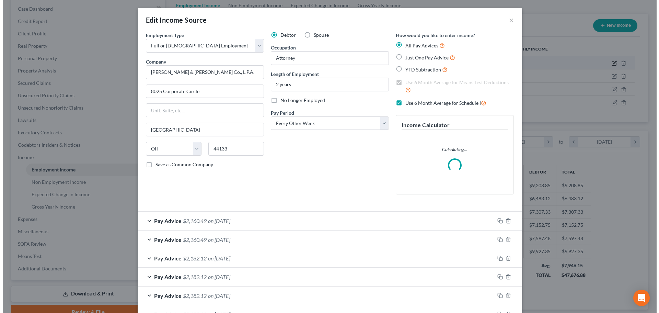
scroll to position [129, 272]
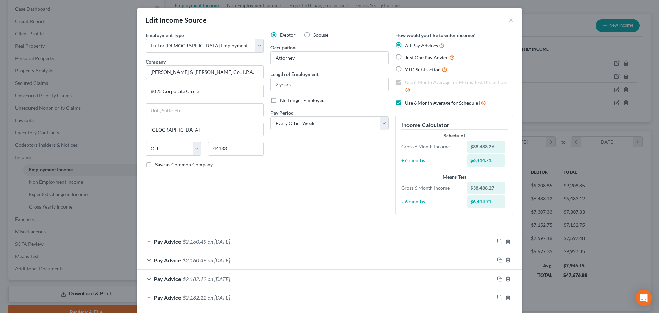
click at [405, 102] on label "Use 6 Month Average for Schedule I" at bounding box center [445, 103] width 81 height 8
click at [408, 102] on input "Use 6 Month Average for Schedule I" at bounding box center [410, 101] width 4 height 4
click at [405, 102] on label "Use 6 Month Average for Schedule I" at bounding box center [445, 103] width 81 height 8
click at [408, 102] on input "Use 6 Month Average for Schedule I" at bounding box center [410, 101] width 4 height 4
click at [405, 103] on label "Use 6 Month Average for Schedule I" at bounding box center [445, 103] width 81 height 8
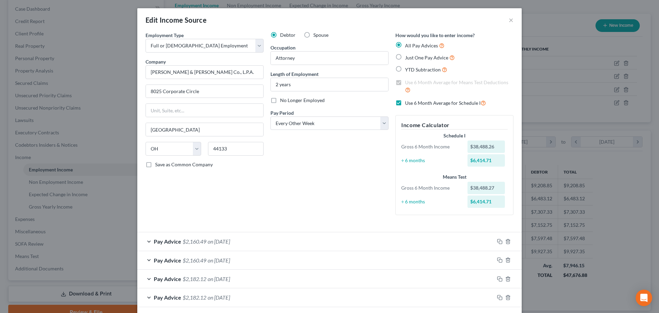
click at [408, 103] on input "Use 6 Month Average for Schedule I" at bounding box center [410, 101] width 4 height 4
click at [405, 103] on label "Use 6 Month Average for Schedule I" at bounding box center [445, 103] width 81 height 8
click at [408, 103] on input "Use 6 Month Average for Schedule I" at bounding box center [410, 101] width 4 height 4
click at [405, 104] on label "Use 6 Month Average for Schedule I" at bounding box center [445, 103] width 81 height 8
click at [408, 103] on input "Use 6 Month Average for Schedule I" at bounding box center [410, 101] width 4 height 4
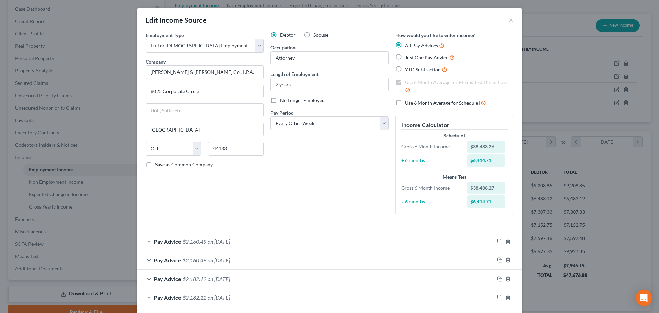
click at [405, 105] on label "Use 6 Month Average for Schedule I" at bounding box center [445, 103] width 81 height 8
click at [408, 103] on input "Use 6 Month Average for Schedule I" at bounding box center [410, 101] width 4 height 4
click at [405, 104] on label "Use 6 Month Average for Schedule I" at bounding box center [445, 103] width 81 height 8
click at [408, 103] on input "Use 6 Month Average for Schedule I" at bounding box center [410, 101] width 4 height 4
click at [424, 106] on span "Use 6 Month Average for Schedule I" at bounding box center [443, 103] width 76 height 6
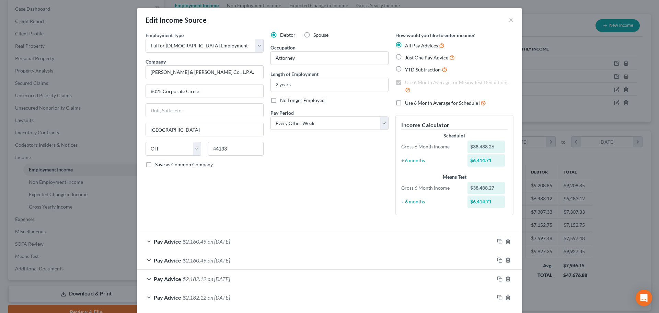
click at [412, 103] on input "Use 6 Month Average for Schedule I" at bounding box center [410, 101] width 4 height 4
click at [405, 102] on label "Use 6 Month Average for Schedule I" at bounding box center [445, 103] width 81 height 8
click at [408, 102] on input "Use 6 Month Average for Schedule I" at bounding box center [410, 101] width 4 height 4
click at [405, 83] on label "Use 6 Month Average for Means Test Deductions" at bounding box center [459, 86] width 109 height 15
click at [408, 83] on input "Use 6 Month Average for Means Test Deductions" at bounding box center [410, 81] width 4 height 4
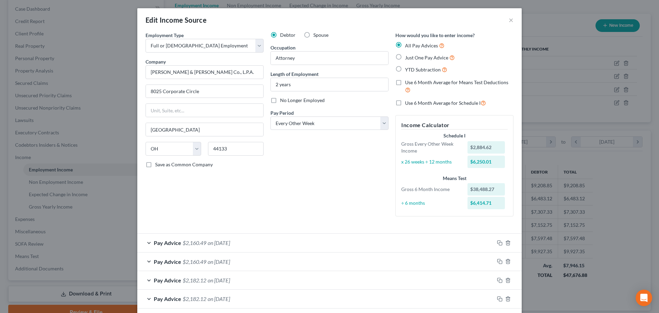
click at [405, 104] on label "Use 6 Month Average for Schedule I" at bounding box center [445, 103] width 81 height 8
click at [408, 103] on input "Use 6 Month Average for Schedule I" at bounding box center [410, 101] width 4 height 4
click at [355, 168] on div "Debtor Spouse Occupation Attorney Length of Employment 2 years No Longer Employ…" at bounding box center [329, 127] width 125 height 190
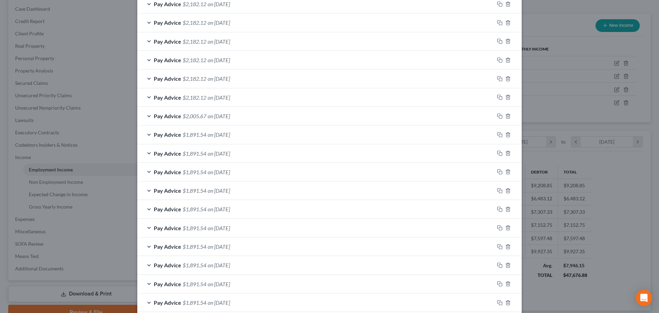
scroll to position [0, 0]
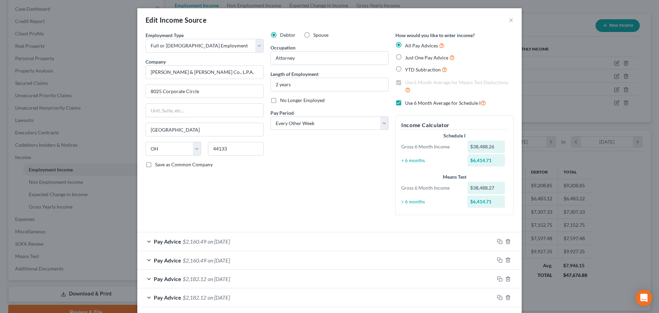
drag, startPoint x: 396, startPoint y: 102, endPoint x: 395, endPoint y: 80, distance: 22.3
click at [405, 102] on label "Use 6 Month Average for Schedule I" at bounding box center [445, 103] width 81 height 8
click at [408, 102] on input "Use 6 Month Average for Schedule I" at bounding box center [410, 101] width 4 height 4
click at [405, 103] on label "Use 6 Month Average for Schedule I" at bounding box center [445, 103] width 81 height 8
click at [408, 103] on input "Use 6 Month Average for Schedule I" at bounding box center [410, 101] width 4 height 4
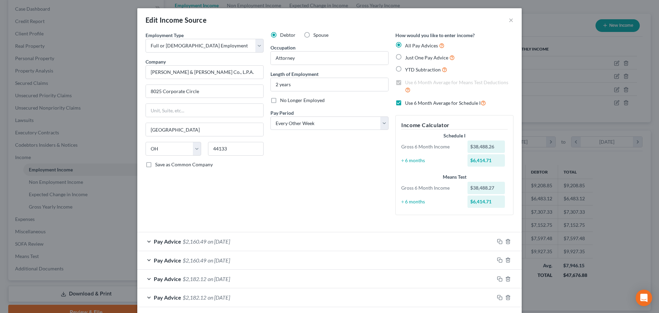
click at [405, 103] on label "Use 6 Month Average for Schedule I" at bounding box center [445, 103] width 81 height 8
click at [408, 103] on input "Use 6 Month Average for Schedule I" at bounding box center [410, 101] width 4 height 4
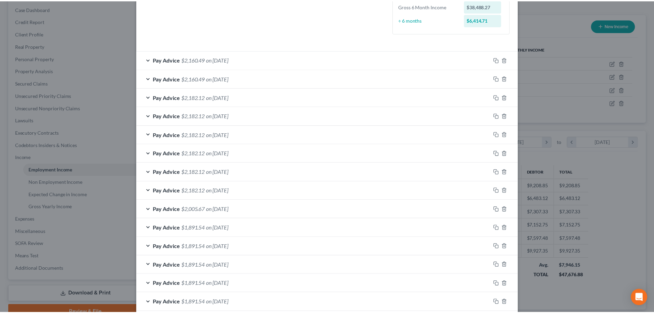
scroll to position [330, 0]
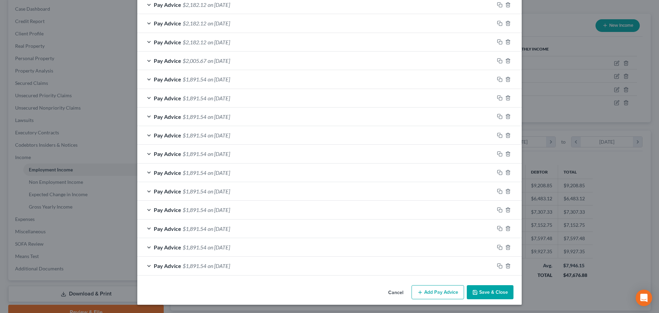
click at [503, 290] on button "Save & Close" at bounding box center [490, 292] width 47 height 14
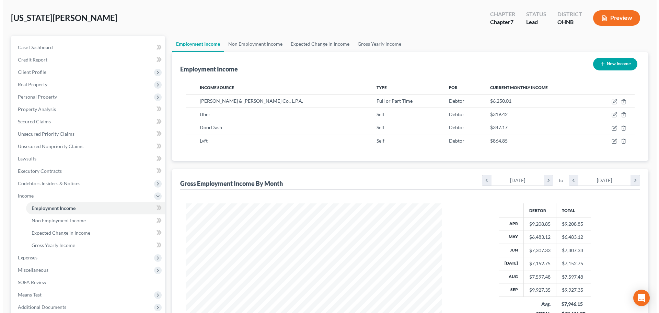
scroll to position [0, 0]
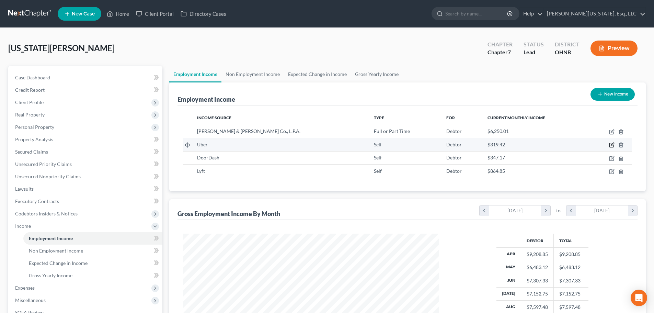
click at [613, 145] on icon "button" at bounding box center [612, 144] width 3 height 3
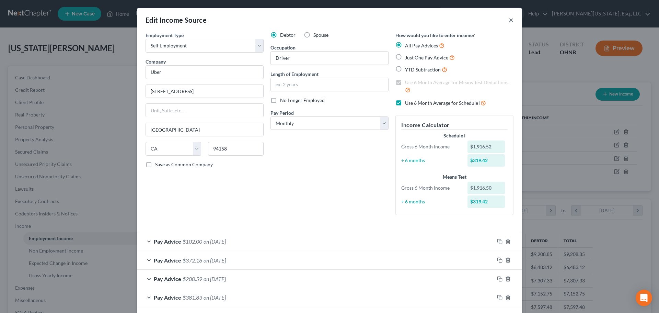
click at [509, 21] on button "×" at bounding box center [511, 20] width 5 height 8
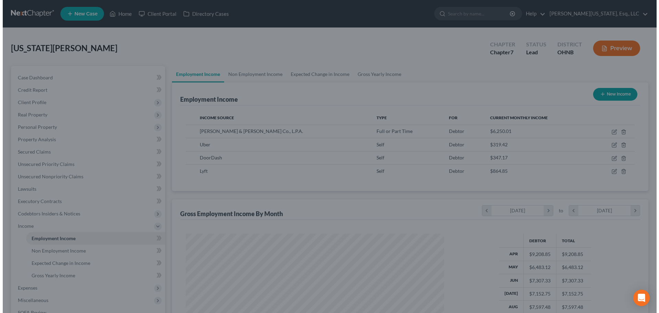
scroll to position [343265, 343124]
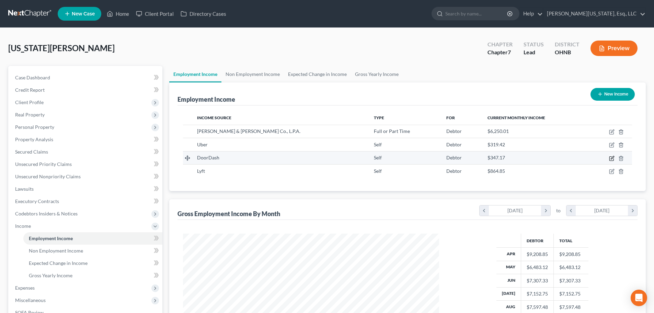
click at [614, 160] on icon "button" at bounding box center [612, 158] width 4 height 4
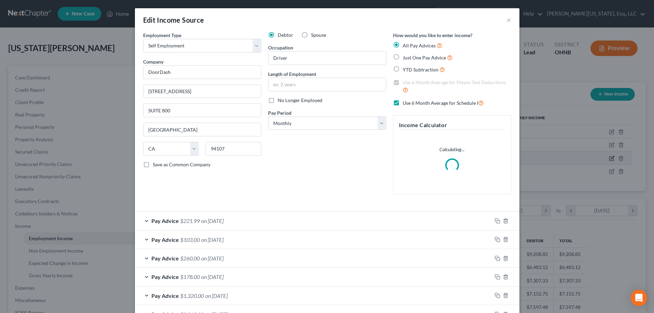
scroll to position [129, 272]
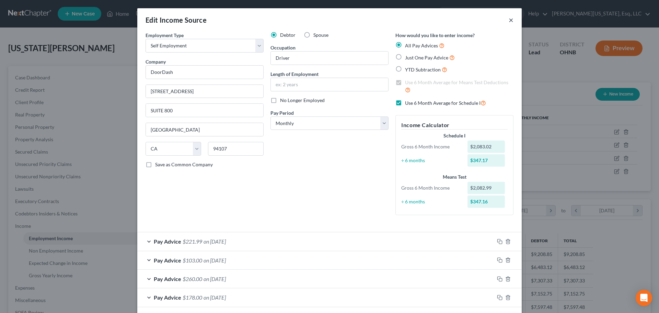
click at [510, 19] on button "×" at bounding box center [511, 20] width 5 height 8
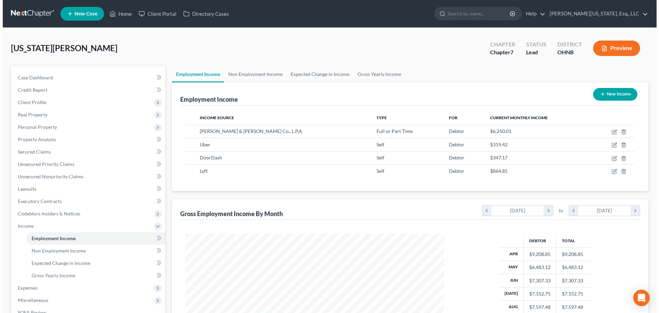
scroll to position [343265, 343124]
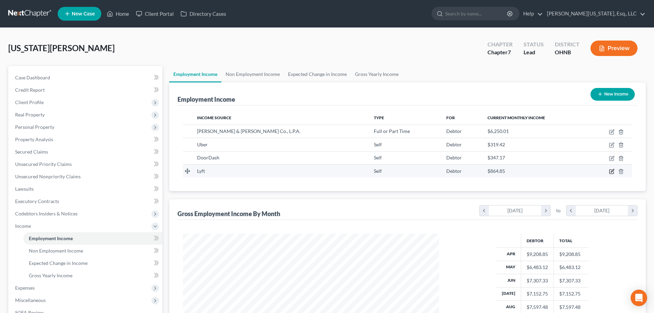
click at [612, 170] on icon "button" at bounding box center [611, 171] width 5 height 5
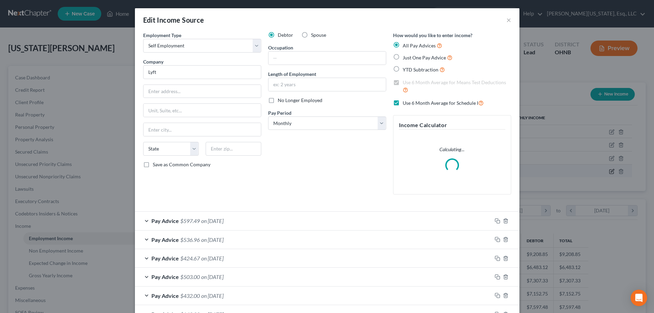
scroll to position [129, 272]
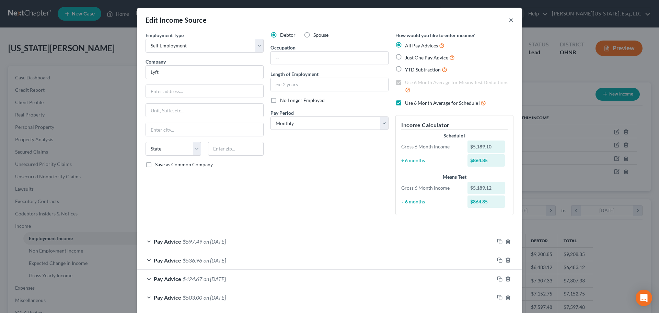
click at [509, 20] on button "×" at bounding box center [511, 20] width 5 height 8
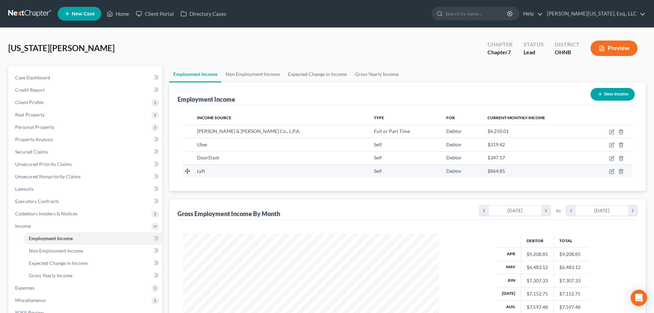
scroll to position [113, 0]
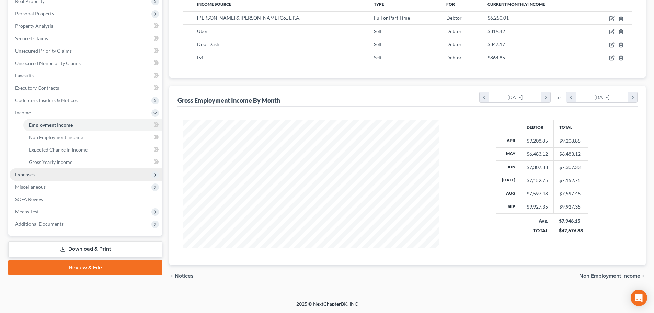
click at [33, 175] on span "Expenses" at bounding box center [25, 174] width 20 height 6
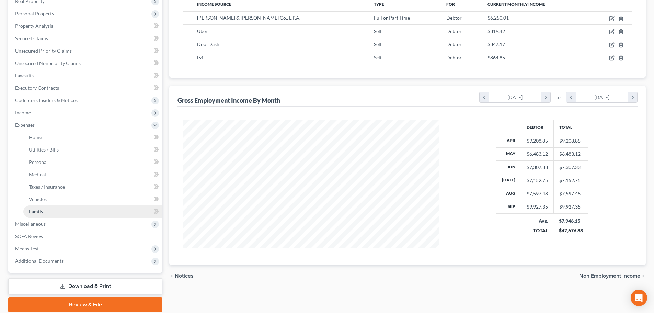
click at [41, 212] on span "Family" at bounding box center [36, 211] width 14 height 6
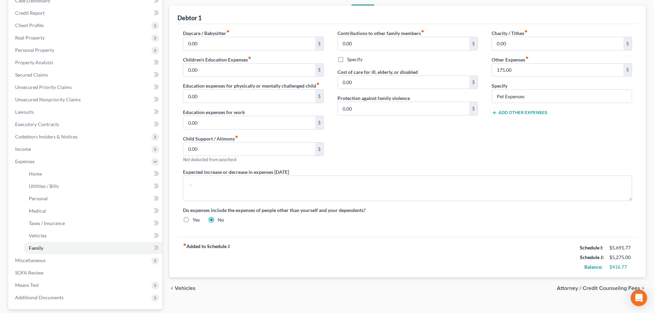
scroll to position [139, 0]
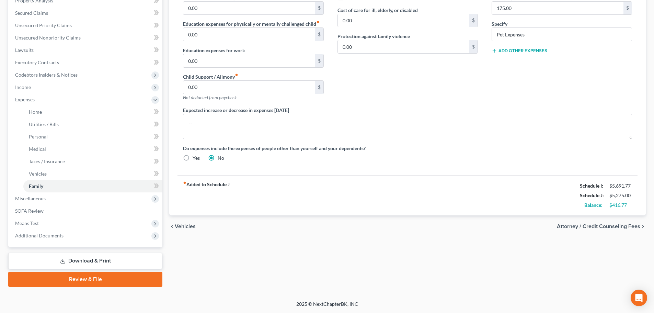
click at [182, 226] on span "Vehicles" at bounding box center [185, 226] width 21 height 5
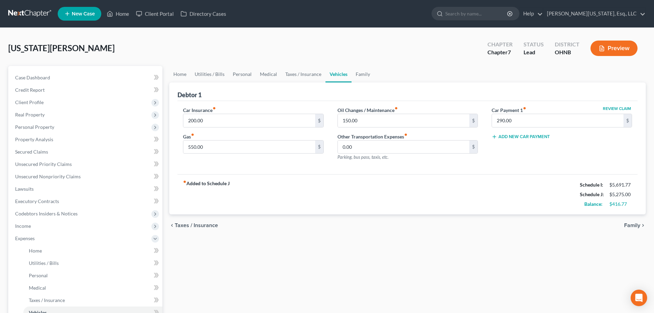
click at [430, 162] on div "Oil Changes / Maintenance fiber_manual_record 150.00 $ Other Transportation Exp…" at bounding box center [408, 136] width 154 height 60
click at [359, 74] on link "Family" at bounding box center [363, 74] width 23 height 16
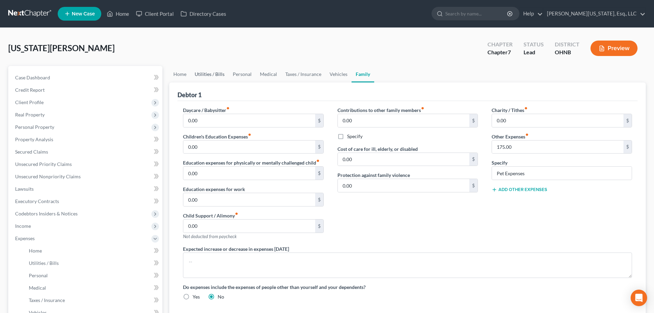
click at [193, 73] on link "Utilities / Bills" at bounding box center [210, 74] width 38 height 16
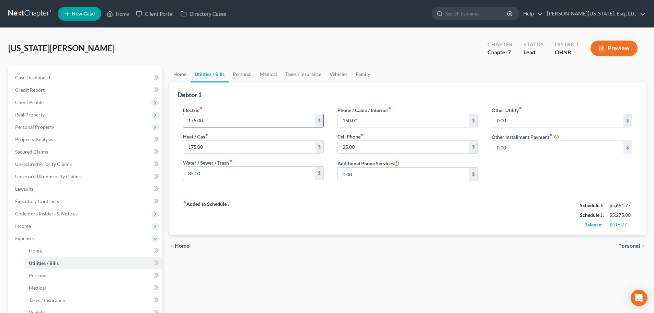
click at [238, 122] on input "175.00" at bounding box center [249, 120] width 132 height 13
click at [230, 143] on input "175.00" at bounding box center [249, 146] width 132 height 13
click at [224, 169] on input "85.00" at bounding box center [249, 173] width 132 height 13
click at [319, 217] on div "fiber_manual_record Added to Schedule J Schedule I: $5,691.77 Schedule J: $5,34…" at bounding box center [408, 215] width 460 height 40
click at [318, 216] on div "fiber_manual_record Added to Schedule J Schedule I: $5,691.77 Schedule J: $5,34…" at bounding box center [408, 215] width 460 height 40
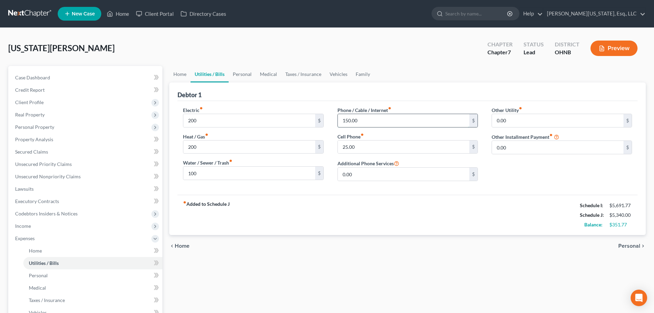
click at [364, 117] on input "150.00" at bounding box center [404, 120] width 132 height 13
click at [242, 77] on link "Personal" at bounding box center [242, 74] width 27 height 16
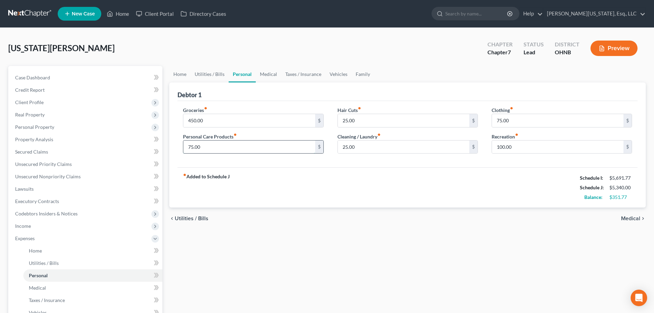
click at [220, 149] on input "75.00" at bounding box center [249, 146] width 132 height 13
click at [403, 153] on div "25.00 $" at bounding box center [408, 147] width 140 height 14
click at [401, 146] on input "25.00" at bounding box center [404, 146] width 132 height 13
click at [364, 117] on input "25.00" at bounding box center [404, 120] width 132 height 13
drag, startPoint x: 367, startPoint y: 121, endPoint x: 371, endPoint y: 121, distance: 3.5
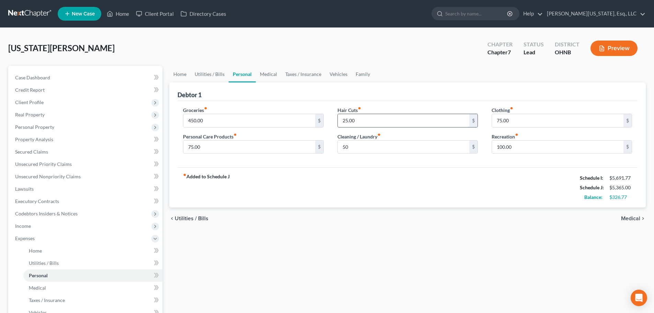
click at [367, 121] on input "25.00" at bounding box center [404, 120] width 132 height 13
drag, startPoint x: 370, startPoint y: 121, endPoint x: 333, endPoint y: 125, distance: 36.6
click at [333, 125] on div "Hair Cuts fiber_manual_record 25.00 $ Cleaning / Laundry fiber_manual_record 50…" at bounding box center [408, 132] width 154 height 53
click at [416, 115] on input "40" at bounding box center [404, 120] width 132 height 13
click at [390, 141] on input "50" at bounding box center [404, 146] width 132 height 13
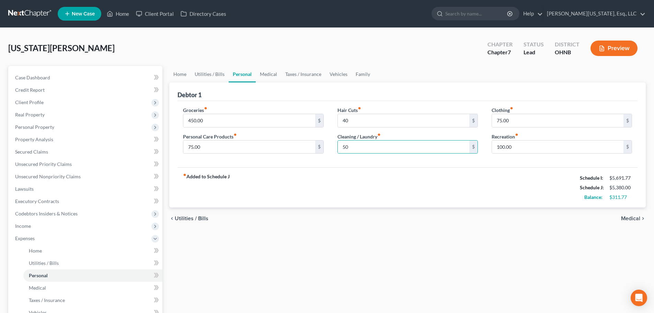
click at [414, 176] on div "fiber_manual_record Added to Schedule J Schedule I: $5,691.77 Schedule J: $5,38…" at bounding box center [408, 187] width 460 height 40
click at [511, 142] on input "100.00" at bounding box center [558, 146] width 132 height 13
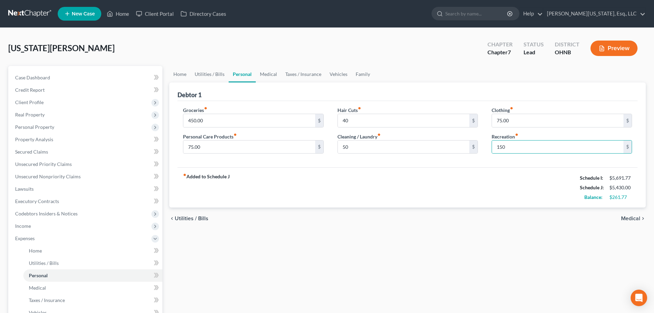
click at [510, 174] on div "fiber_manual_record Added to Schedule J Schedule I: $5,691.77 Schedule J: $5,43…" at bounding box center [408, 187] width 460 height 40
click at [272, 77] on link "Medical" at bounding box center [268, 74] width 25 height 16
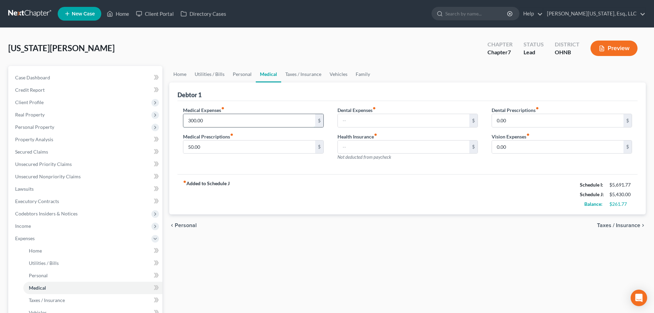
click at [208, 120] on input "300.00" at bounding box center [249, 120] width 132 height 13
click at [210, 118] on input "300.00" at bounding box center [249, 120] width 132 height 13
drag, startPoint x: 220, startPoint y: 120, endPoint x: 148, endPoint y: 119, distance: 72.1
click at [148, 119] on div "Petition Navigation Case Dashboard Payments Invoices Payments Payments Credit R…" at bounding box center [327, 246] width 645 height 360
click at [303, 185] on div "fiber_manual_record Added to Schedule J Schedule I: $5,691.77 Schedule J: $5,50…" at bounding box center [408, 194] width 460 height 40
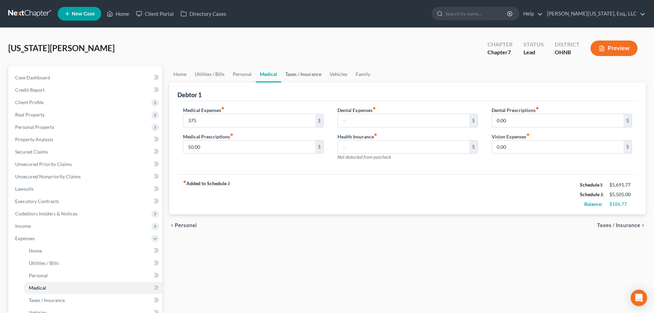
click at [302, 76] on link "Taxes / Insurance" at bounding box center [303, 74] width 44 height 16
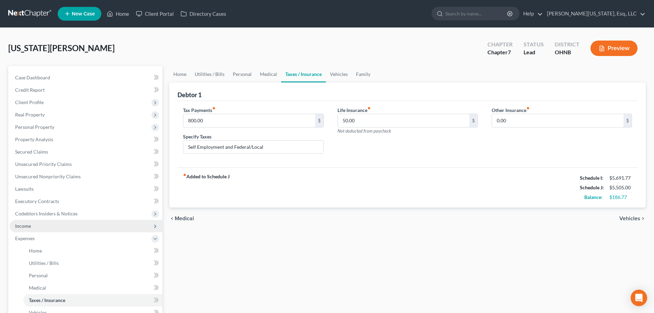
click at [33, 224] on span "Income" at bounding box center [86, 226] width 153 height 12
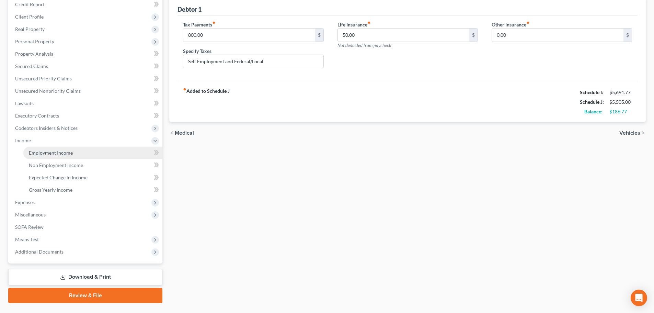
scroll to position [102, 0]
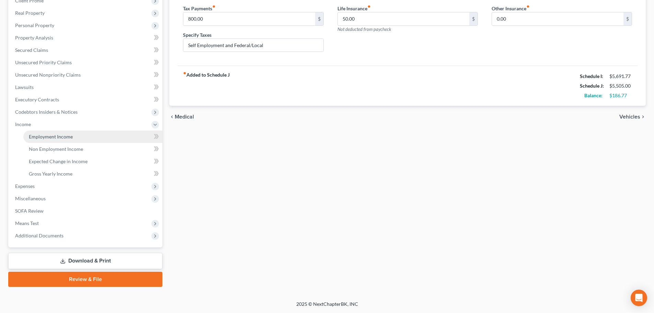
click at [59, 139] on span "Employment Income" at bounding box center [51, 137] width 44 height 6
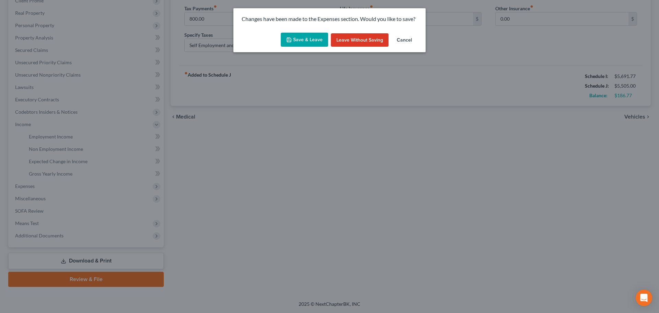
click at [307, 46] on button "Save & Leave" at bounding box center [304, 40] width 47 height 14
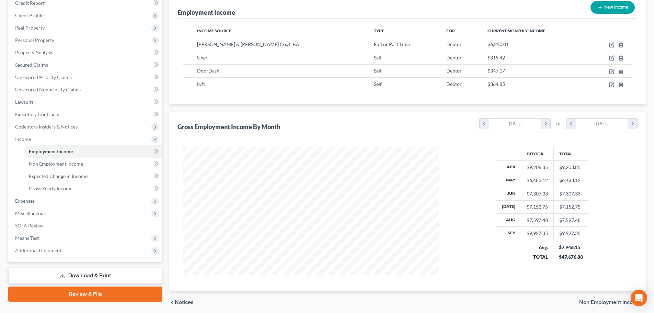
scroll to position [103, 0]
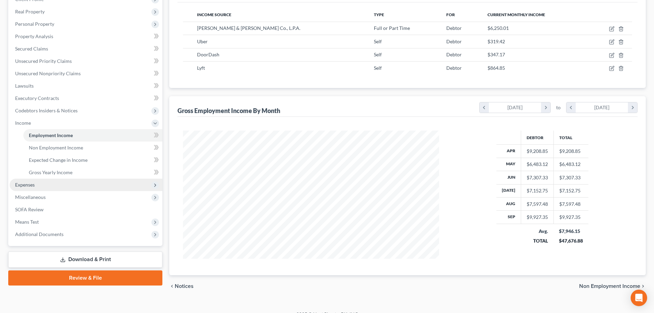
click at [43, 183] on span "Expenses" at bounding box center [86, 185] width 153 height 12
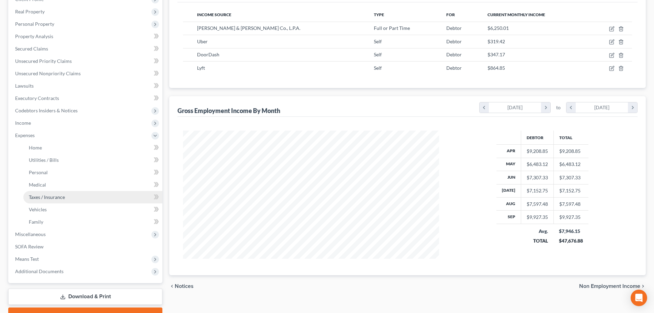
click at [42, 197] on span "Taxes / Insurance" at bounding box center [47, 197] width 36 height 6
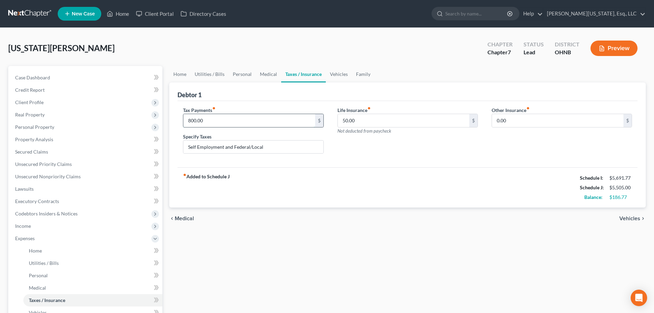
click at [193, 119] on input "800.00" at bounding box center [249, 120] width 132 height 13
click at [394, 227] on div "chevron_left Medical Vehicles chevron_right" at bounding box center [407, 218] width 477 height 22
click at [191, 118] on input "950" at bounding box center [249, 120] width 132 height 13
click at [38, 225] on span "Income" at bounding box center [86, 226] width 153 height 12
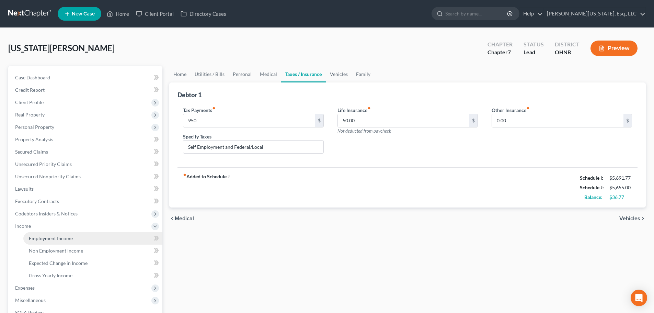
drag, startPoint x: 44, startPoint y: 236, endPoint x: 135, endPoint y: 234, distance: 91.0
click at [44, 236] on span "Employment Income" at bounding box center [51, 238] width 44 height 6
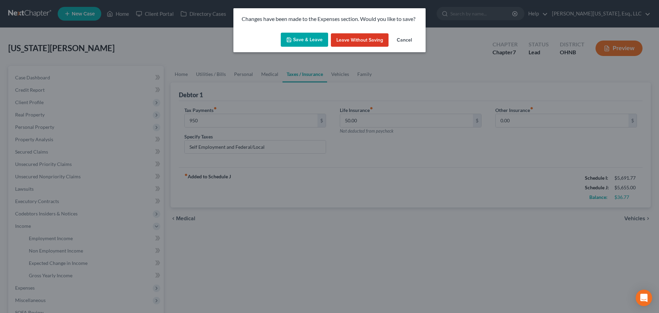
click at [322, 41] on button "Save & Leave" at bounding box center [304, 40] width 47 height 14
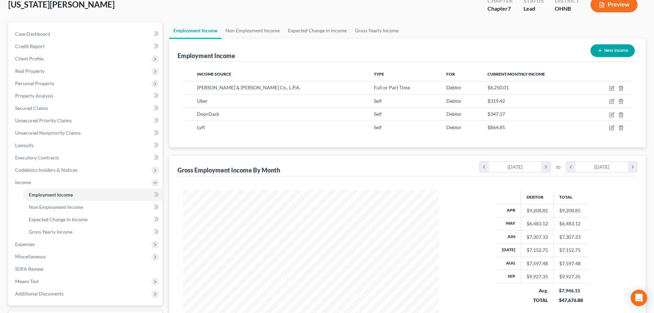
scroll to position [103, 0]
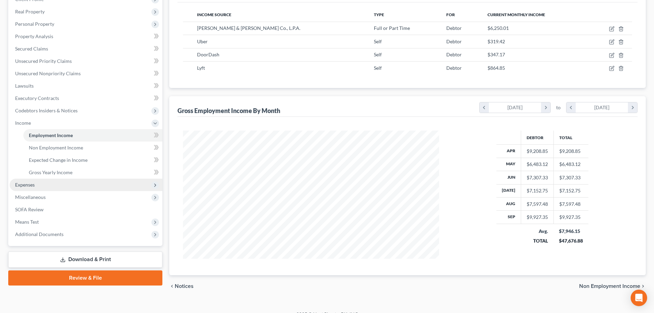
click at [37, 185] on span "Expenses" at bounding box center [86, 185] width 153 height 12
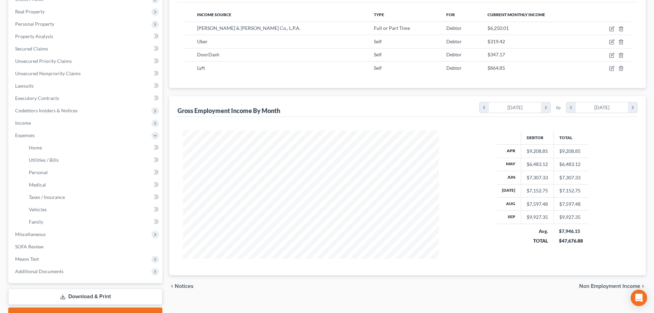
scroll to position [0, 0]
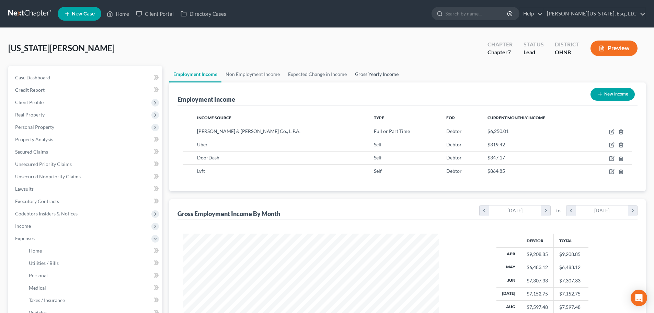
click at [372, 74] on link "Gross Yearly Income" at bounding box center [377, 74] width 52 height 16
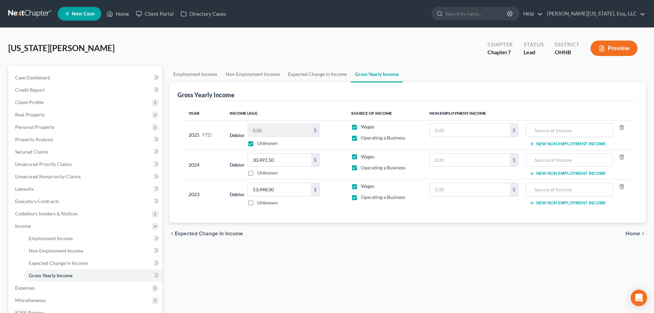
click at [257, 143] on label "Unknown" at bounding box center [267, 143] width 21 height 7
click at [260, 143] on input "Unknown" at bounding box center [262, 142] width 4 height 4
click at [41, 238] on span "Employment Income" at bounding box center [51, 238] width 44 height 6
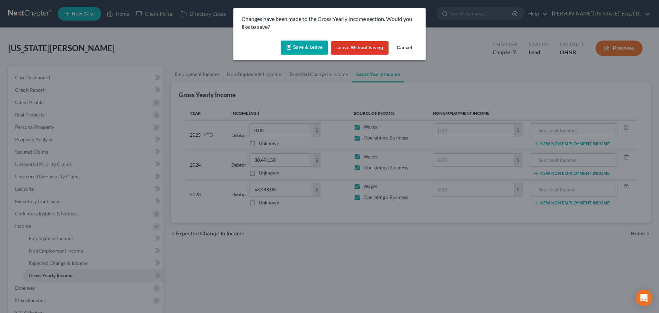
click at [303, 40] on div "Save & Leave Leave without Saving Cancel" at bounding box center [330, 49] width 192 height 23
click at [304, 47] on button "Save & Leave" at bounding box center [304, 48] width 47 height 14
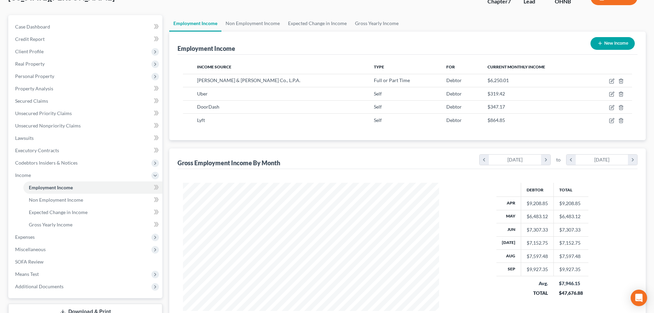
scroll to position [113, 0]
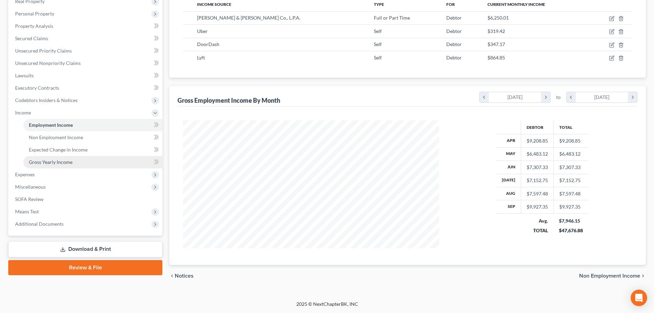
click at [44, 163] on span "Gross Yearly Income" at bounding box center [51, 162] width 44 height 6
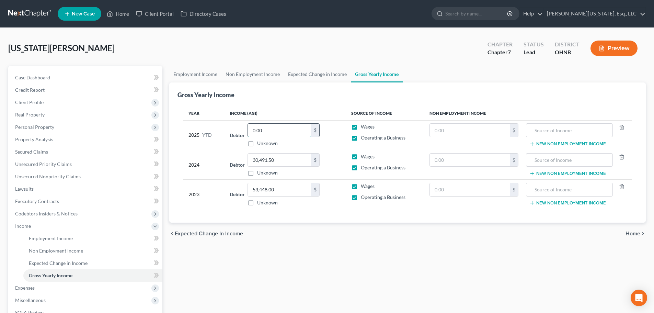
click at [275, 129] on input "0.00" at bounding box center [279, 130] width 63 height 13
click at [369, 218] on div "Year Income (AGI) Source of Income Non Employment Income 2025 YTD Debtor 71,515…" at bounding box center [408, 162] width 460 height 122
click at [320, 70] on link "Expected Change in Income" at bounding box center [317, 74] width 67 height 16
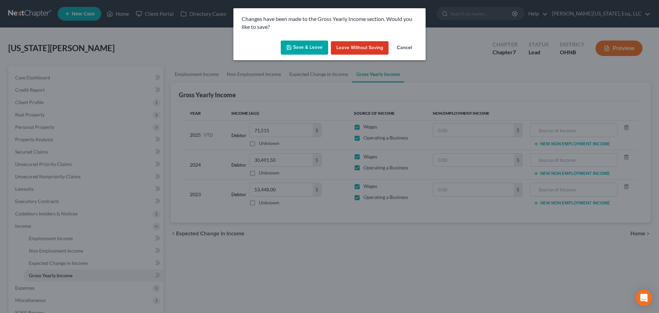
click at [306, 41] on button "Save & Leave" at bounding box center [304, 48] width 47 height 14
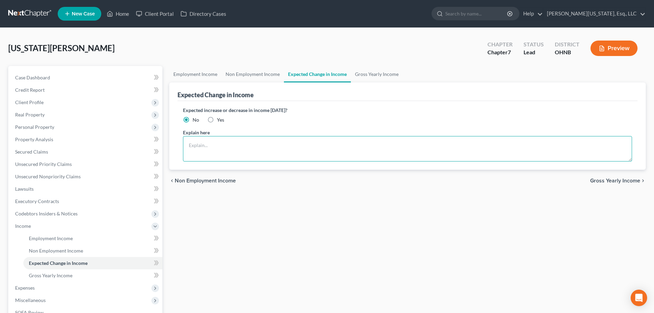
click at [222, 150] on textarea at bounding box center [407, 148] width 449 height 25
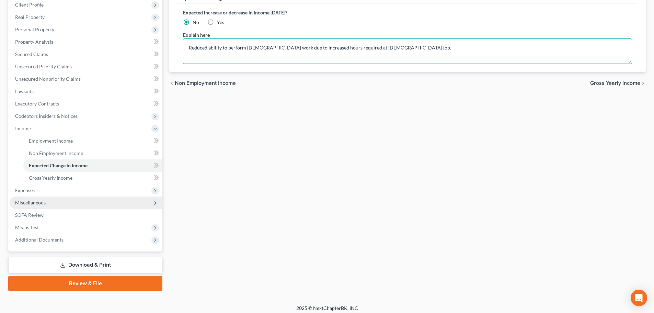
scroll to position [102, 0]
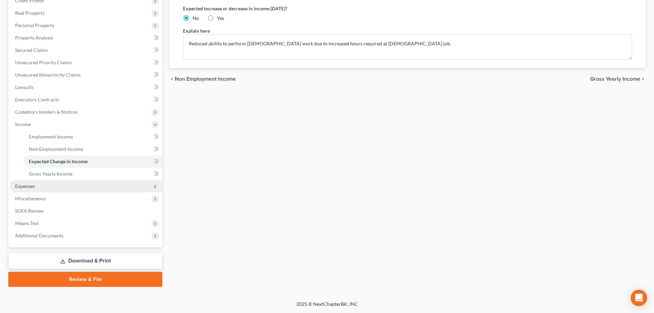
click at [41, 184] on span "Expenses" at bounding box center [86, 186] width 153 height 12
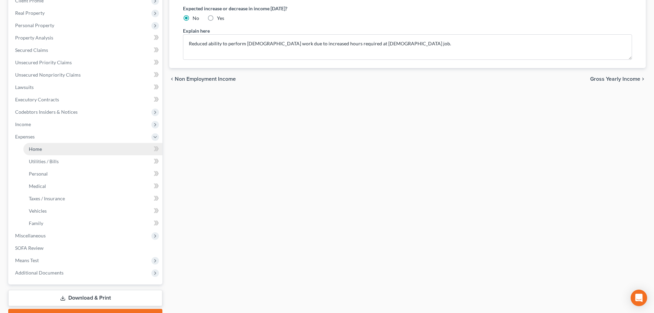
click at [48, 144] on link "Home" at bounding box center [92, 149] width 139 height 12
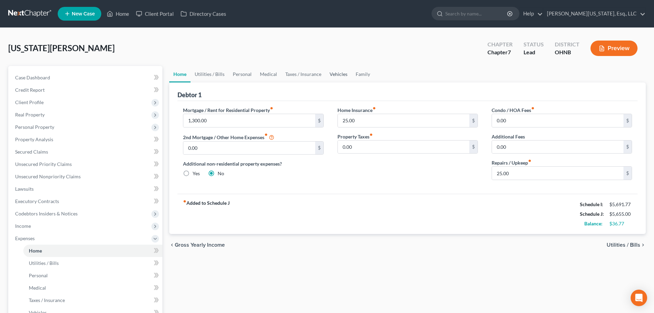
click at [339, 75] on link "Vehicles" at bounding box center [339, 74] width 26 height 16
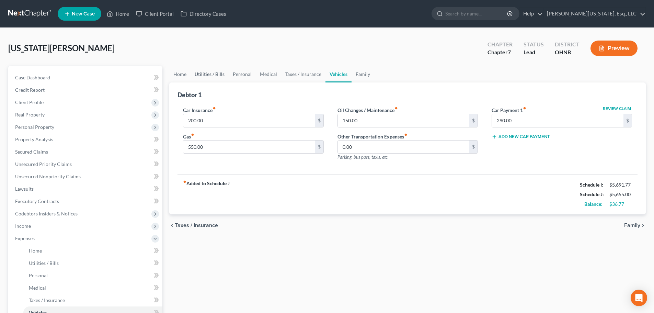
click at [224, 76] on link "Utilities / Bills" at bounding box center [210, 74] width 38 height 16
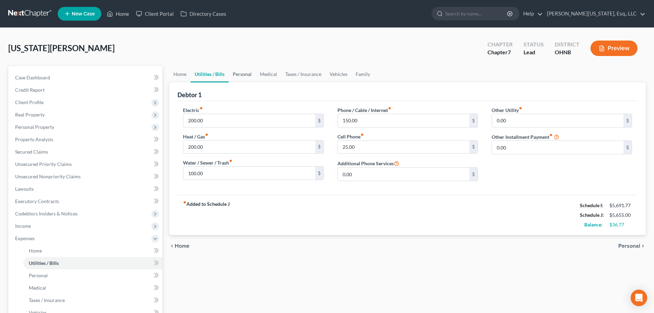
click at [248, 79] on link "Personal" at bounding box center [242, 74] width 27 height 16
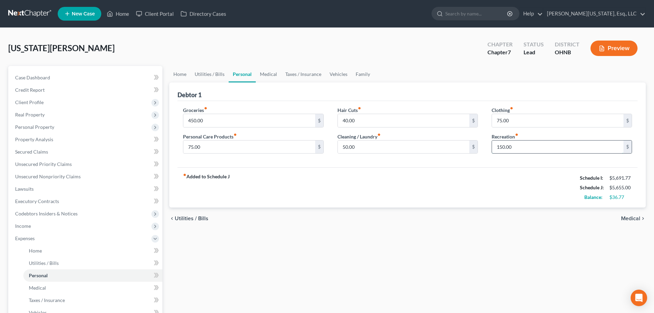
click at [503, 147] on input "150.00" at bounding box center [558, 146] width 132 height 13
click at [493, 180] on div "fiber_manual_record Added to Schedule J Schedule I: $5,691.77 Schedule J: $5,60…" at bounding box center [408, 187] width 460 height 40
click at [422, 148] on input "50.00" at bounding box center [404, 146] width 132 height 13
click at [263, 70] on link "Medical" at bounding box center [268, 74] width 25 height 16
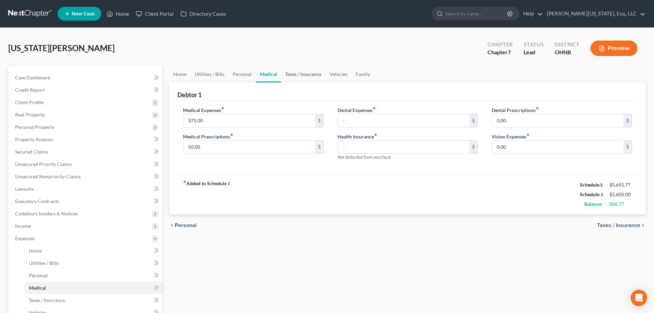
click at [305, 78] on link "Taxes / Insurance" at bounding box center [303, 74] width 44 height 16
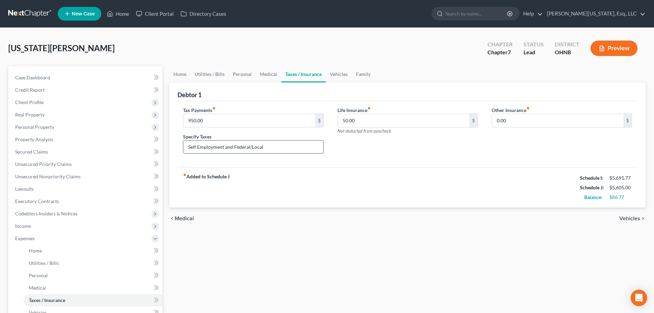
click at [291, 147] on input "Self Employment and Federal/Local" at bounding box center [253, 146] width 140 height 13
drag, startPoint x: 275, startPoint y: 147, endPoint x: 189, endPoint y: 144, distance: 86.3
click at [181, 148] on div "Tax Payments fiber_manual_record 950.00 $ Specify Taxes Self Employment and Fed…" at bounding box center [253, 132] width 154 height 53
drag, startPoint x: 189, startPoint y: 144, endPoint x: 226, endPoint y: 148, distance: 37.7
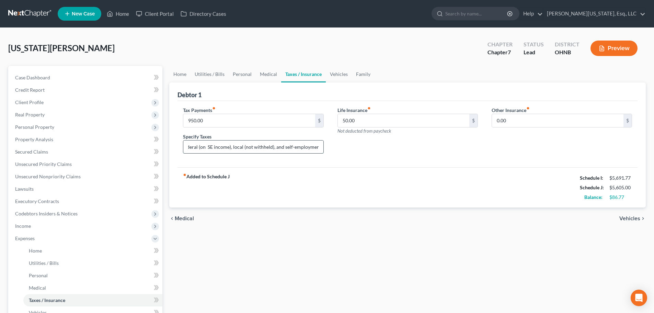
click at [189, 144] on input "Federal (on SE income), local (not withheld), and self-employment" at bounding box center [253, 146] width 140 height 13
drag, startPoint x: 229, startPoint y: 147, endPoint x: 212, endPoint y: 146, distance: 17.3
click at [207, 148] on input "Federal (on SE income), local (not withheld), and self-employment" at bounding box center [253, 146] width 140 height 13
click at [212, 146] on input "Federal (not withheld), local (not withheld), and self-employment" at bounding box center [253, 146] width 140 height 13
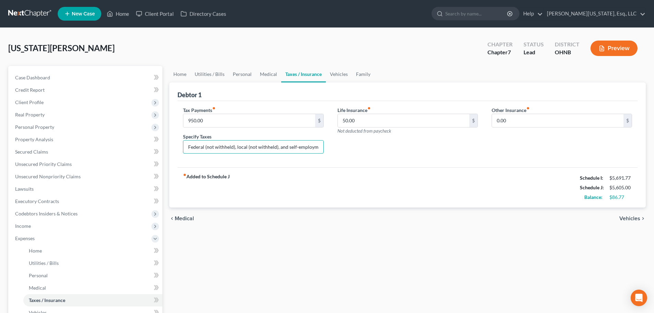
scroll to position [0, 4]
drag, startPoint x: 319, startPoint y: 150, endPoint x: 310, endPoint y: 149, distance: 9.0
click at [359, 148] on div "Tax Payments fiber_manual_record 950.00 $ Specify Taxes Federal (not withheld),…" at bounding box center [407, 132] width 463 height 53
click at [310, 149] on input "Federal (not withheld), local (not withheld), and self-employment" at bounding box center [253, 146] width 140 height 13
click at [318, 145] on input "Federal (not withheld), local (not withheld), and self-employment" at bounding box center [253, 146] width 140 height 13
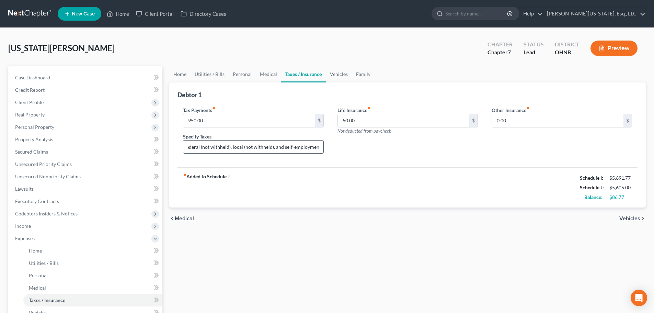
click at [319, 145] on input "Federal (not withheld), local (not withheld), and self-employment" at bounding box center [253, 146] width 140 height 13
click at [320, 147] on input "Federal (not withheld), local (not withheld), and self-employment" at bounding box center [253, 146] width 140 height 13
click at [337, 71] on link "Vehicles" at bounding box center [339, 74] width 26 height 16
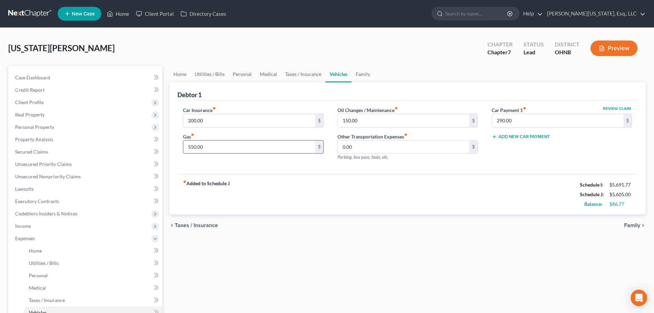
click at [198, 145] on input "550.00" at bounding box center [249, 146] width 132 height 13
click at [353, 195] on div "fiber_manual_record Added to Schedule J Schedule I: $5,691.77 Schedule J: $5,55…" at bounding box center [408, 194] width 460 height 40
click at [364, 71] on link "Family" at bounding box center [363, 74] width 23 height 16
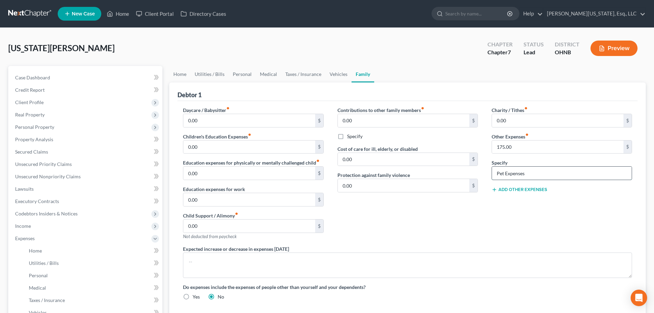
click at [552, 174] on input "Pet Expenses" at bounding box center [562, 173] width 140 height 13
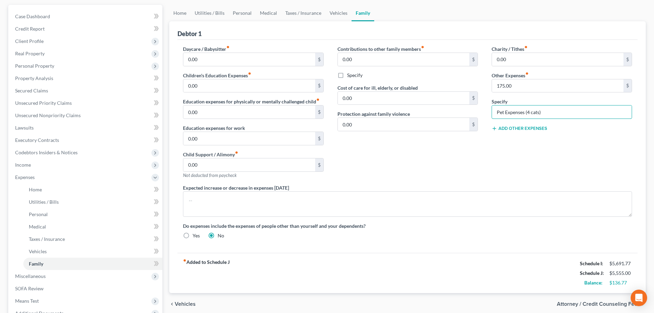
scroll to position [139, 0]
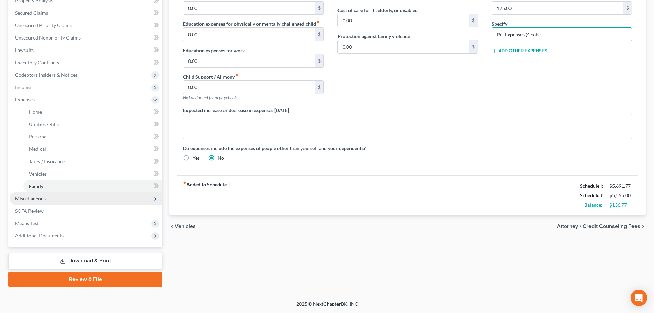
click at [34, 198] on span "Miscellaneous" at bounding box center [30, 198] width 31 height 6
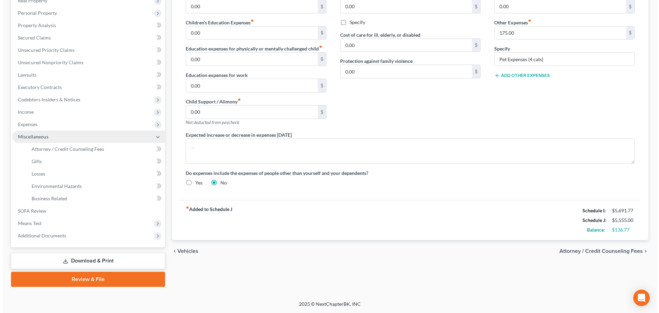
scroll to position [114, 0]
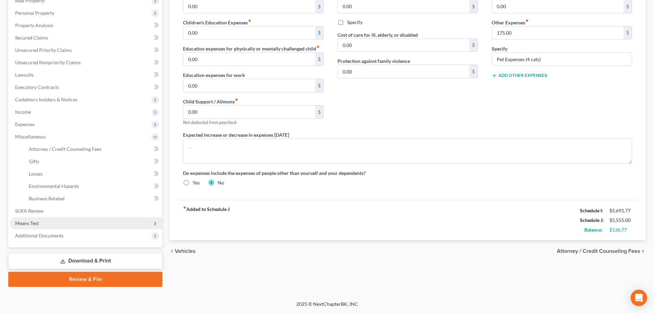
click at [42, 219] on span "Means Test" at bounding box center [86, 223] width 153 height 12
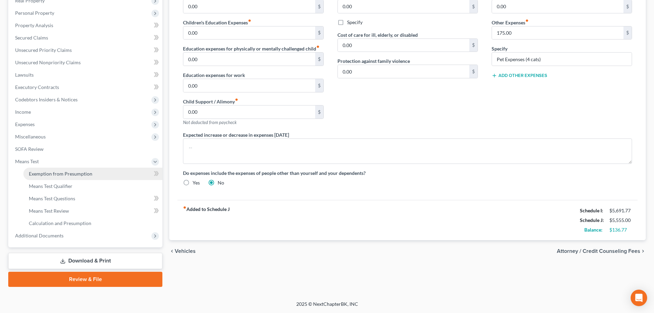
click at [50, 175] on span "Exemption from Presumption" at bounding box center [61, 174] width 64 height 6
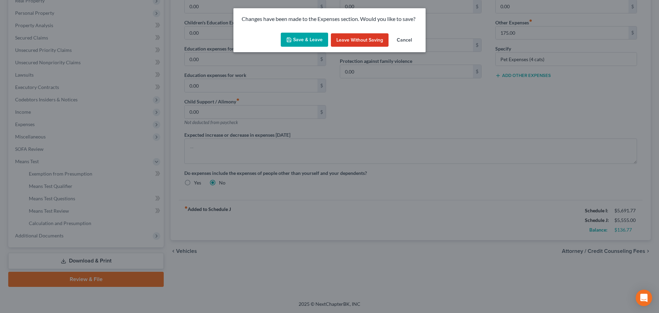
click at [298, 39] on button "Save & Leave" at bounding box center [304, 40] width 47 height 14
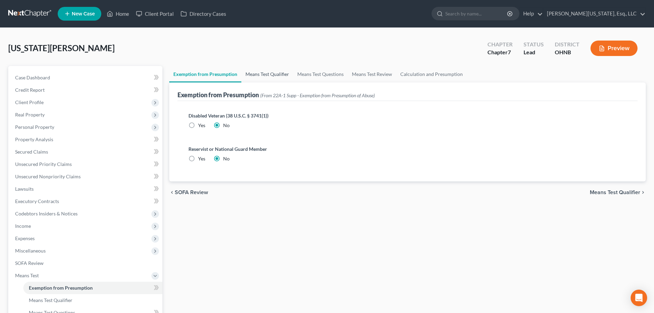
click at [265, 73] on link "Means Test Qualifier" at bounding box center [267, 74] width 52 height 16
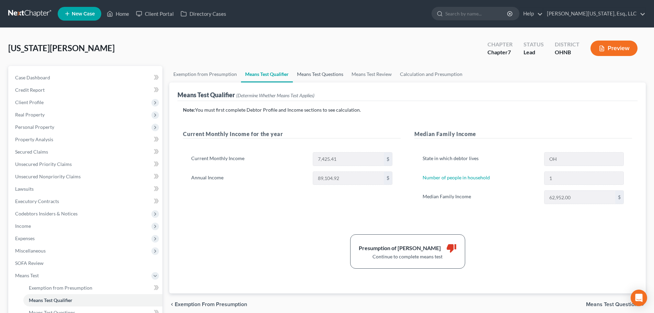
click at [321, 77] on link "Means Test Questions" at bounding box center [320, 74] width 55 height 16
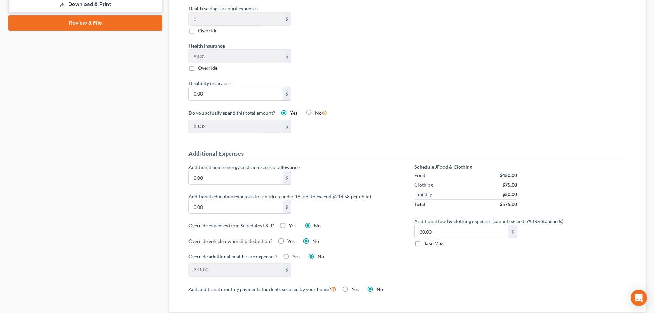
scroll to position [378, 0]
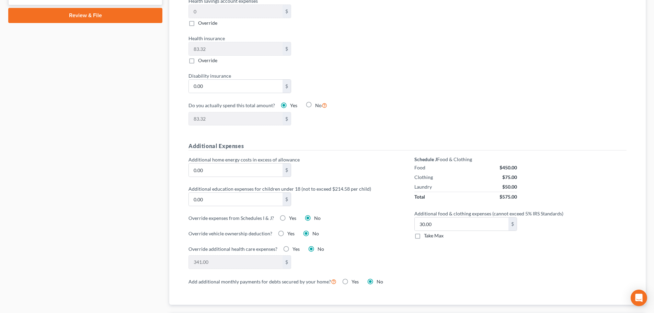
click at [424, 232] on label "Take Max" at bounding box center [434, 235] width 20 height 7
click at [427, 232] on input "Take Max" at bounding box center [429, 234] width 4 height 4
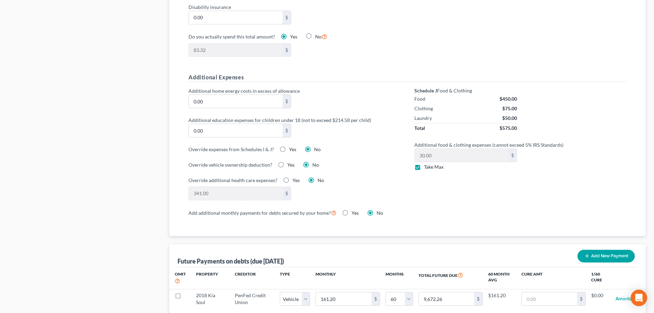
scroll to position [584, 0]
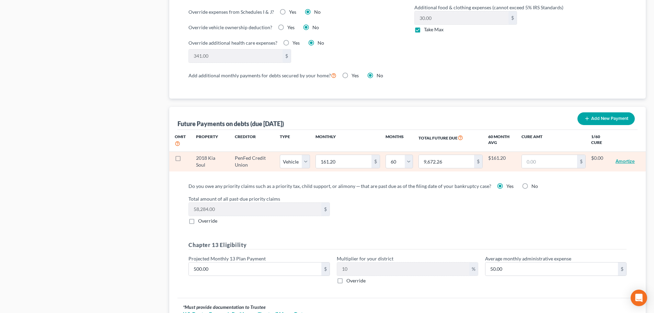
click at [632, 156] on button "Amortize" at bounding box center [625, 162] width 19 height 14
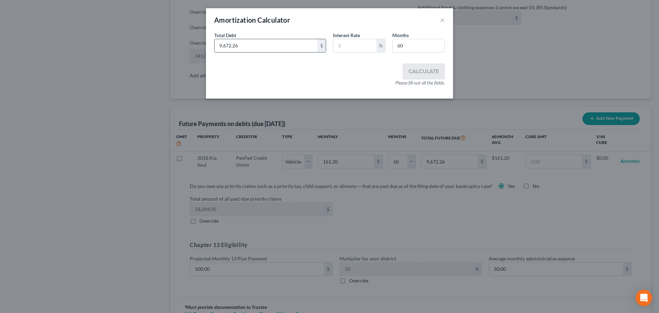
click at [274, 51] on input "9,672.26" at bounding box center [266, 45] width 103 height 13
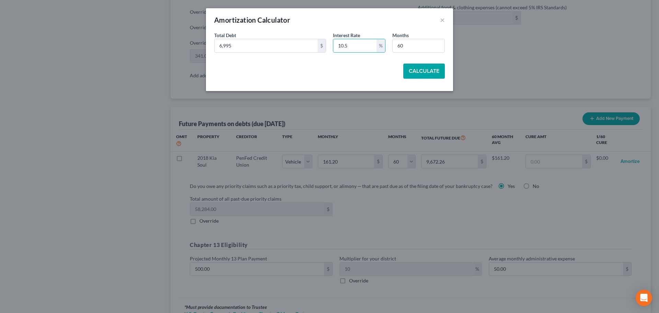
click at [431, 73] on button "Calculate" at bounding box center [424, 71] width 42 height 15
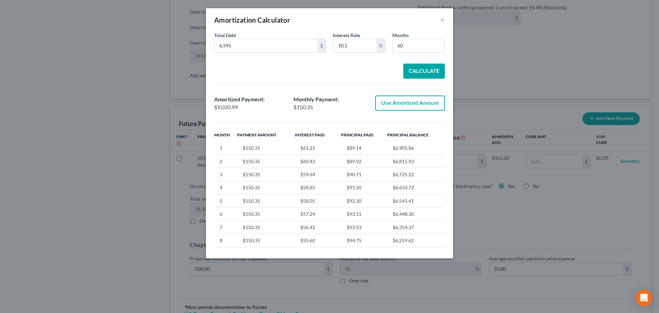
click at [414, 99] on button "Use Amortized Amount" at bounding box center [410, 102] width 70 height 15
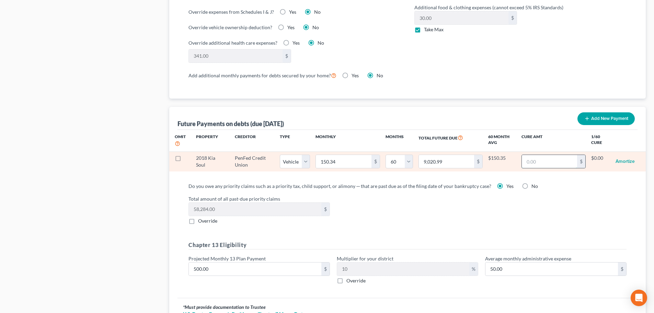
click at [534, 158] on input "text" at bounding box center [549, 161] width 55 height 13
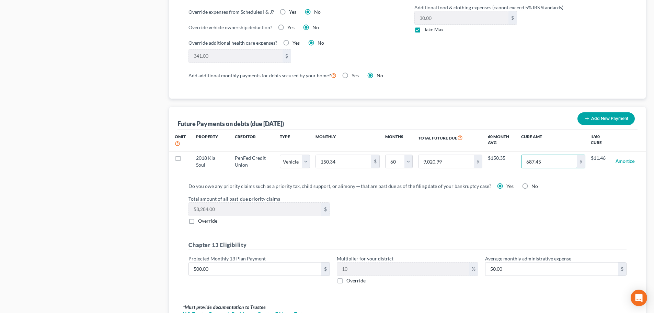
click at [534, 158] on input "687.45" at bounding box center [549, 161] width 55 height 13
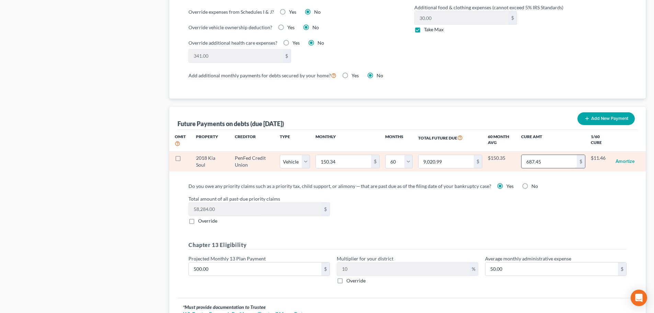
drag, startPoint x: 534, startPoint y: 158, endPoint x: 539, endPoint y: 157, distance: 4.9
click at [534, 157] on input "687.45" at bounding box center [549, 161] width 55 height 13
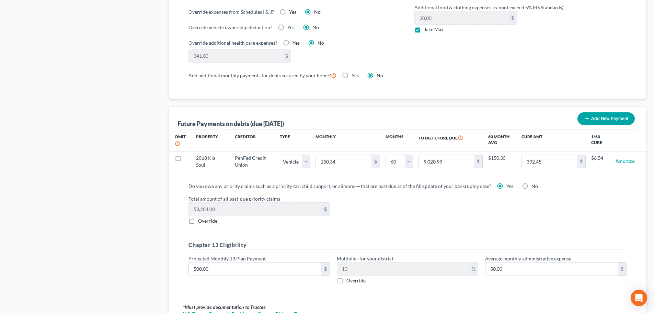
click at [581, 188] on div "Do you owe any priority claims such as a priority tax, child support, or alimon…" at bounding box center [408, 203] width 438 height 42
click at [552, 222] on div "Do you owe any priority claims such as a priority tax, child support, or alimon…" at bounding box center [407, 235] width 449 height 107
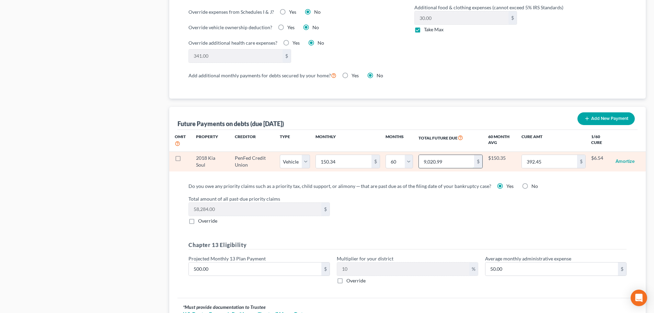
click at [447, 159] on input "9,020.99" at bounding box center [446, 161] width 55 height 13
click at [624, 155] on button "Amortize" at bounding box center [625, 162] width 19 height 14
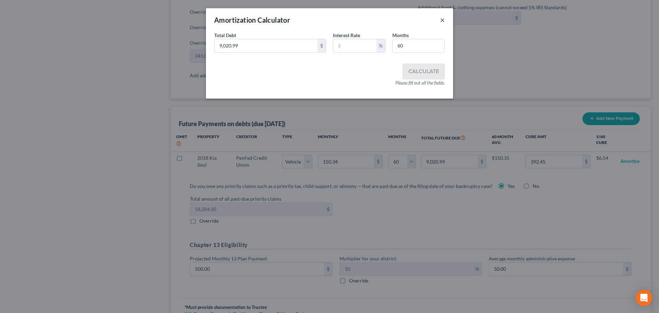
click at [440, 22] on button "×" at bounding box center [442, 20] width 5 height 8
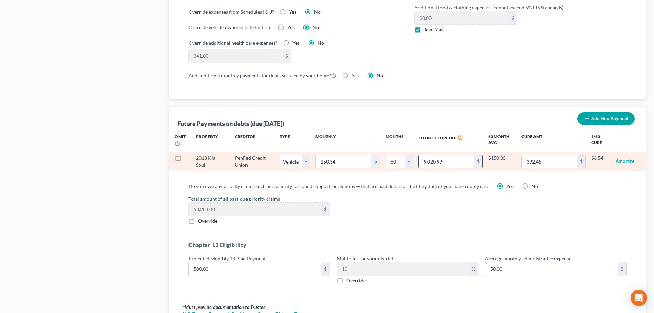
click at [442, 155] on input "9,020.99" at bounding box center [446, 161] width 55 height 13
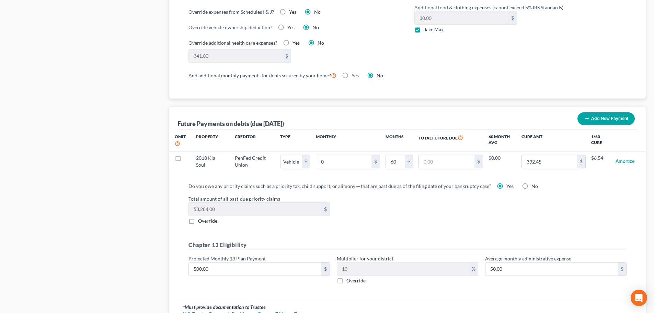
click at [334, 167] on div "Omit Property Creditor Type Monthly Months Total Future Due 60 Month Avg Cure A…" at bounding box center [407, 153] width 477 height 47
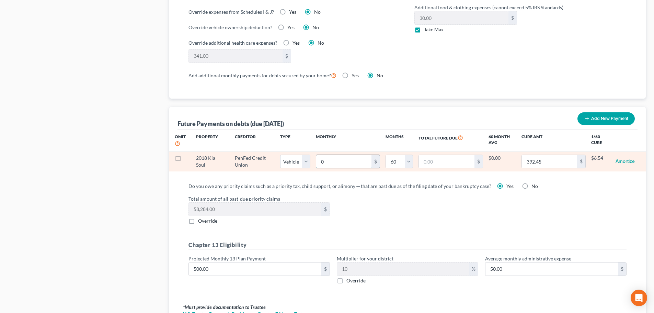
click at [335, 157] on input "0" at bounding box center [343, 161] width 55 height 13
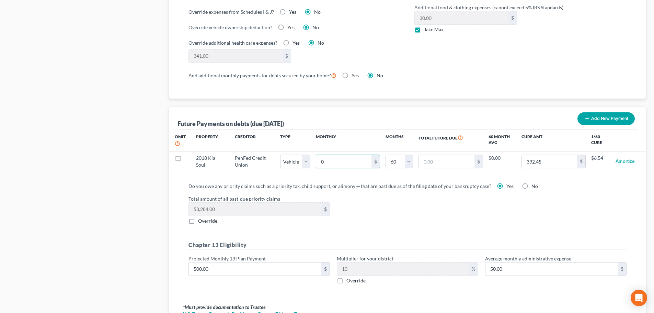
click at [553, 198] on div "Total amount of all past-due priority claims 58,284.00 $ Override" at bounding box center [407, 209] width 445 height 29
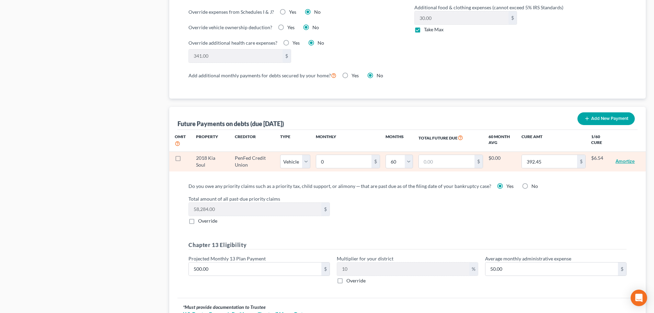
click at [634, 155] on button "Amortize" at bounding box center [625, 162] width 19 height 14
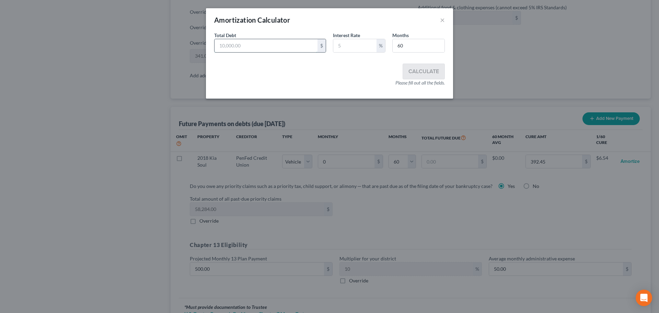
click at [226, 47] on input "text" at bounding box center [266, 45] width 103 height 13
click at [345, 46] on input "text" at bounding box center [354, 45] width 43 height 13
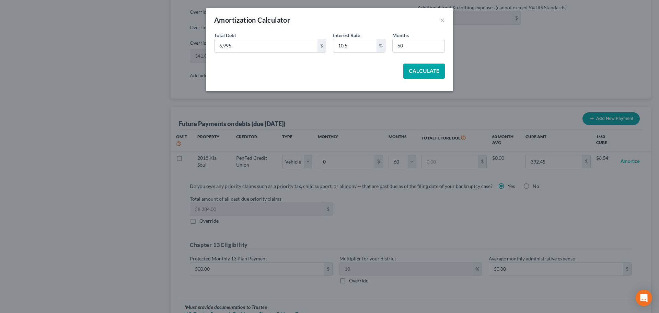
click at [424, 75] on button "Calculate" at bounding box center [424, 71] width 42 height 15
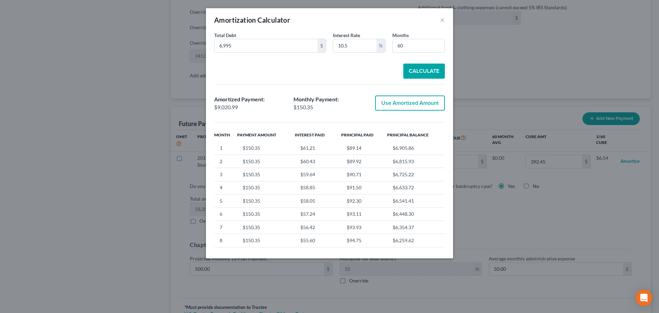
click at [422, 100] on button "Use Amortized Amount" at bounding box center [410, 102] width 70 height 15
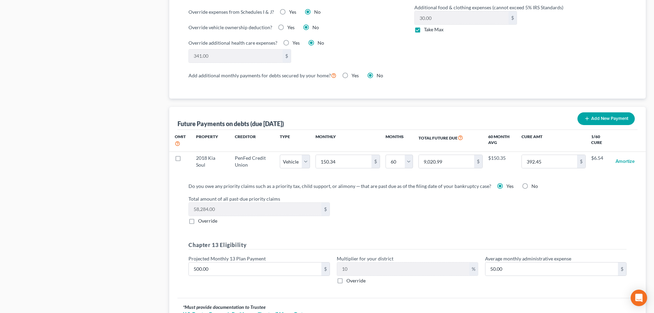
click at [198, 217] on label "Override" at bounding box center [207, 220] width 19 height 7
click at [201, 217] on input "Override" at bounding box center [203, 219] width 4 height 4
click at [228, 203] on input "0.00" at bounding box center [255, 209] width 133 height 13
click at [416, 212] on div "Total amount of all past-due priority claims 60,000 $ Override" at bounding box center [407, 209] width 445 height 29
click at [201, 262] on input "500.00" at bounding box center [255, 268] width 133 height 13
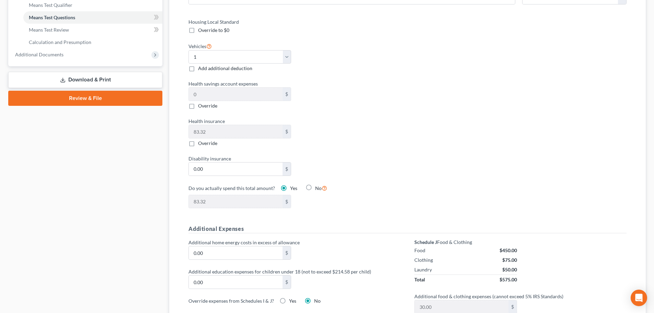
scroll to position [0, 0]
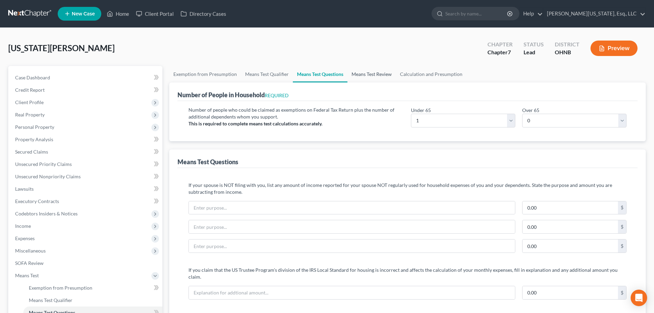
click at [368, 69] on link "Means Test Review" at bounding box center [372, 74] width 48 height 16
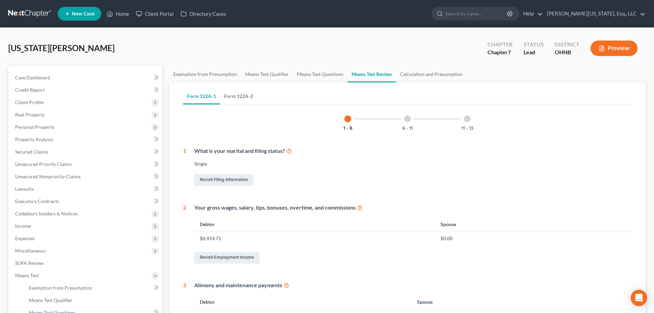
click at [235, 98] on link "Form 122A-2" at bounding box center [238, 96] width 37 height 16
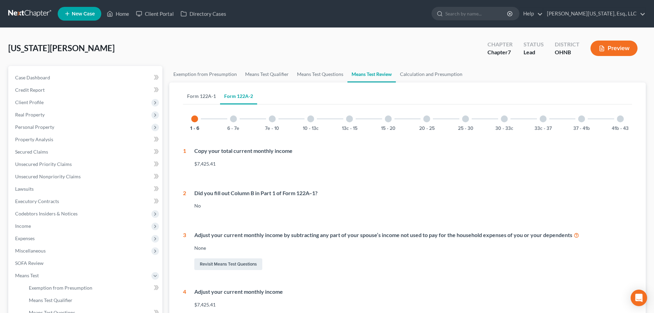
click at [193, 98] on link "Form 122A-1" at bounding box center [201, 96] width 37 height 16
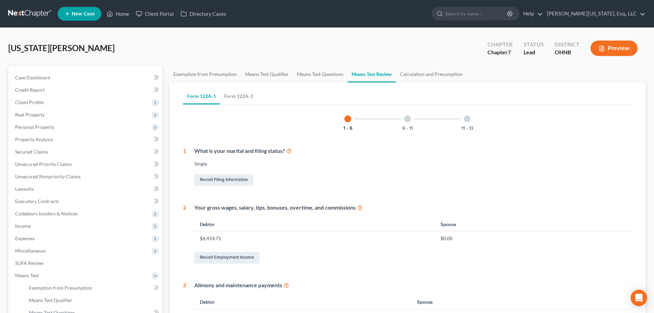
click at [406, 117] on div at bounding box center [407, 118] width 7 height 7
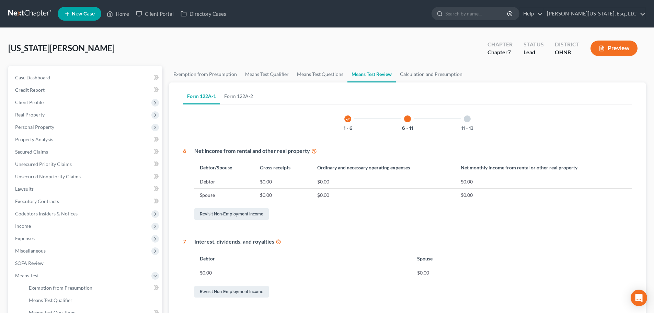
click at [467, 120] on div at bounding box center [467, 118] width 7 height 7
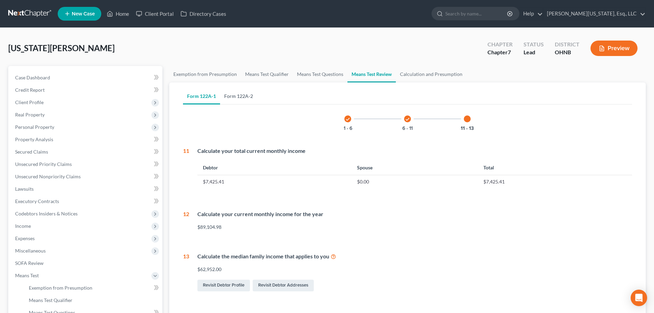
click at [236, 98] on link "Form 122A-2" at bounding box center [238, 96] width 37 height 16
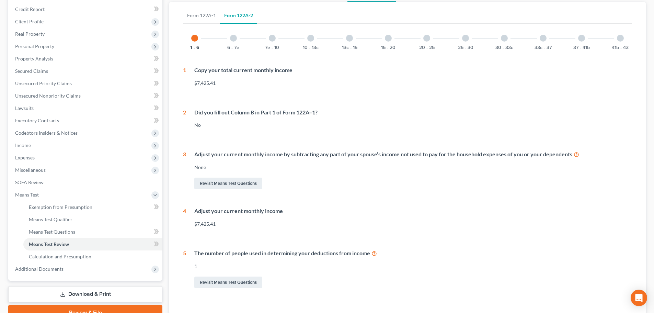
scroll to position [69, 0]
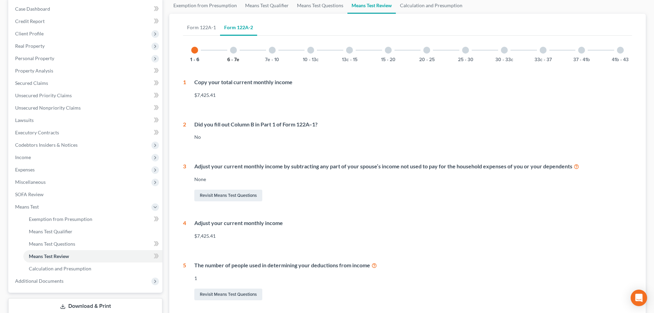
click at [230, 59] on button "6 - 7e" at bounding box center [233, 59] width 12 height 5
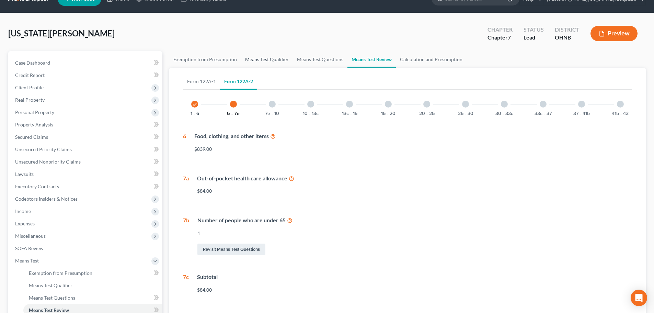
scroll to position [13, 0]
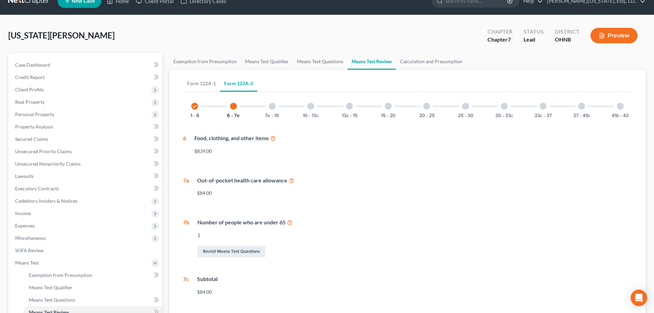
click at [275, 107] on div at bounding box center [272, 106] width 7 height 7
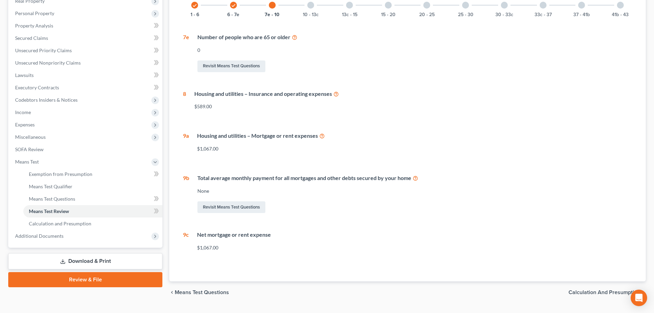
scroll to position [116, 0]
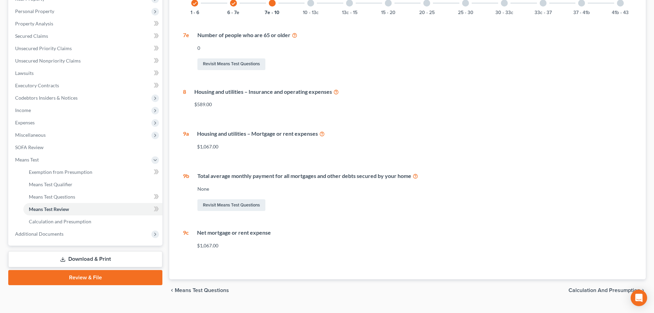
click at [311, 9] on div "10 - 13c" at bounding box center [310, 2] width 23 height 23
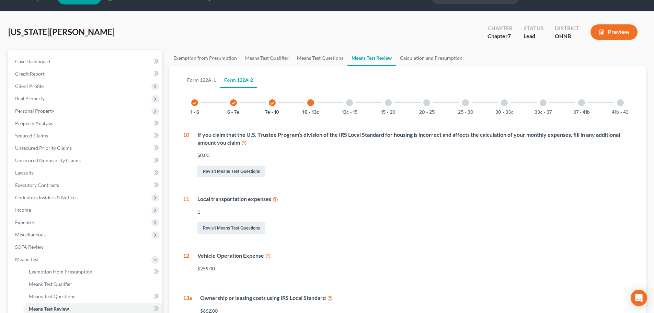
scroll to position [2, 0]
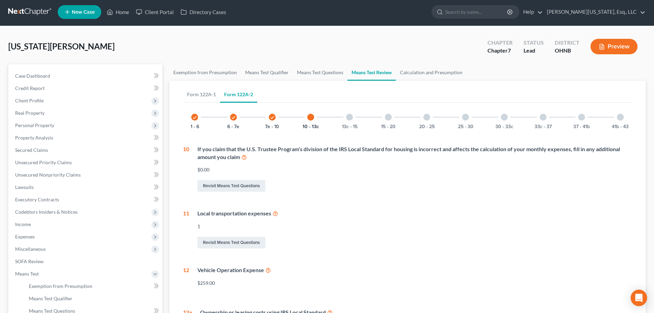
click at [361, 120] on div "13c - 15" at bounding box center [349, 116] width 23 height 23
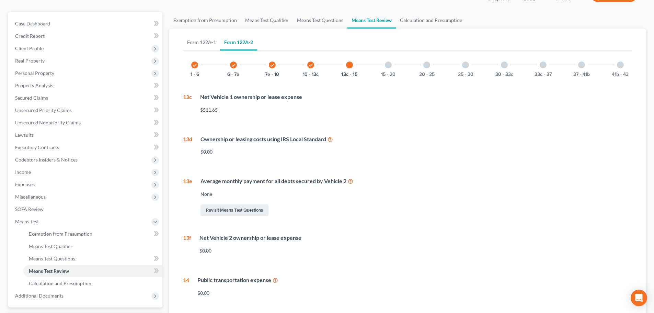
scroll to position [70, 0]
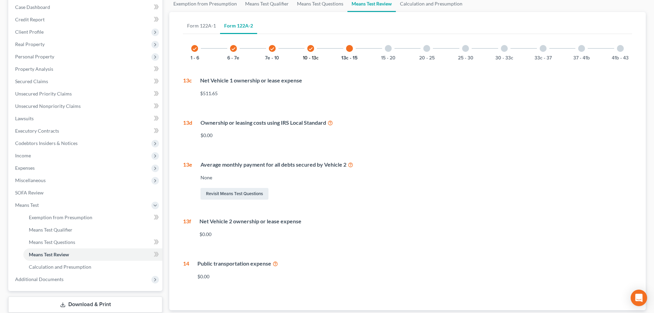
click at [306, 56] on button "10 - 13c" at bounding box center [311, 58] width 16 height 5
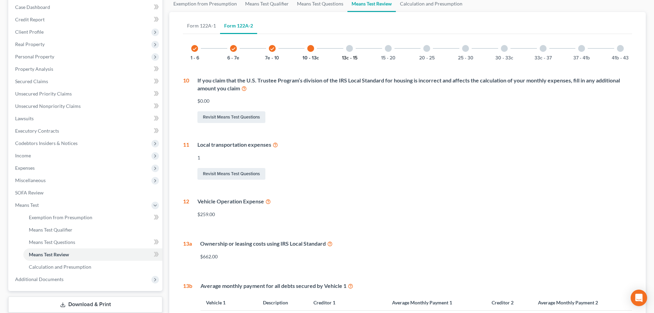
click at [345, 56] on button "13c - 15" at bounding box center [349, 58] width 15 height 5
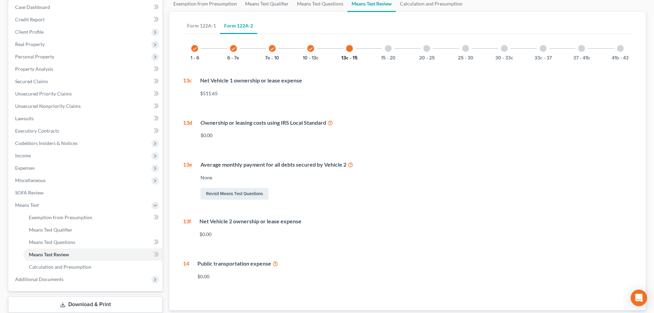
scroll to position [105, 0]
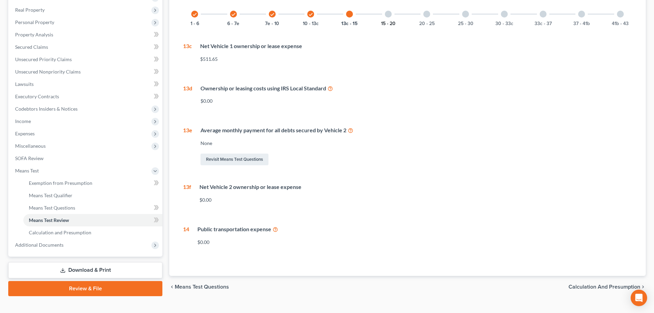
click at [381, 21] on button "15 - 20" at bounding box center [388, 23] width 14 height 5
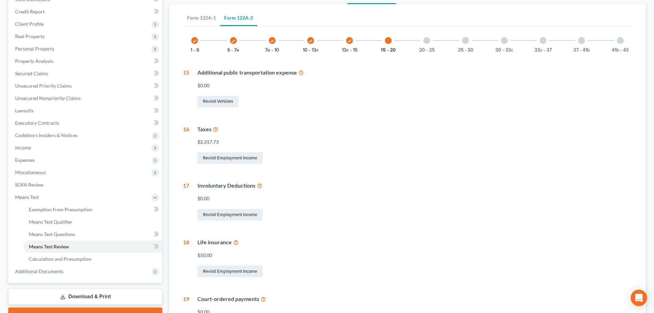
scroll to position [70, 0]
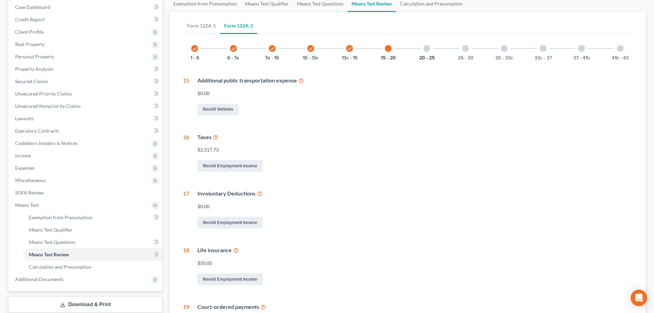
click at [430, 57] on button "20 - 25" at bounding box center [426, 58] width 15 height 5
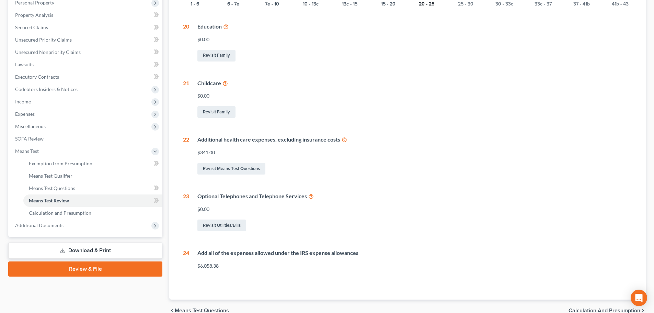
scroll to position [90, 0]
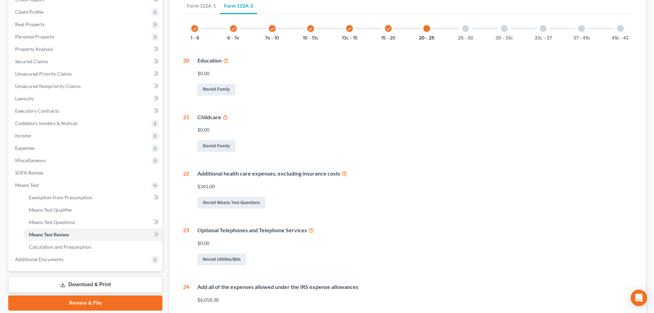
click at [470, 30] on div "25 - 30" at bounding box center [465, 28] width 23 height 23
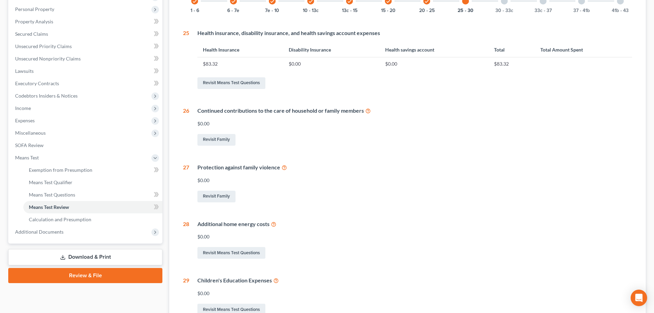
click at [507, 33] on div "check 1 - 6 check 6 - 7e check 7e - 10 check 10 - 13c check 13c - 15 check 15 -…" at bounding box center [407, 152] width 449 height 327
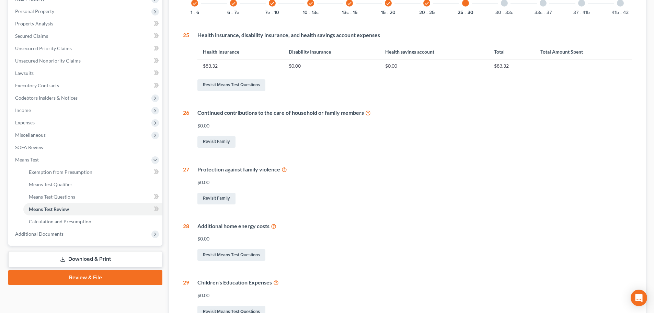
scroll to position [56, 0]
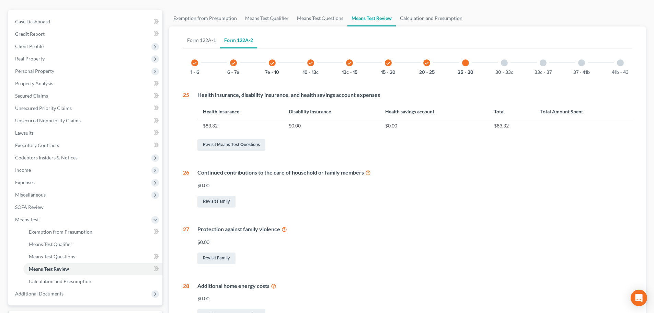
click at [503, 62] on div at bounding box center [504, 62] width 7 height 7
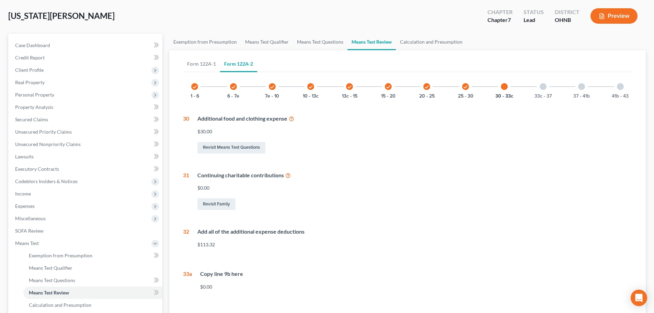
scroll to position [27, 0]
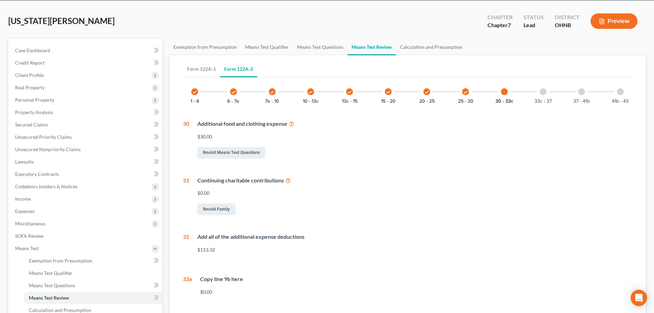
click at [545, 96] on div "33c - 37" at bounding box center [543, 91] width 23 height 23
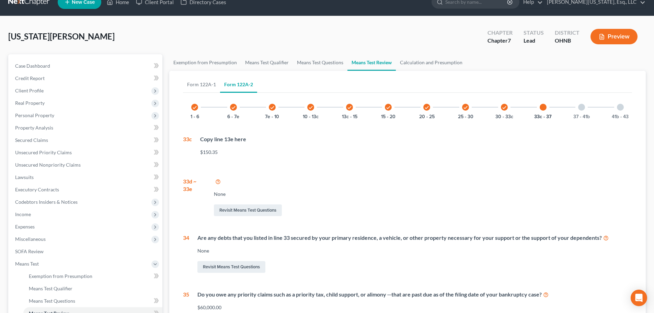
scroll to position [8, 0]
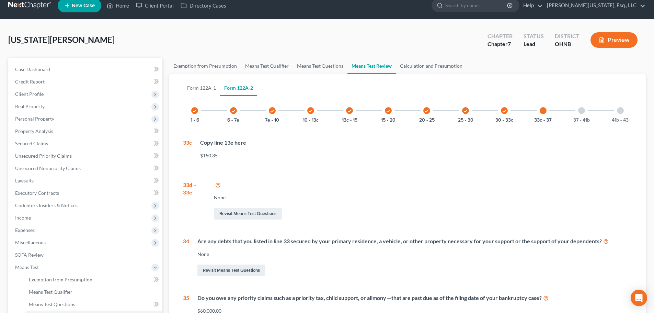
click at [585, 114] on div "37 - 41b" at bounding box center [581, 110] width 23 height 23
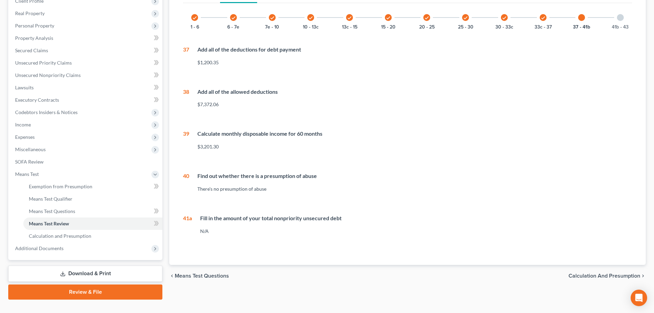
scroll to position [111, 0]
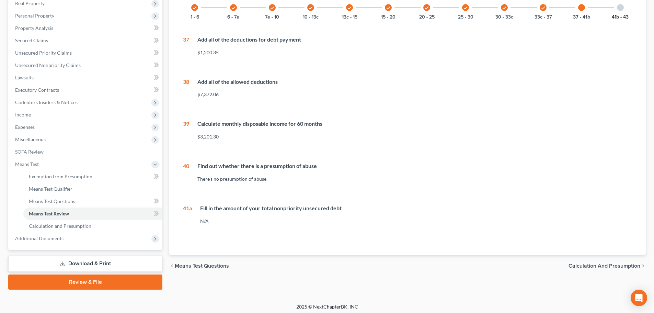
click at [616, 15] on button "41b - 43" at bounding box center [620, 17] width 17 height 5
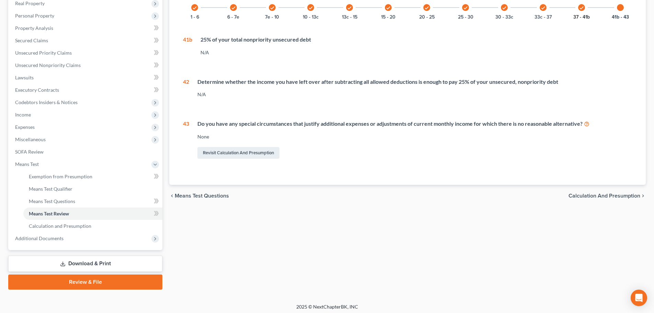
click at [568, 15] on div "check 1 - 6 check 6 - 7e check 7e - 10 check 10 - 13c check 13c - 15 check 15 -…" at bounding box center [407, 7] width 449 height 23
click at [577, 15] on button "37 - 41b" at bounding box center [581, 17] width 16 height 5
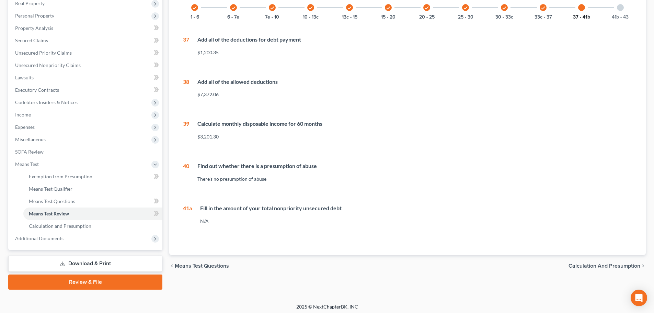
click at [577, 15] on button "37 - 41b" at bounding box center [581, 17] width 17 height 5
click at [605, 14] on div "check 1 - 6 check 6 - 7e check 7e - 10 check 10 - 13c check 13c - 15 check 15 -…" at bounding box center [407, 7] width 449 height 23
click at [623, 10] on div at bounding box center [620, 7] width 7 height 7
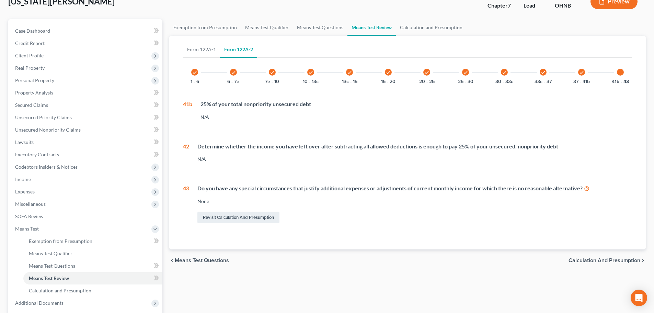
scroll to position [43, 0]
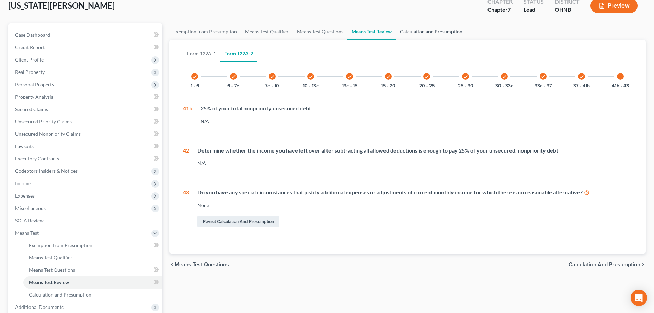
click at [422, 31] on link "Calculation and Presumption" at bounding box center [431, 31] width 71 height 16
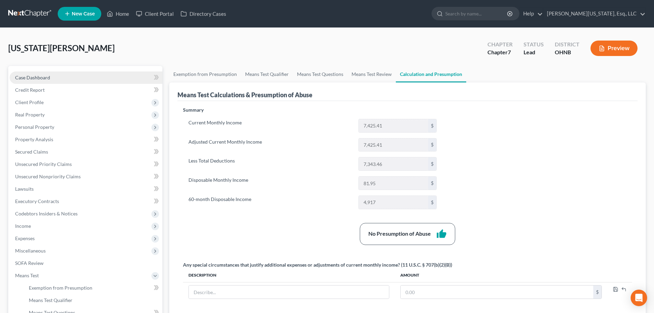
click at [42, 76] on span "Case Dashboard" at bounding box center [32, 78] width 35 height 6
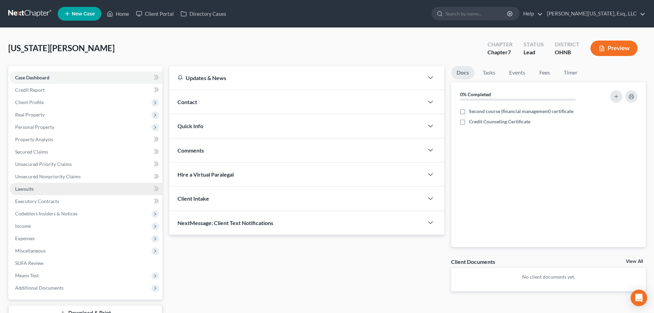
click at [29, 190] on span "Lawsuits" at bounding box center [24, 189] width 19 height 6
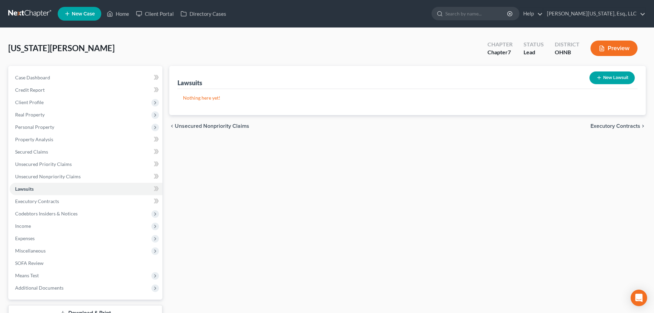
click at [618, 76] on button "New Lawsuit" at bounding box center [612, 77] width 45 height 13
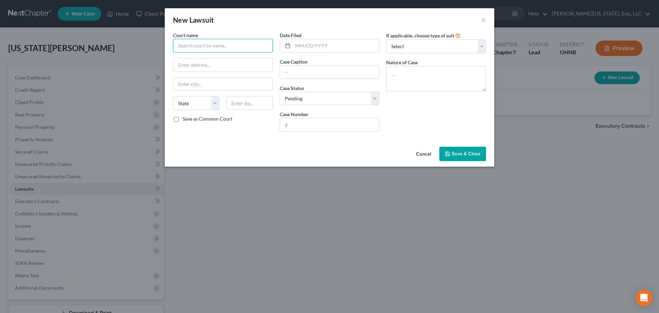
click at [220, 46] on input "text" at bounding box center [223, 46] width 100 height 14
click at [395, 46] on select "Select Repossession Garnishment Foreclosure Attached, Seized, Or Levied Other" at bounding box center [436, 46] width 100 height 14
drag, startPoint x: 280, startPoint y: 107, endPoint x: 293, endPoint y: 98, distance: 16.4
click at [280, 107] on div "Date Filed Case Caption Case Status * Select Pending On Appeal Concluded Case N…" at bounding box center [329, 84] width 107 height 105
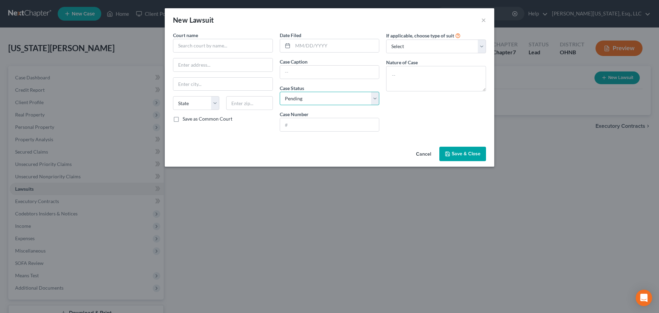
click at [293, 98] on select "Select Pending On Appeal Concluded" at bounding box center [330, 99] width 100 height 14
click at [462, 119] on div "If applicable, choose type of suit Select Repossession Garnishment Foreclosure …" at bounding box center [436, 84] width 107 height 105
click at [425, 154] on button "Cancel" at bounding box center [424, 154] width 26 height 14
